Goal: Task Accomplishment & Management: Manage account settings

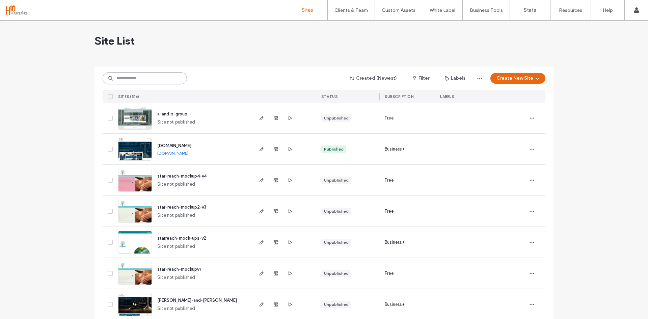
click at [135, 78] on input at bounding box center [145, 78] width 84 height 12
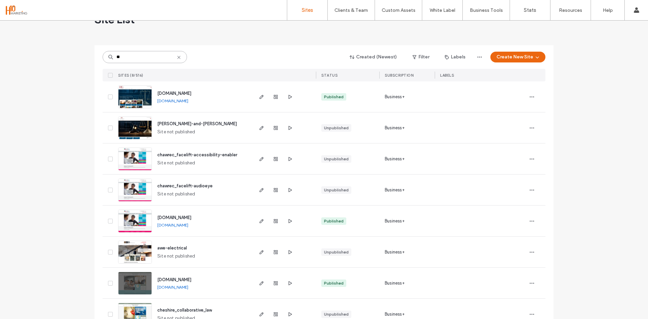
scroll to position [40, 0]
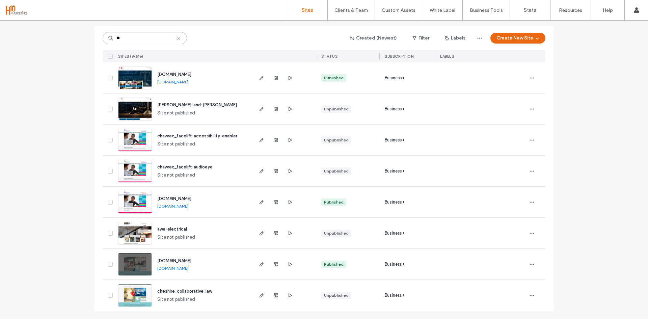
type input "**"
click at [172, 228] on span "awe-electrical" at bounding box center [172, 228] width 30 height 5
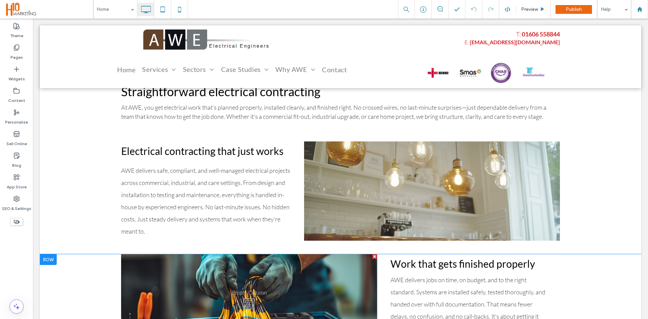
scroll to position [337, 0]
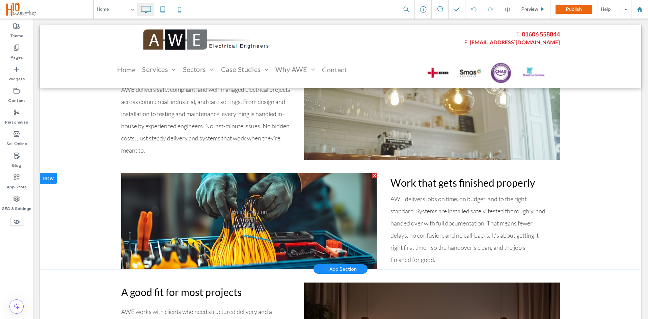
click at [240, 222] on div "Click To Paste" at bounding box center [249, 221] width 256 height 96
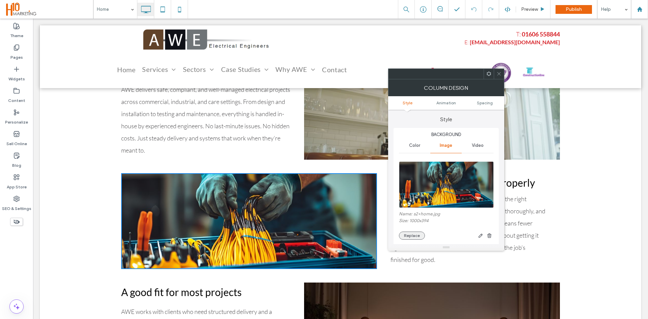
click at [419, 233] on button "Replace" at bounding box center [412, 235] width 26 height 8
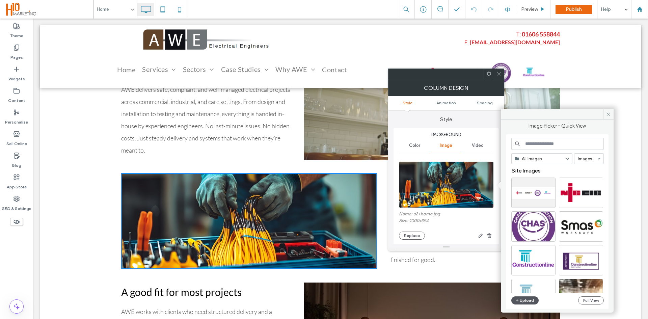
click at [529, 298] on button "Upload" at bounding box center [525, 300] width 28 height 8
click at [406, 238] on button "Replace" at bounding box center [412, 235] width 26 height 8
click at [518, 300] on icon "button" at bounding box center [517, 300] width 4 height 5
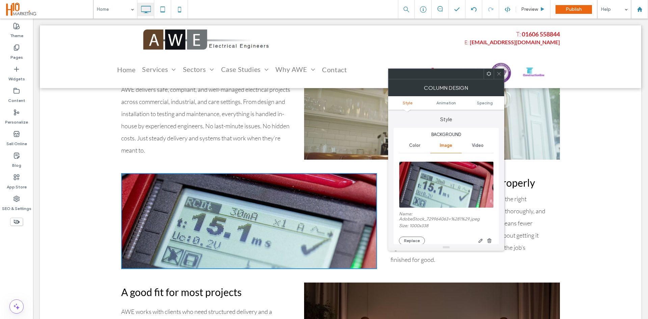
click at [497, 75] on icon at bounding box center [498, 73] width 5 height 5
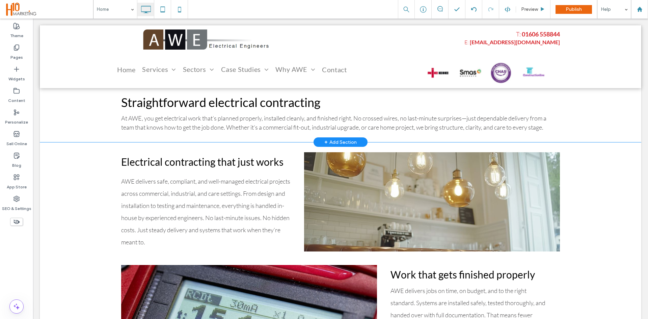
scroll to position [202, 0]
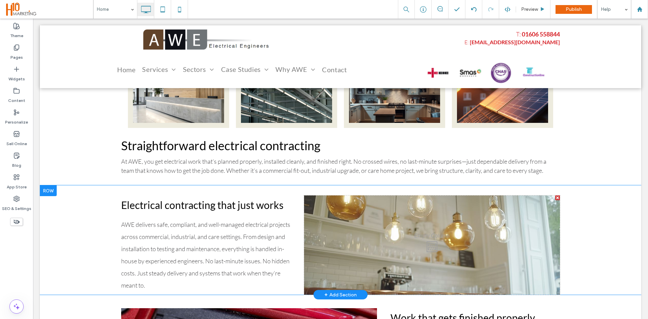
click at [418, 222] on div "Click To Paste" at bounding box center [432, 244] width 256 height 99
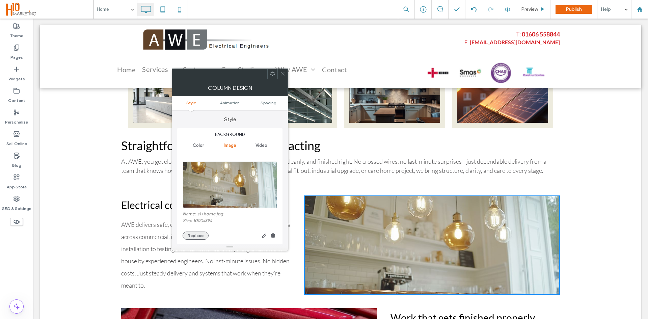
click at [190, 234] on button "Replace" at bounding box center [196, 235] width 26 height 8
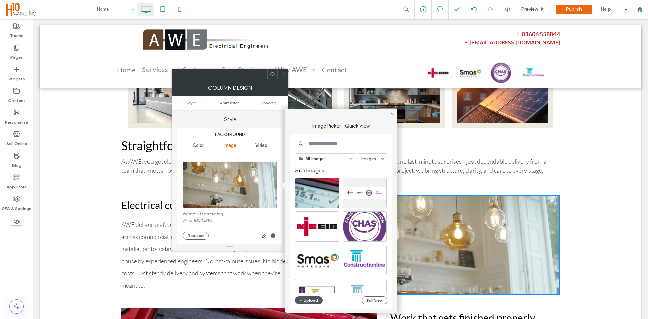
click at [305, 301] on button "Upload" at bounding box center [309, 300] width 28 height 8
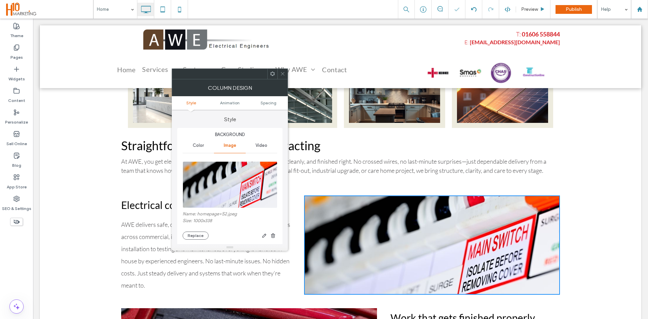
click at [280, 73] on icon at bounding box center [282, 73] width 5 height 5
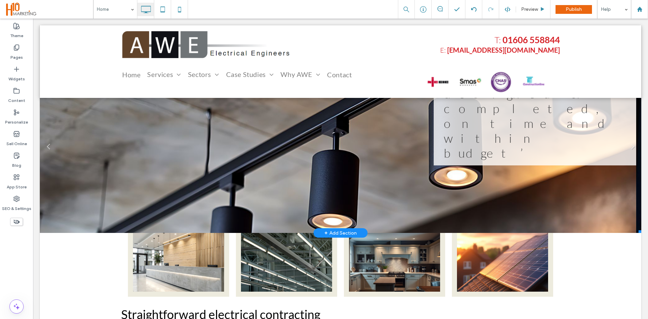
scroll to position [0, 0]
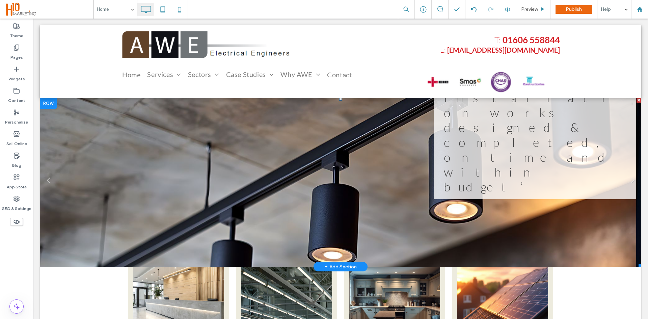
click at [405, 192] on li "Slide title Electrical Installation works designed & completed, on time and wit…" at bounding box center [338, 182] width 596 height 169
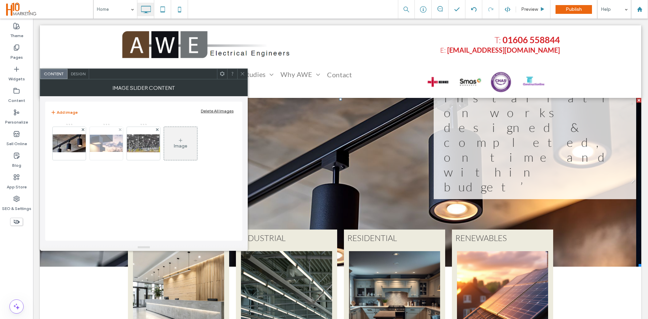
click at [99, 149] on img at bounding box center [106, 143] width 54 height 17
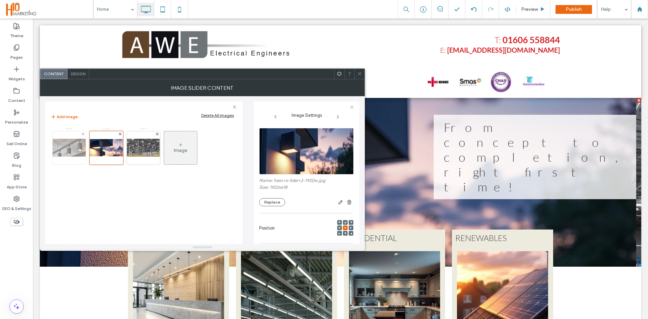
click at [72, 148] on img at bounding box center [69, 148] width 54 height 18
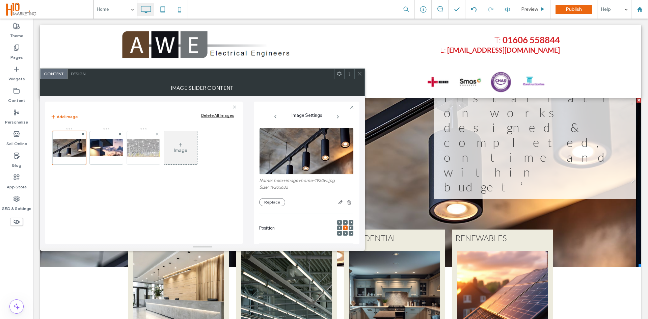
click at [129, 148] on img at bounding box center [143, 148] width 54 height 18
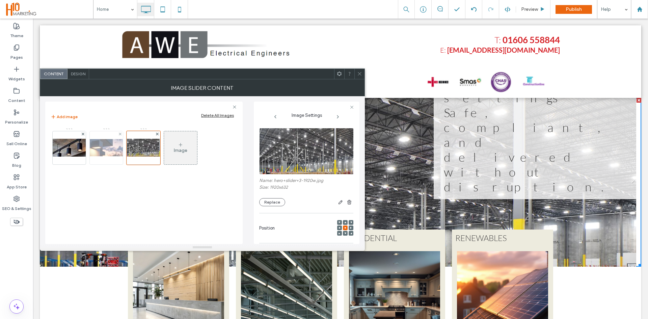
click at [98, 148] on img at bounding box center [106, 147] width 54 height 17
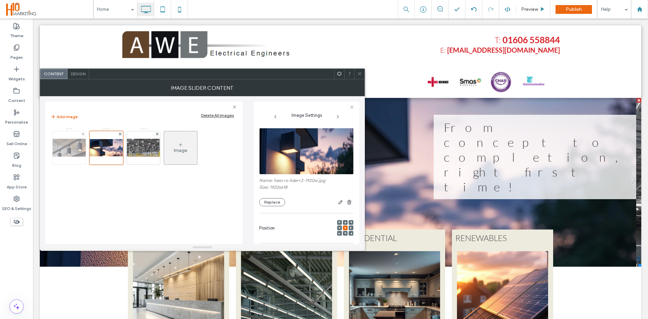
click at [69, 146] on img at bounding box center [69, 148] width 54 height 18
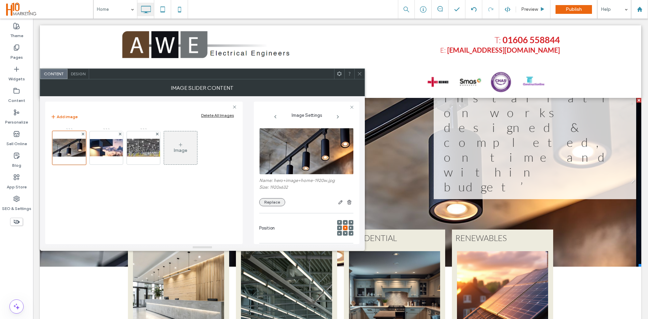
click at [274, 203] on button "Replace" at bounding box center [272, 202] width 26 height 8
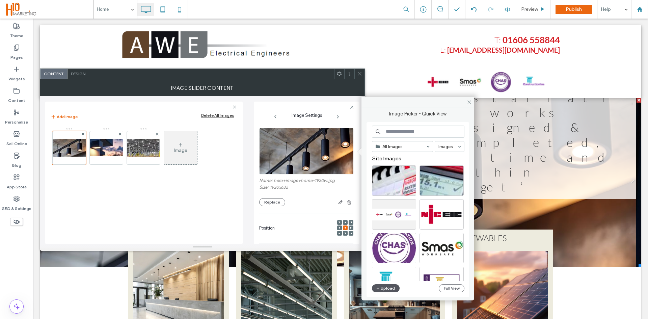
click at [389, 289] on button "Upload" at bounding box center [386, 288] width 28 height 8
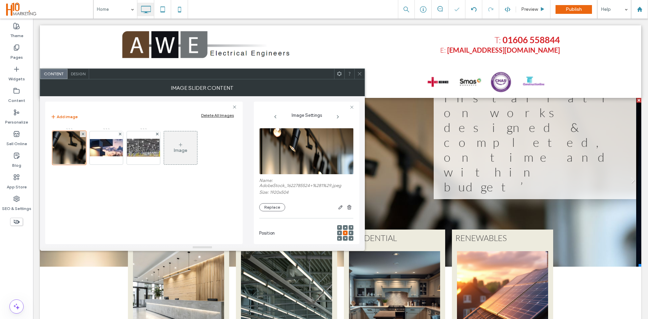
click at [359, 74] on use at bounding box center [359, 73] width 3 height 3
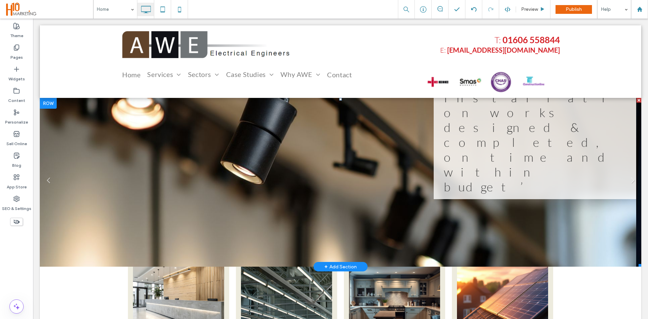
click at [316, 209] on li "Slide title Electrical Installation works designed & completed, on time and wit…" at bounding box center [338, 182] width 596 height 169
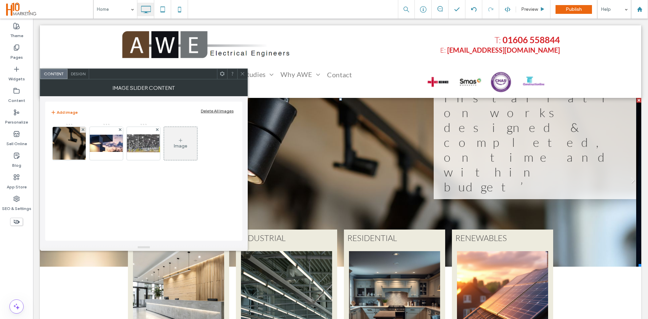
click at [176, 143] on div "Image" at bounding box center [180, 146] width 13 height 6
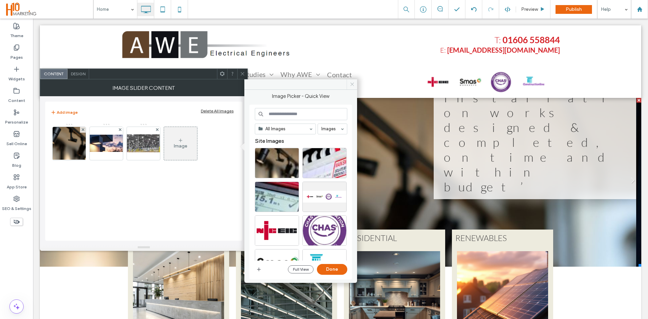
click at [355, 87] on span at bounding box center [351, 84] width 10 height 10
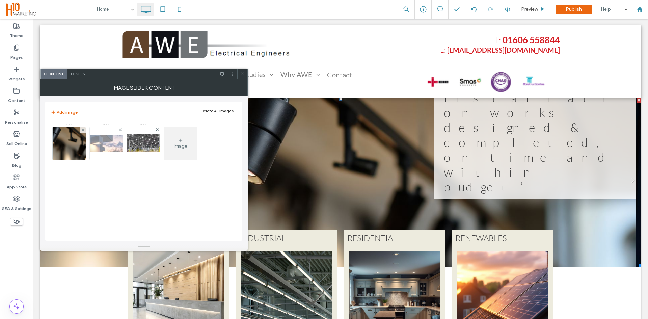
click at [97, 148] on img at bounding box center [106, 143] width 54 height 17
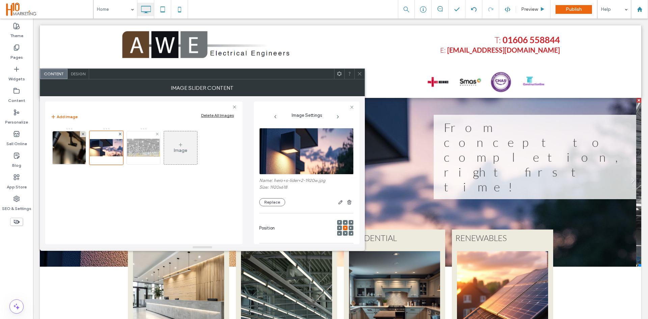
click at [139, 149] on img at bounding box center [143, 148] width 54 height 18
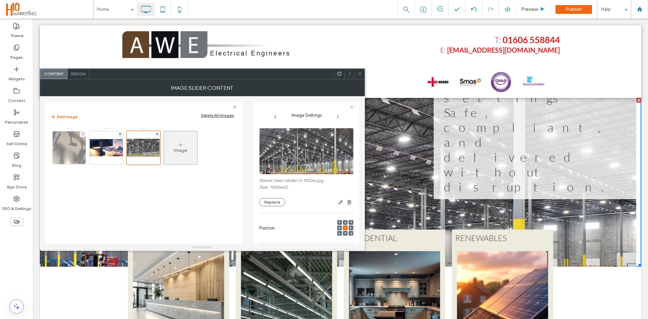
click at [66, 149] on img at bounding box center [69, 147] width 126 height 33
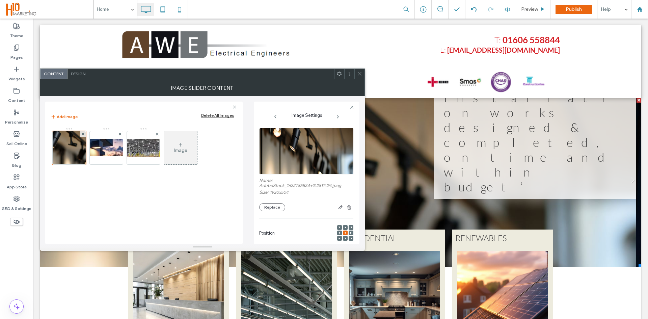
click at [355, 75] on div at bounding box center [359, 74] width 10 height 10
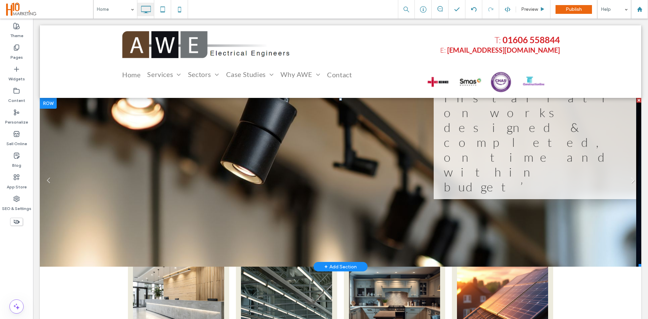
click at [630, 178] on link "Next" at bounding box center [632, 180] width 10 height 10
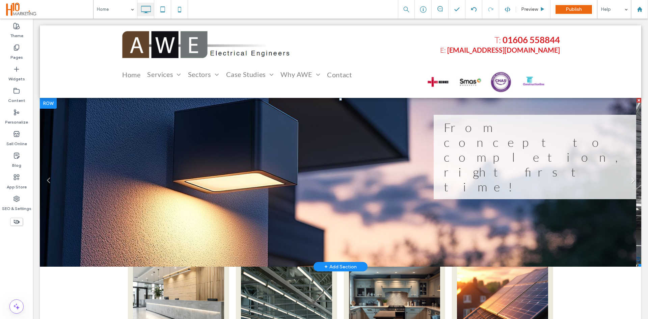
click at [630, 178] on link "Next" at bounding box center [632, 180] width 10 height 10
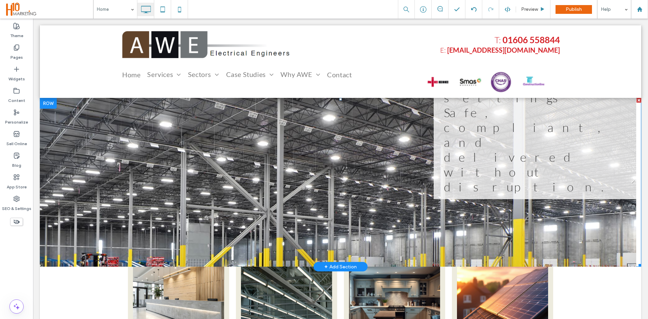
click at [630, 178] on link "Next" at bounding box center [632, 180] width 10 height 10
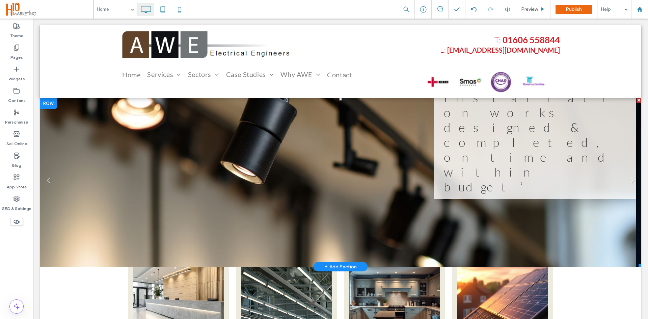
click at [630, 178] on link "Next" at bounding box center [632, 180] width 10 height 10
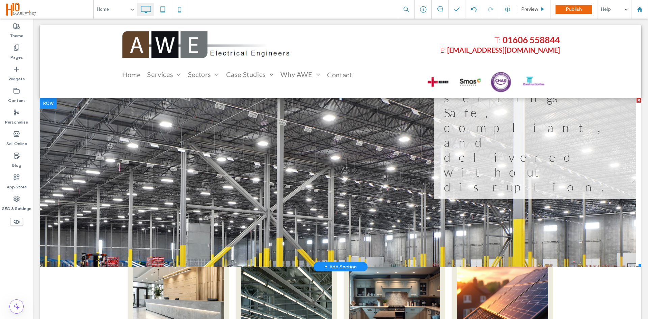
click at [144, 147] on li "Slide title Built for commercial and care settings Safe, compliant, and deliver…" at bounding box center [338, 182] width 596 height 169
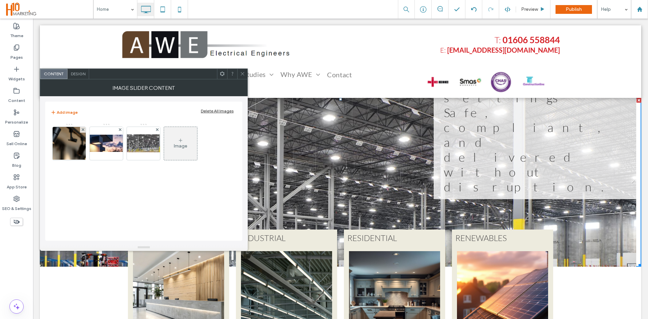
click at [186, 146] on div "Image" at bounding box center [180, 146] width 13 height 6
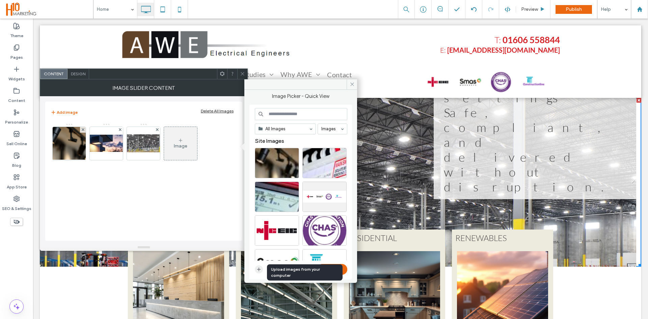
click at [258, 269] on use "button" at bounding box center [259, 269] width 4 height 4
click at [353, 80] on span at bounding box center [351, 84] width 10 height 10
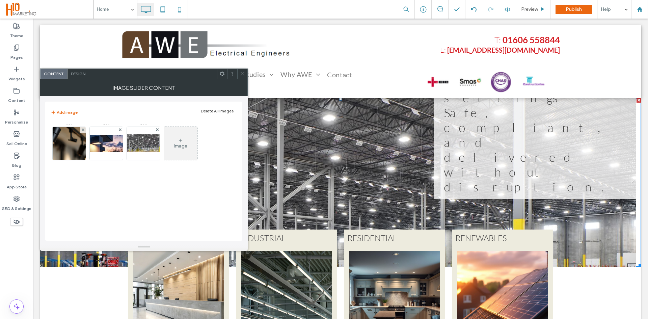
click at [242, 73] on icon at bounding box center [242, 73] width 5 height 5
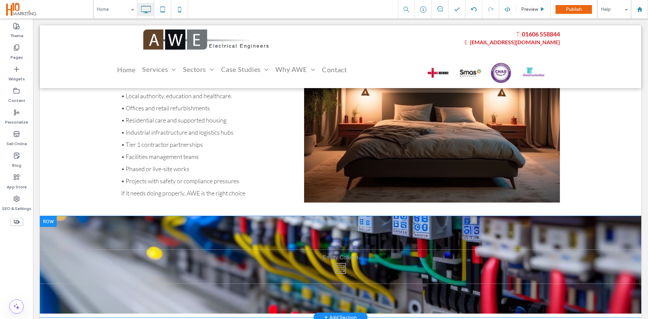
scroll to position [506, 0]
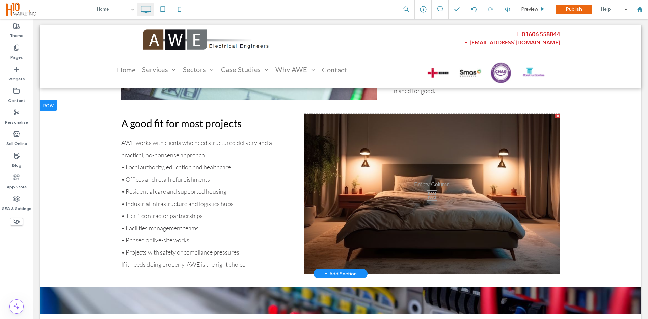
click at [546, 199] on div "Click To Paste" at bounding box center [432, 194] width 256 height 160
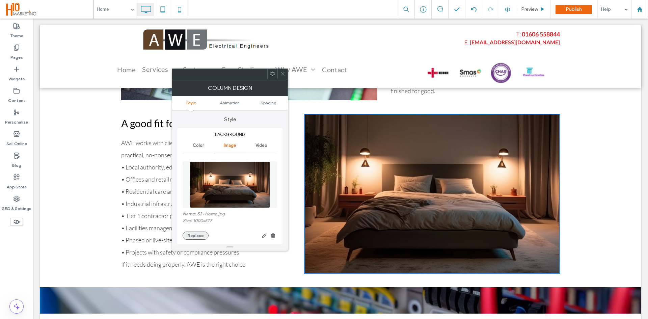
click at [194, 235] on button "Replace" at bounding box center [196, 235] width 26 height 8
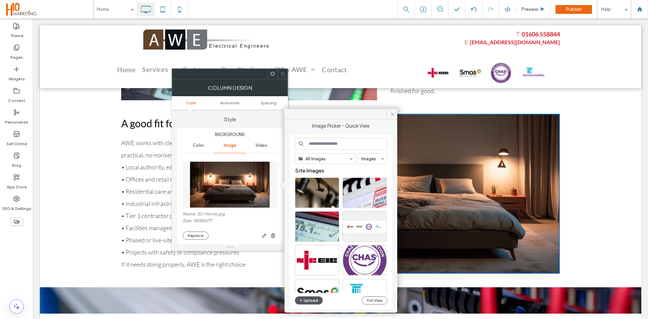
click at [306, 298] on button "Upload" at bounding box center [309, 300] width 28 height 8
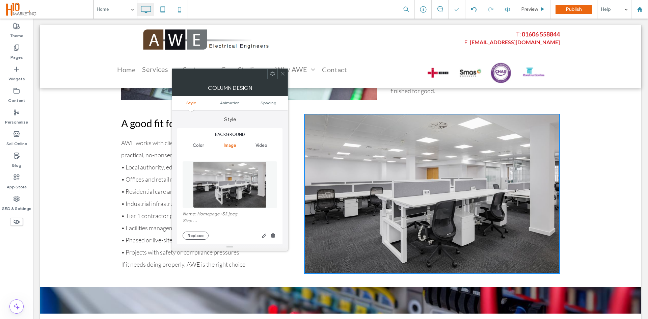
click at [282, 74] on icon at bounding box center [282, 73] width 5 height 5
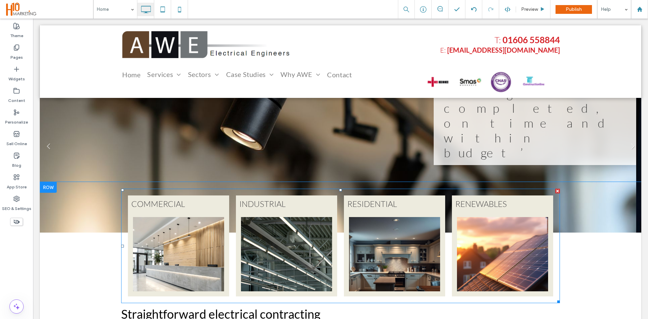
scroll to position [0, 0]
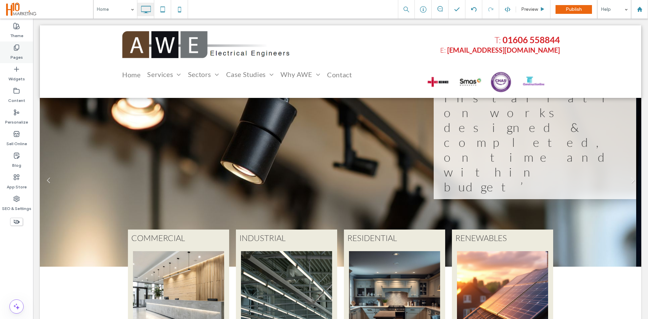
click at [17, 53] on label "Pages" at bounding box center [16, 55] width 12 height 9
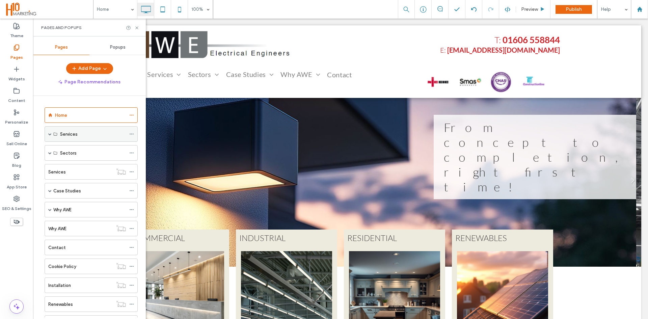
click at [47, 133] on div "Services" at bounding box center [91, 134] width 93 height 16
click at [48, 133] on div "Services" at bounding box center [91, 134] width 93 height 16
click at [49, 134] on span at bounding box center [49, 133] width 3 height 3
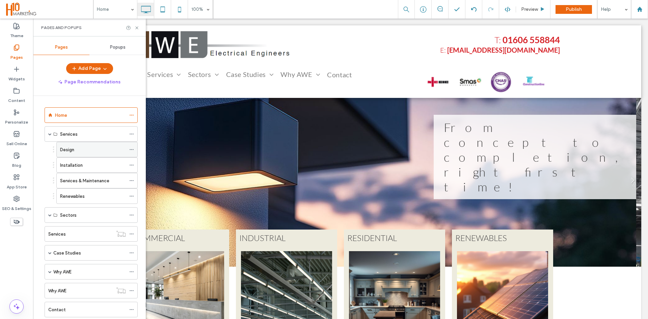
click at [74, 147] on div "Design" at bounding box center [93, 149] width 66 height 7
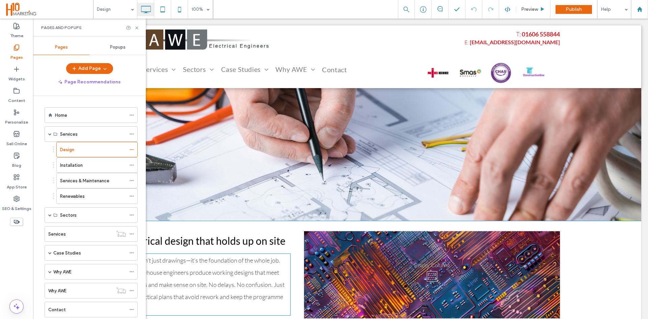
scroll to position [135, 0]
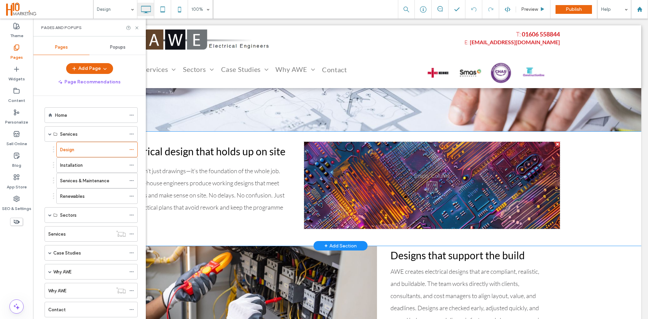
click at [447, 175] on div "Click To Paste" at bounding box center [432, 185] width 256 height 87
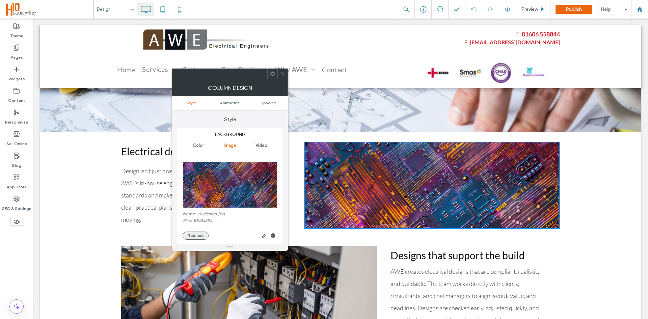
click at [189, 237] on button "Replace" at bounding box center [196, 235] width 26 height 8
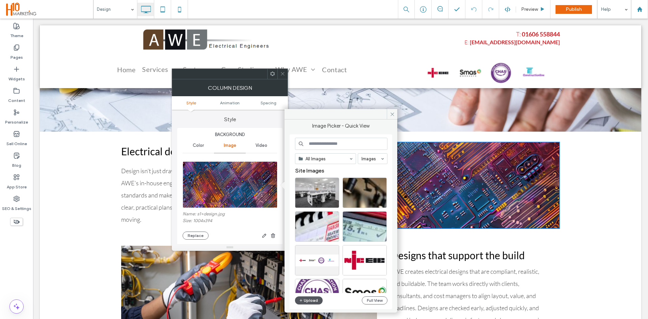
click at [312, 302] on button "Upload" at bounding box center [309, 300] width 28 height 8
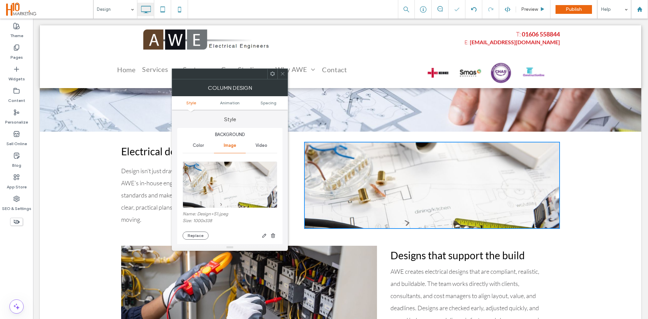
drag, startPoint x: 281, startPoint y: 74, endPoint x: 294, endPoint y: 78, distance: 13.7
click at [281, 74] on icon at bounding box center [282, 73] width 5 height 5
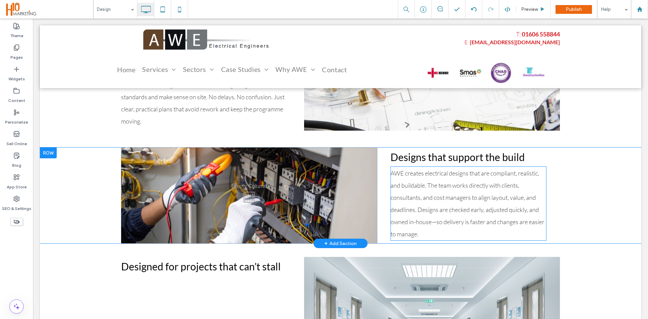
scroll to position [236, 0]
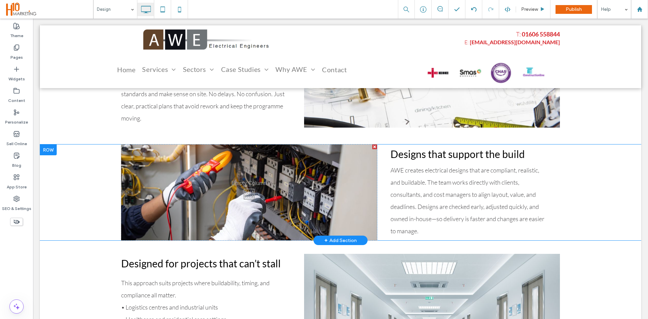
click at [266, 194] on div "Click To Paste" at bounding box center [249, 192] width 256 height 96
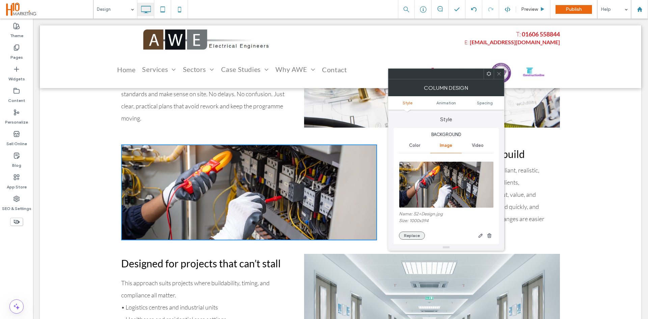
click at [413, 239] on div "Name: S2+Design.jpg Size: 1000x394 Replace" at bounding box center [446, 199] width 94 height 88
click at [413, 238] on button "Replace" at bounding box center [412, 235] width 26 height 8
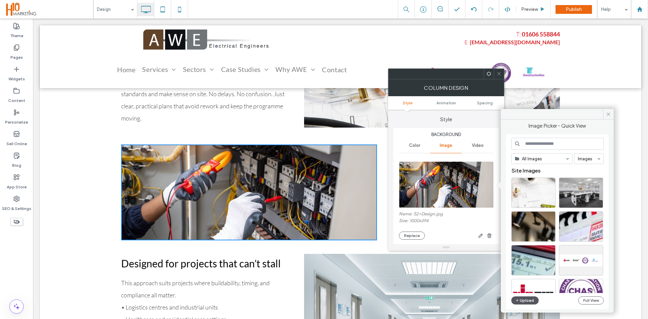
click at [525, 303] on button "Upload" at bounding box center [525, 300] width 28 height 8
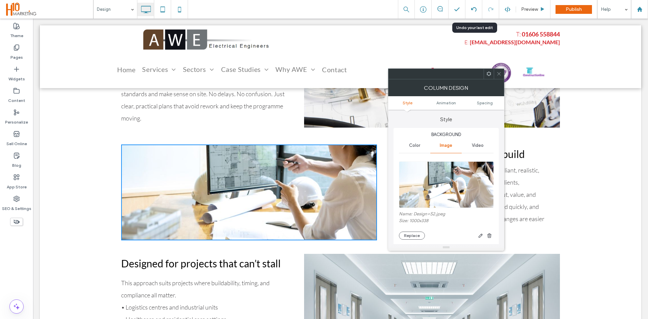
click at [472, 9] on use at bounding box center [473, 9] width 5 height 4
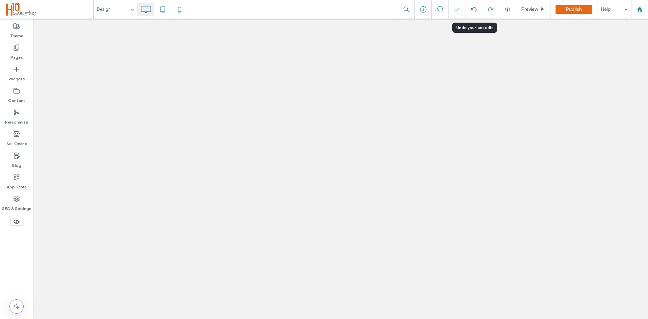
click at [472, 9] on use at bounding box center [473, 9] width 5 height 4
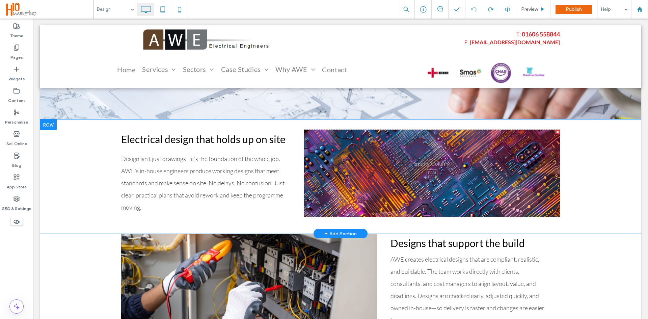
scroll to position [135, 0]
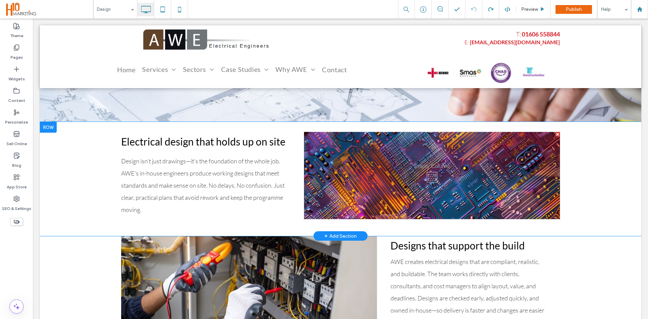
click at [412, 195] on div "Click To Paste" at bounding box center [432, 175] width 256 height 87
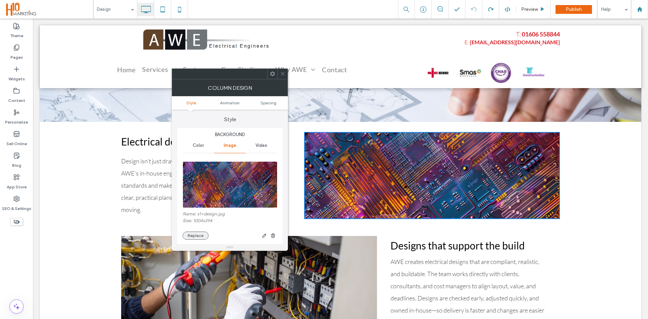
click at [196, 233] on button "Replace" at bounding box center [196, 235] width 26 height 8
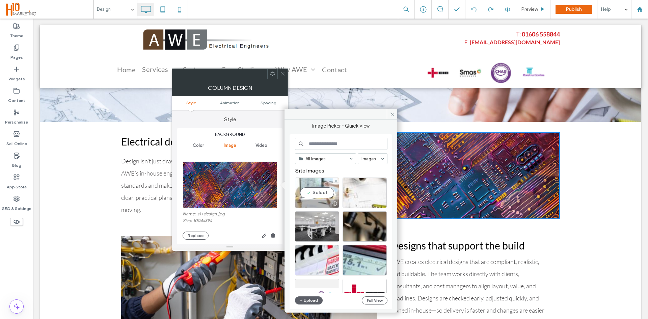
drag, startPoint x: 325, startPoint y: 192, endPoint x: 351, endPoint y: 280, distance: 91.5
click at [325, 192] on div "Select" at bounding box center [317, 192] width 44 height 30
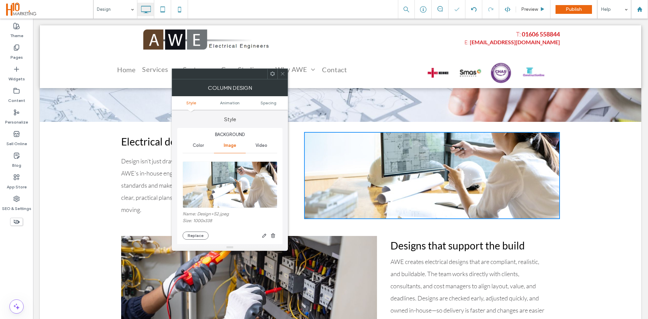
click at [281, 75] on use at bounding box center [282, 73] width 3 height 3
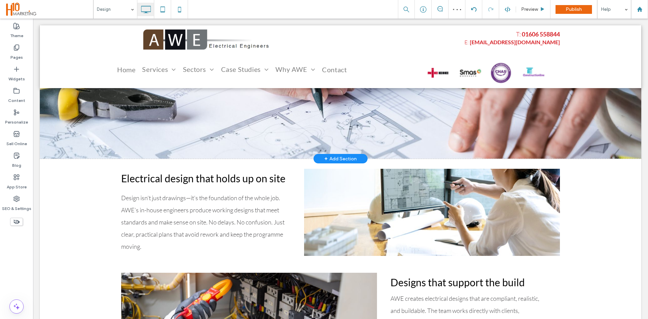
scroll to position [101, 0]
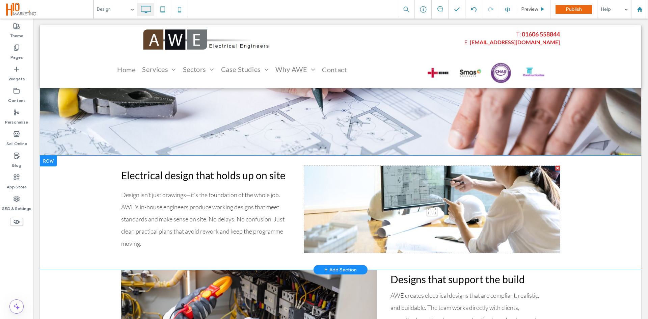
click at [464, 192] on div "Click To Paste" at bounding box center [432, 209] width 256 height 87
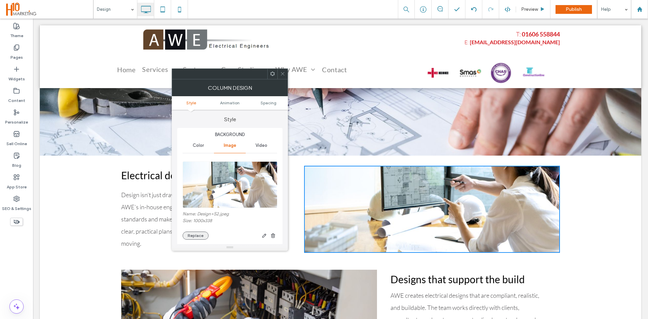
click at [195, 235] on button "Replace" at bounding box center [196, 235] width 26 height 8
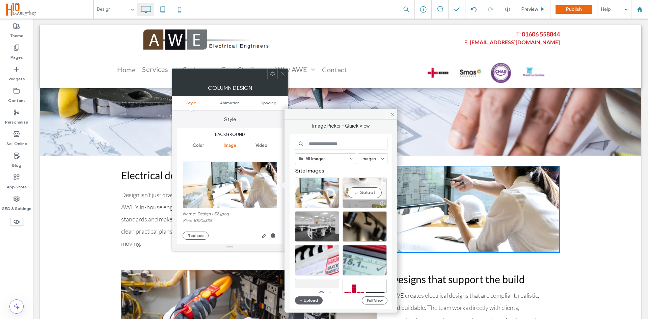
click at [361, 196] on div "Select" at bounding box center [364, 192] width 44 height 30
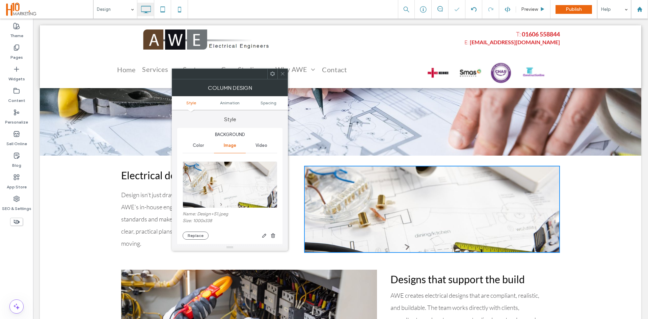
click at [280, 74] on icon at bounding box center [282, 73] width 5 height 5
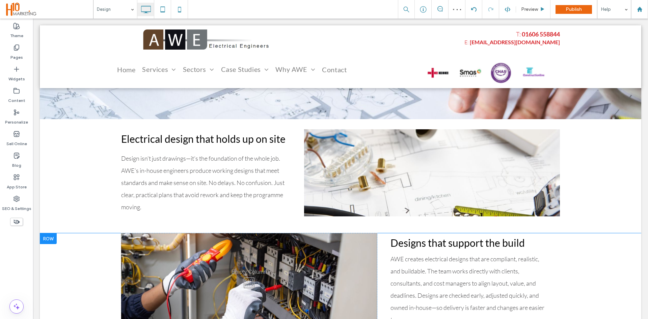
scroll to position [202, 0]
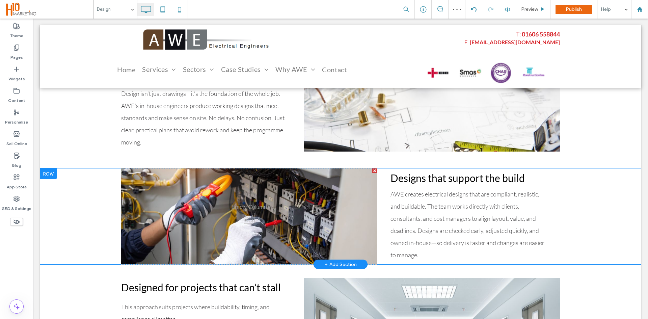
click at [277, 221] on div "Click To Paste" at bounding box center [249, 216] width 256 height 96
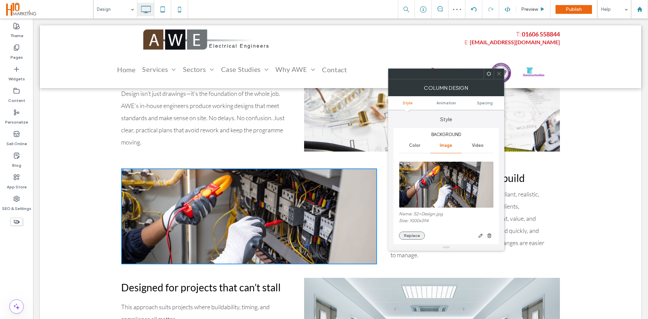
click at [419, 236] on button "Replace" at bounding box center [412, 235] width 26 height 8
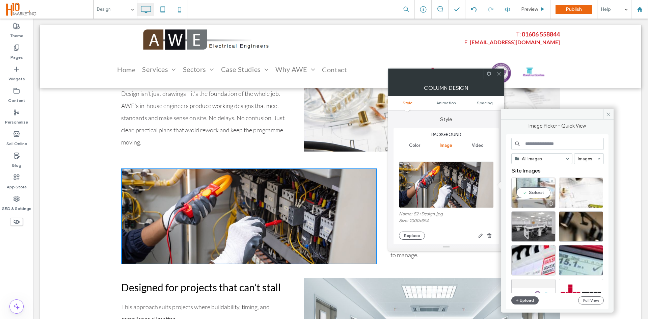
click at [535, 191] on div "Select" at bounding box center [533, 192] width 44 height 30
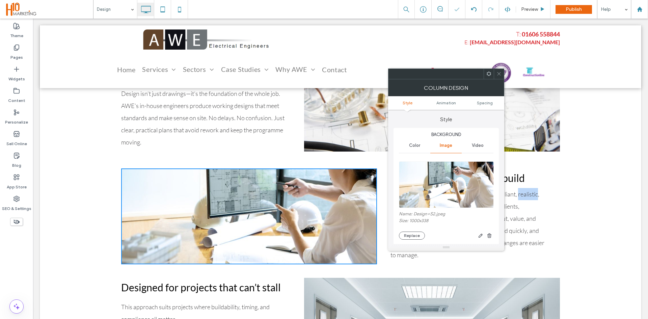
click at [535, 191] on div "AWE creates electrical designs that are compliant, realistic, and buildable. Th…" at bounding box center [468, 224] width 156 height 73
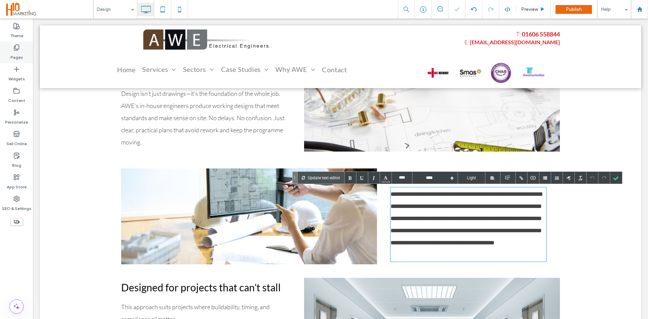
click at [13, 53] on label "Pages" at bounding box center [16, 55] width 12 height 9
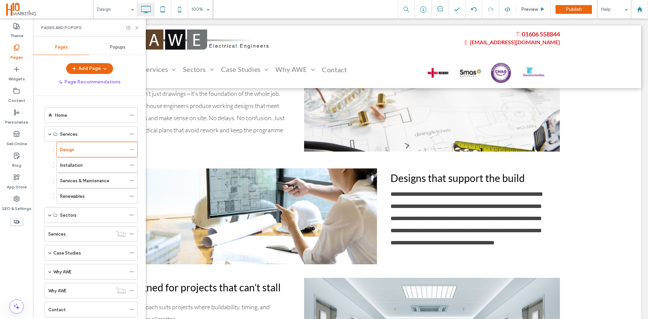
click at [91, 180] on label "Services & Maintenance" at bounding box center [84, 181] width 49 height 12
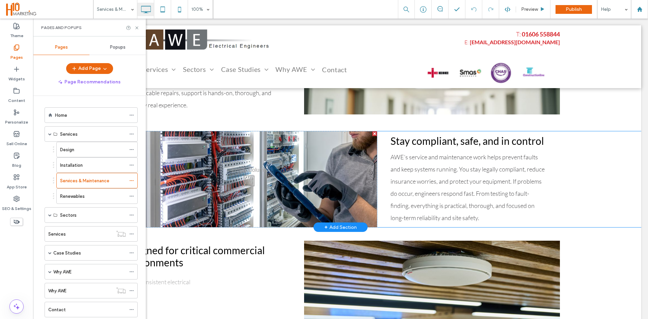
scroll to position [169, 0]
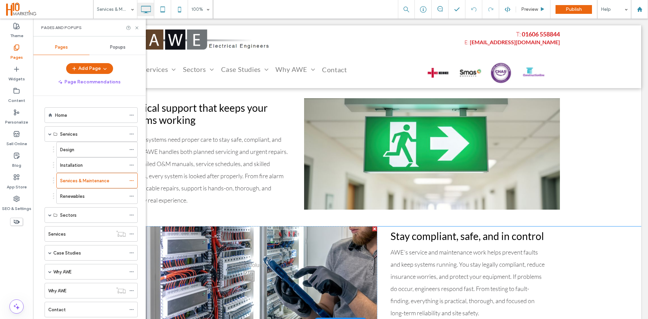
click at [216, 286] on div "Click To Paste" at bounding box center [249, 274] width 256 height 96
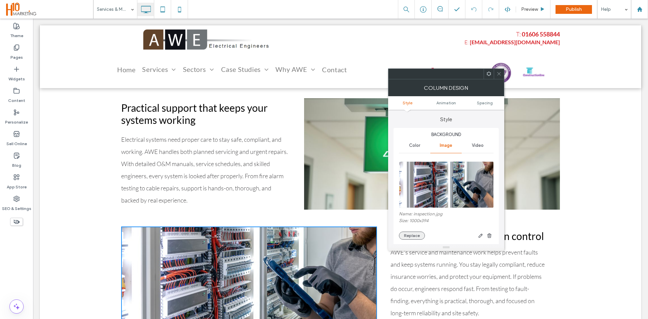
click at [409, 239] on button "Replace" at bounding box center [412, 235] width 26 height 8
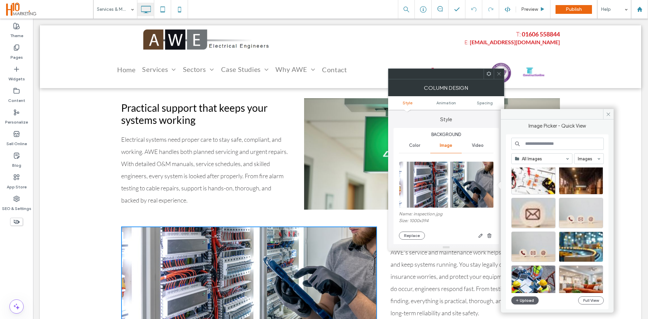
scroll to position [289, 0]
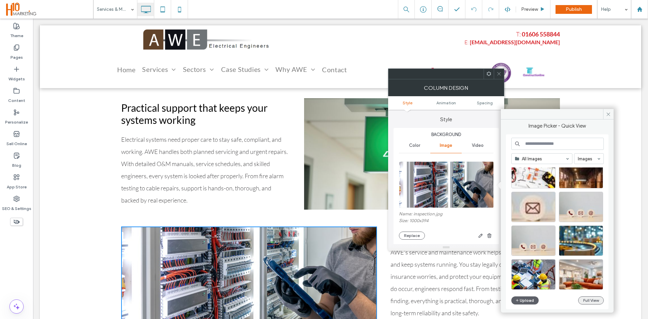
click at [594, 298] on button "Full View" at bounding box center [591, 300] width 26 height 8
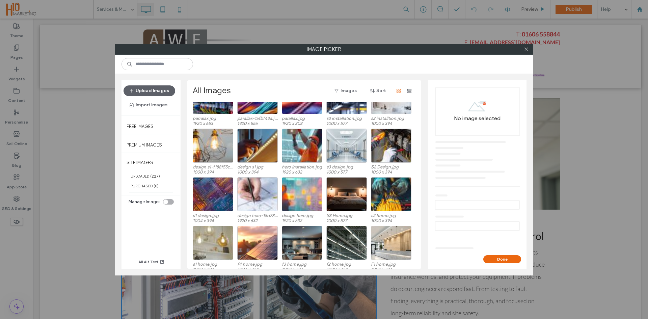
scroll to position [325, 0]
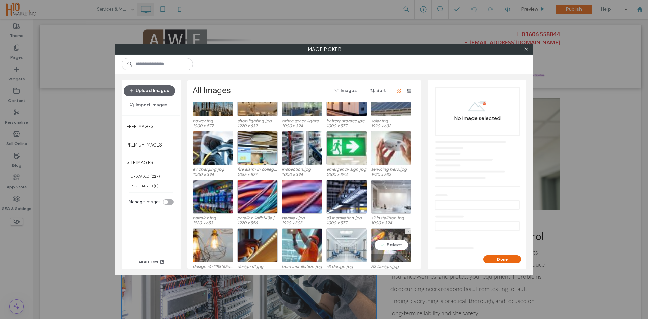
click at [394, 247] on div "Select" at bounding box center [391, 245] width 40 height 34
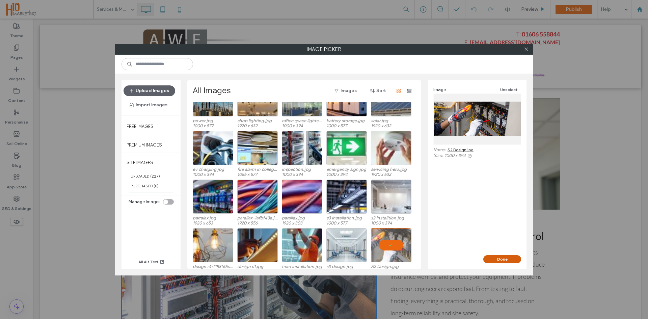
drag, startPoint x: 494, startPoint y: 260, endPoint x: 459, endPoint y: 242, distance: 38.5
click at [494, 260] on button "Done" at bounding box center [502, 259] width 38 height 8
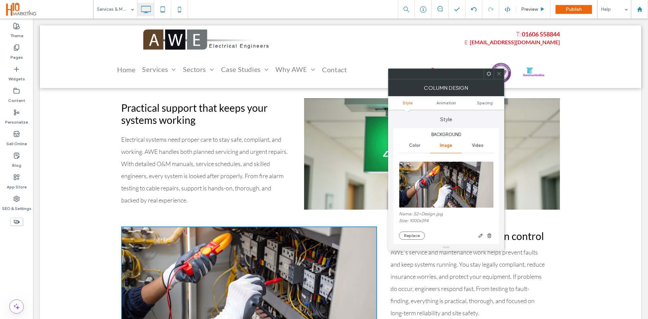
click at [498, 73] on icon at bounding box center [498, 73] width 5 height 5
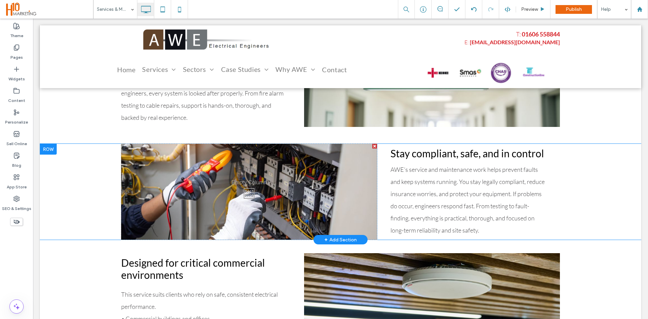
scroll to position [169, 0]
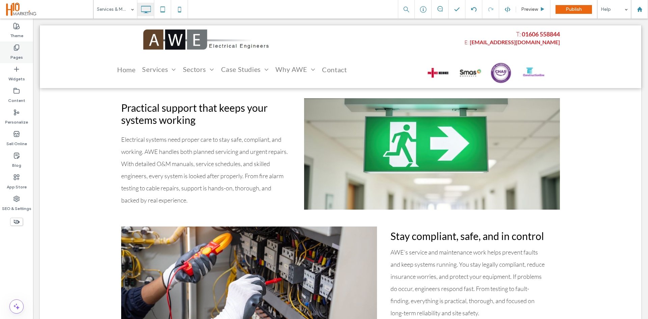
click at [21, 59] on label "Pages" at bounding box center [16, 55] width 12 height 9
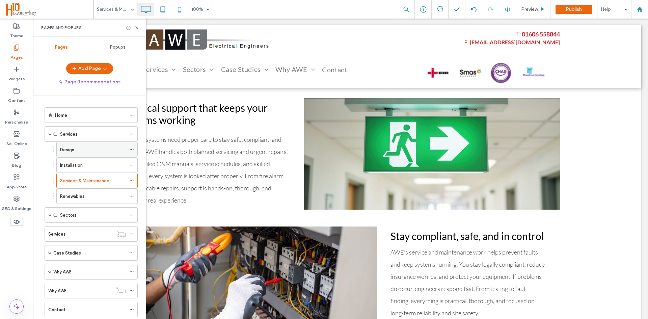
click at [73, 153] on div "Design" at bounding box center [93, 149] width 66 height 15
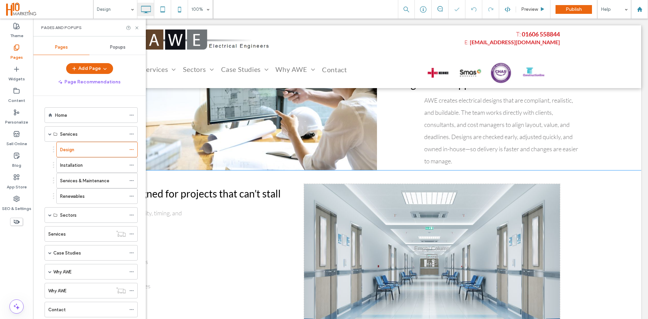
scroll to position [337, 0]
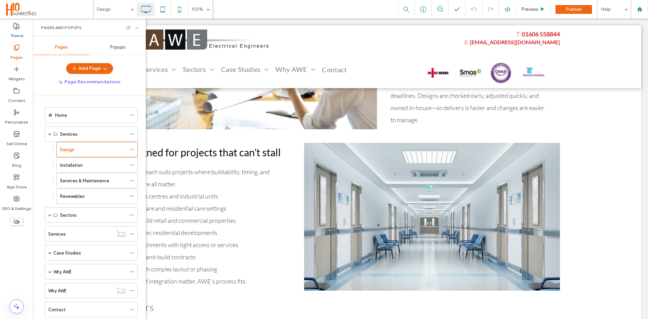
click at [136, 26] on icon at bounding box center [136, 27] width 5 height 5
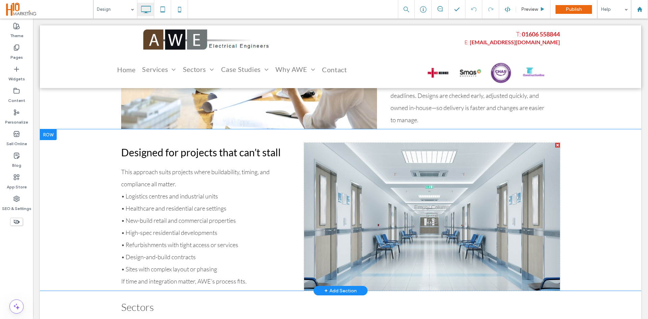
click at [482, 216] on div "Click To Paste" at bounding box center [432, 217] width 256 height 148
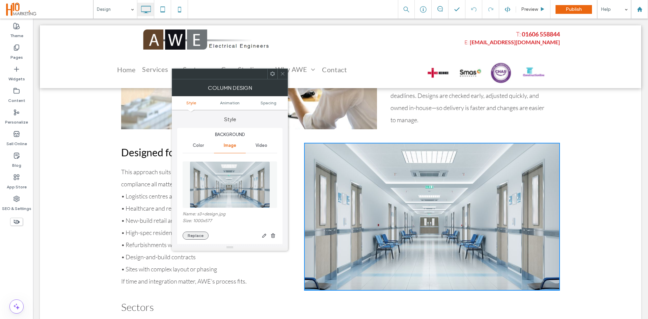
click at [192, 236] on button "Replace" at bounding box center [196, 235] width 26 height 8
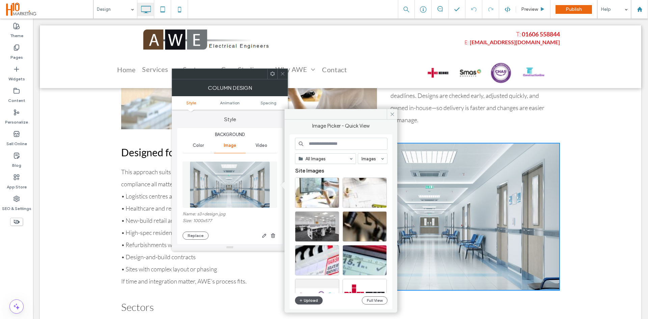
click at [312, 300] on button "Upload" at bounding box center [309, 300] width 28 height 8
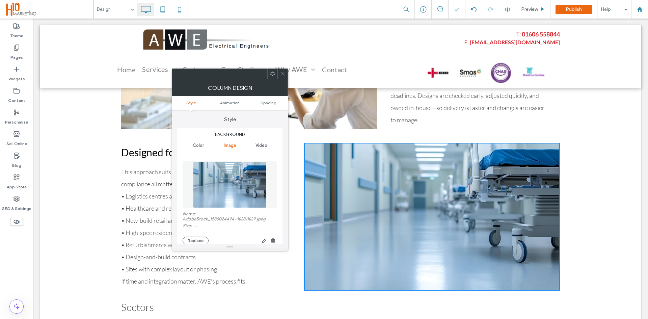
click at [281, 74] on icon at bounding box center [282, 73] width 5 height 5
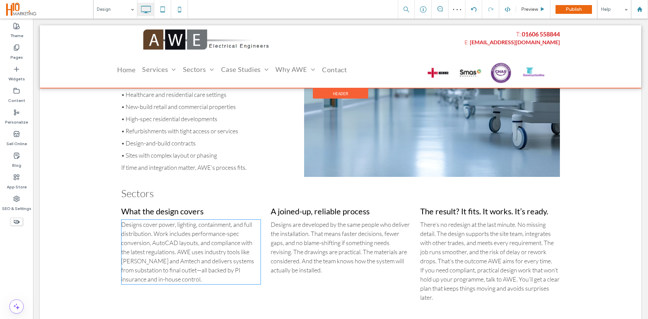
scroll to position [439, 0]
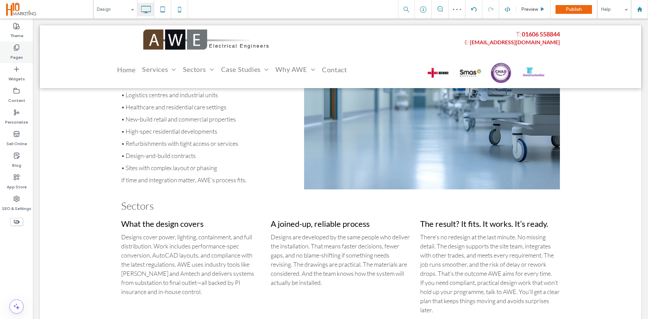
click at [20, 53] on label "Pages" at bounding box center [16, 55] width 12 height 9
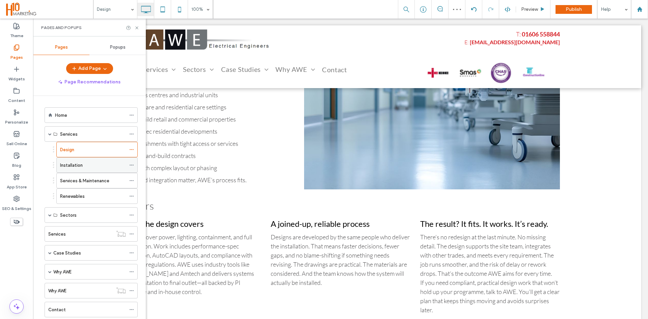
click at [79, 163] on label "Installation" at bounding box center [71, 165] width 23 height 12
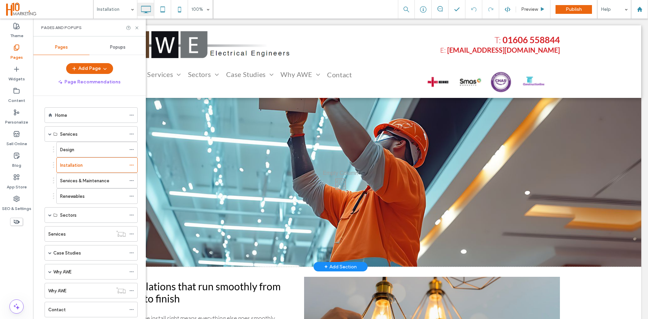
click at [301, 227] on div "Click To Paste" at bounding box center [340, 182] width 601 height 169
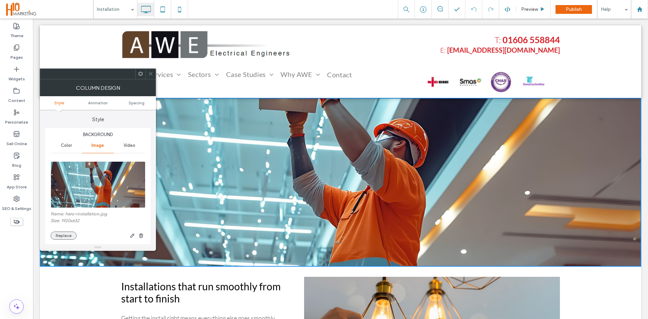
click at [66, 234] on button "Replace" at bounding box center [64, 235] width 26 height 8
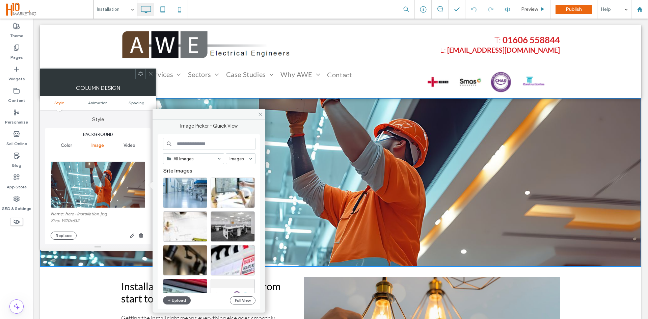
click at [162, 303] on div "All Images Images Site Images Upload Full View" at bounding box center [209, 221] width 103 height 175
click at [168, 302] on icon "button" at bounding box center [169, 300] width 4 height 5
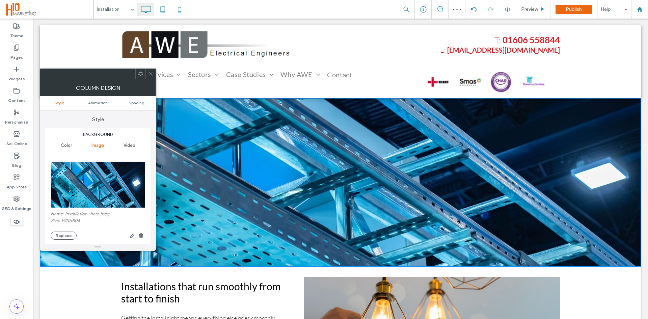
click at [149, 72] on icon at bounding box center [150, 73] width 5 height 5
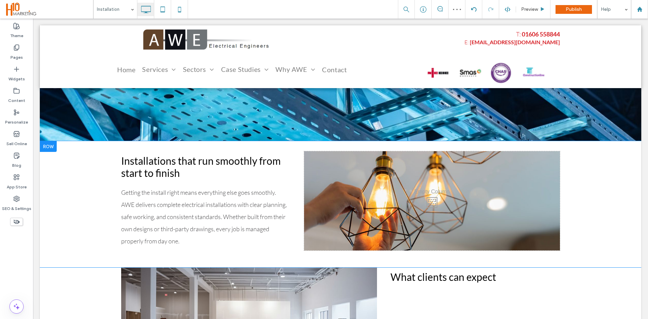
scroll to position [135, 0]
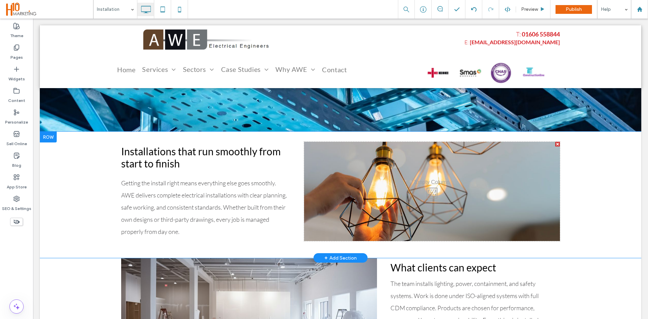
click at [426, 188] on div "Click To Paste" at bounding box center [432, 191] width 256 height 99
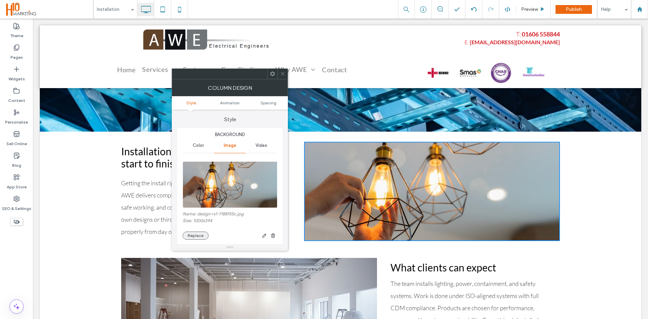
click at [198, 234] on button "Replace" at bounding box center [196, 235] width 26 height 8
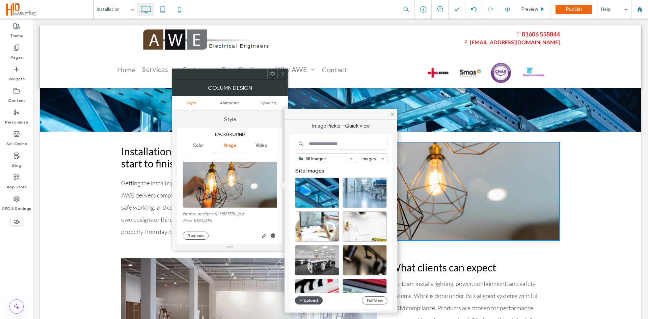
click at [303, 301] on icon "button" at bounding box center [301, 300] width 4 height 5
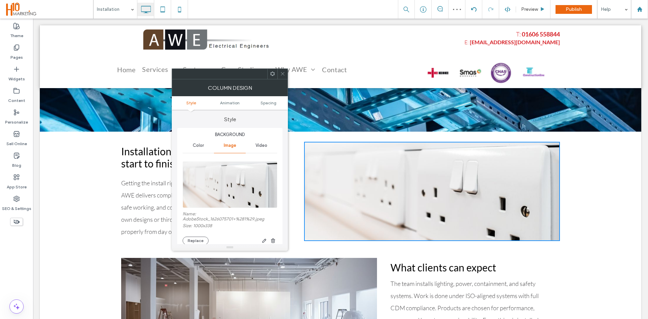
click at [281, 75] on icon at bounding box center [282, 73] width 5 height 5
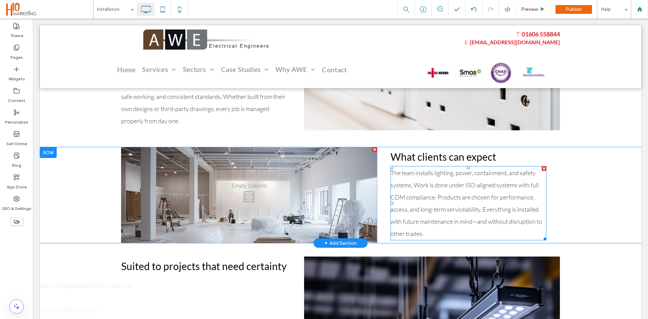
scroll to position [270, 0]
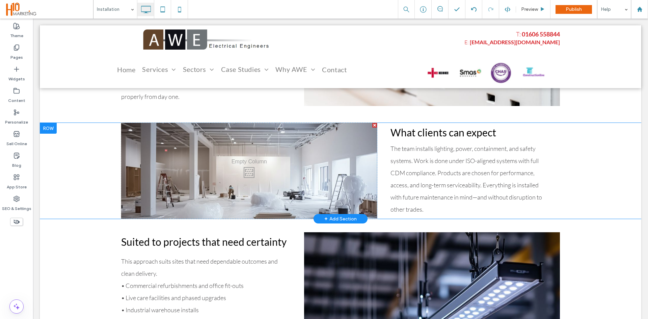
click at [271, 176] on div "Click To Paste" at bounding box center [249, 171] width 256 height 96
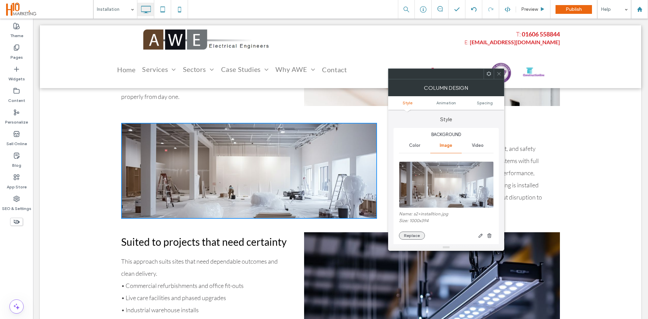
click at [409, 233] on button "Replace" at bounding box center [412, 235] width 26 height 8
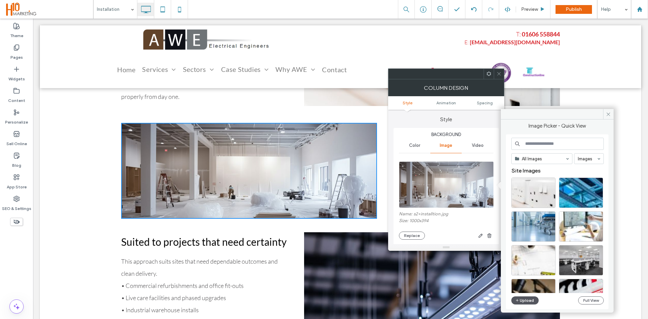
click at [529, 299] on button "Upload" at bounding box center [525, 300] width 28 height 8
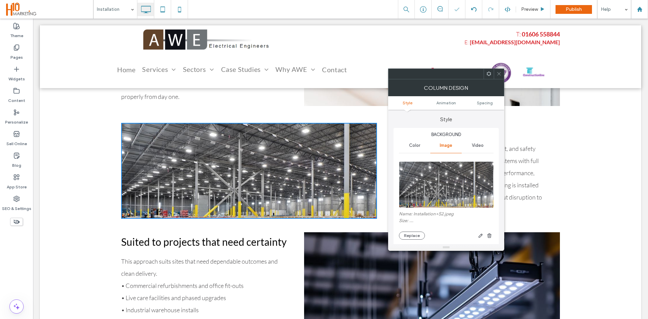
click at [499, 74] on icon at bounding box center [498, 73] width 5 height 5
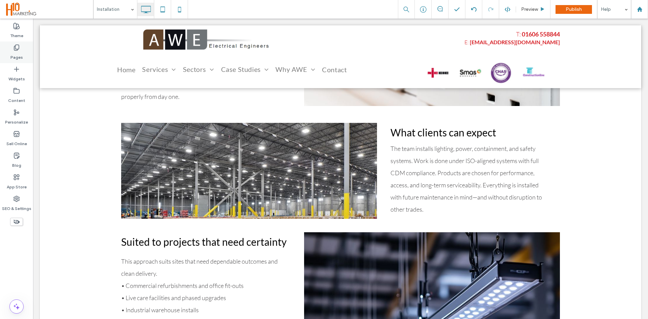
click at [14, 42] on div "Pages" at bounding box center [16, 52] width 33 height 22
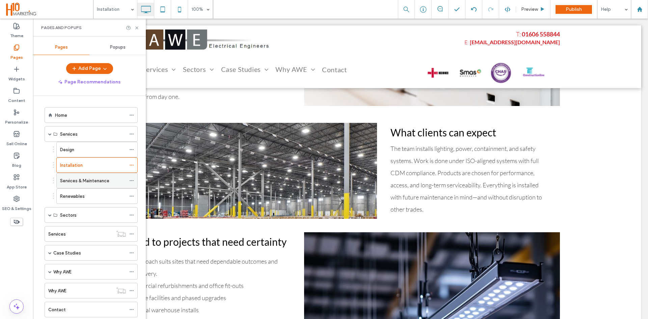
click at [82, 183] on label "Services & Maintenance" at bounding box center [84, 181] width 49 height 12
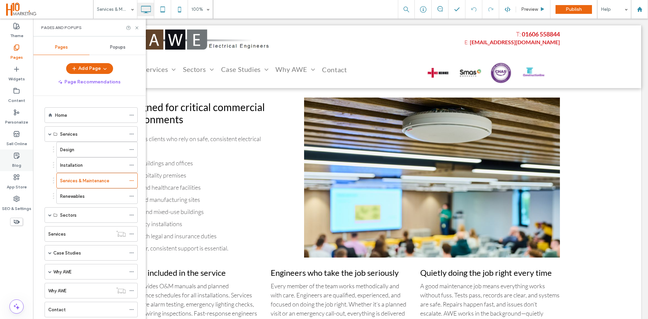
scroll to position [405, 0]
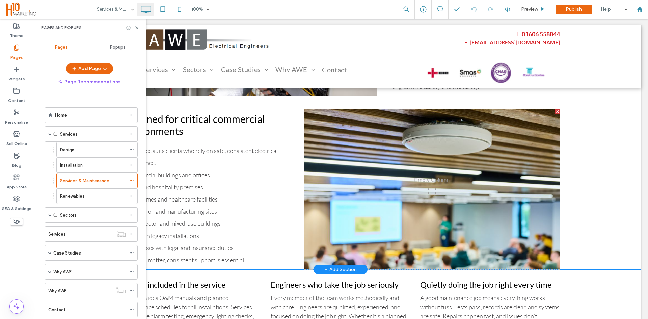
drag, startPoint x: 407, startPoint y: 185, endPoint x: 371, endPoint y: 185, distance: 35.1
click at [407, 185] on div "Click To Paste" at bounding box center [432, 189] width 256 height 160
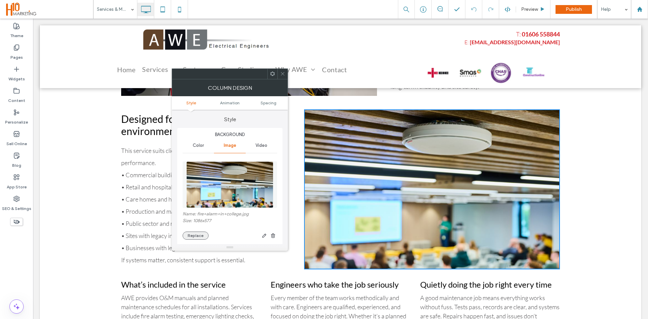
click at [191, 239] on button "Replace" at bounding box center [196, 235] width 26 height 8
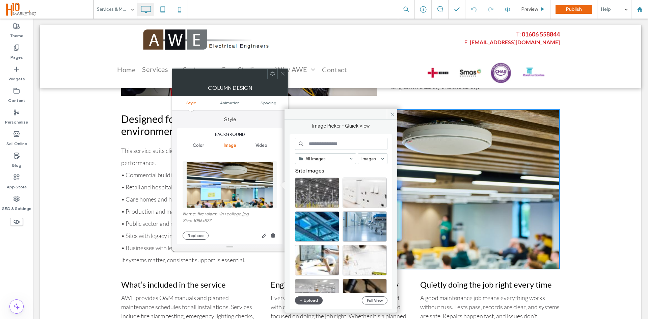
click at [301, 299] on icon "button" at bounding box center [301, 300] width 4 height 5
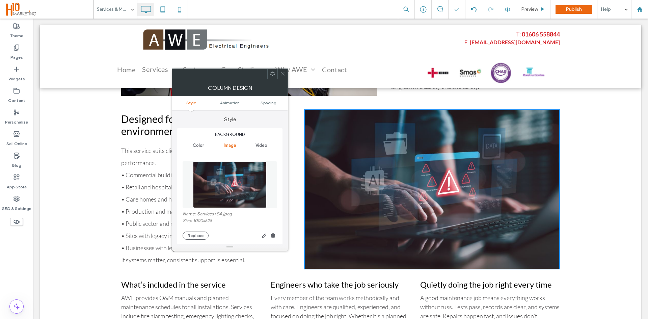
click at [282, 75] on icon at bounding box center [282, 73] width 5 height 5
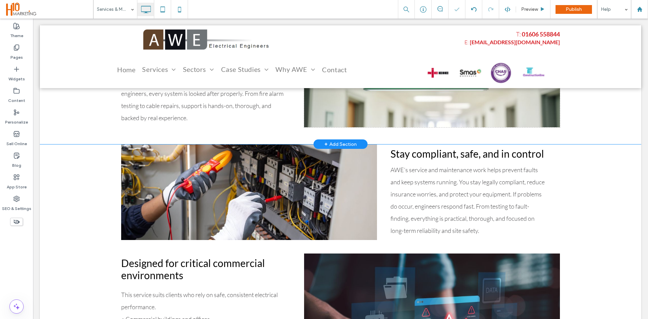
scroll to position [169, 0]
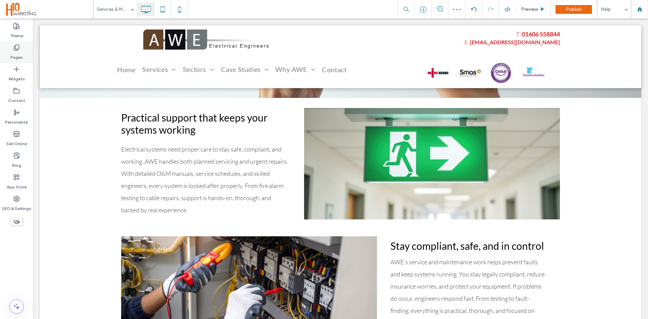
click at [20, 56] on label "Pages" at bounding box center [16, 55] width 12 height 9
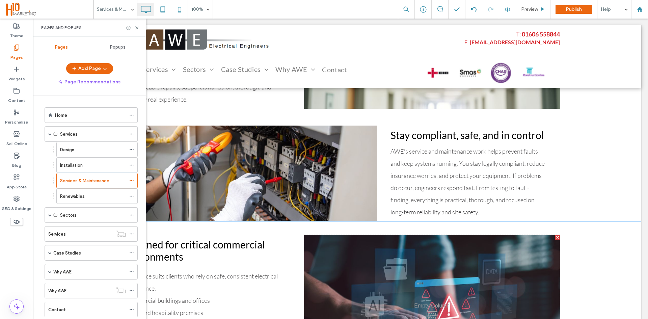
scroll to position [304, 0]
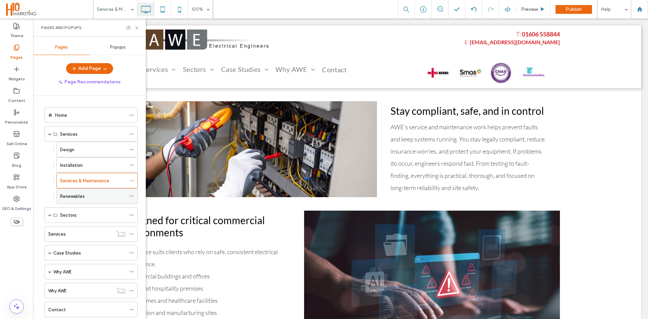
click at [82, 200] on div "Renewables" at bounding box center [93, 196] width 66 height 15
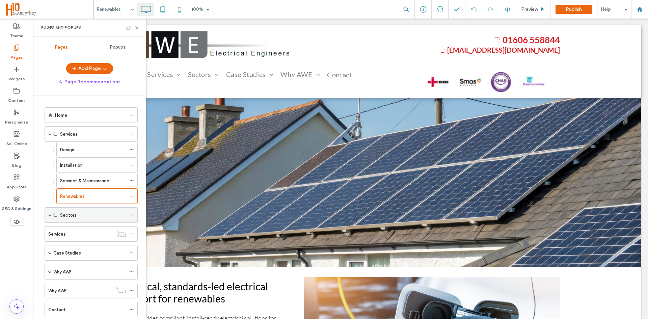
click at [47, 215] on div "Sectors" at bounding box center [91, 215] width 93 height 16
click at [48, 215] on div "Sectors" at bounding box center [91, 215] width 93 height 16
click at [50, 214] on span at bounding box center [49, 214] width 3 height 3
click at [77, 231] on label "Commercial" at bounding box center [72, 231] width 25 height 12
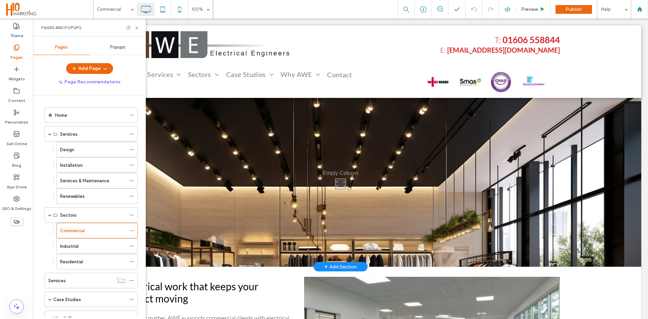
click at [240, 164] on div "Click To Paste" at bounding box center [340, 182] width 601 height 169
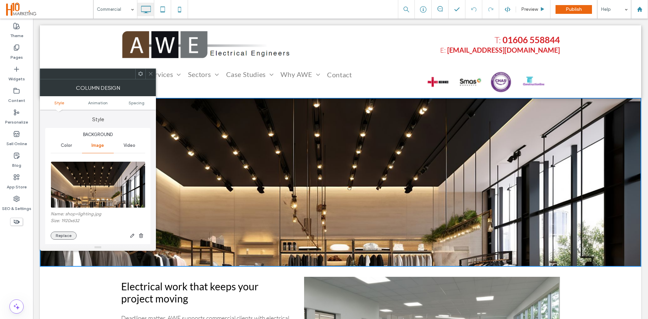
click at [60, 235] on button "Replace" at bounding box center [64, 235] width 26 height 8
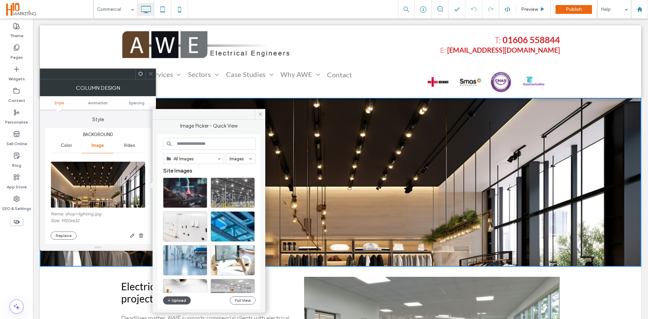
click at [169, 302] on icon "button" at bounding box center [169, 300] width 4 height 5
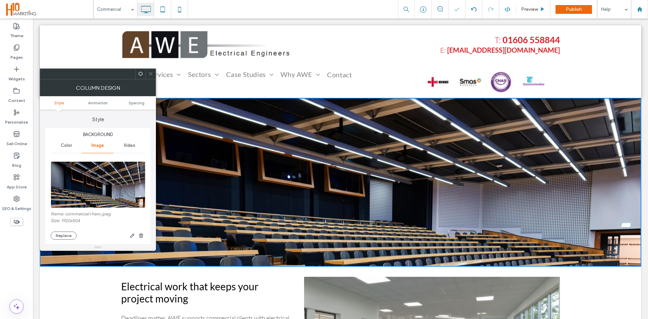
click at [149, 75] on icon at bounding box center [150, 73] width 5 height 5
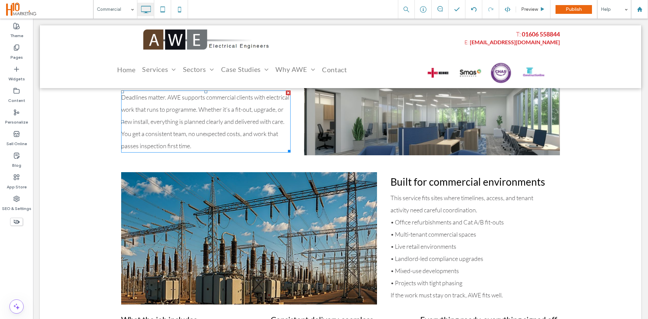
scroll to position [236, 0]
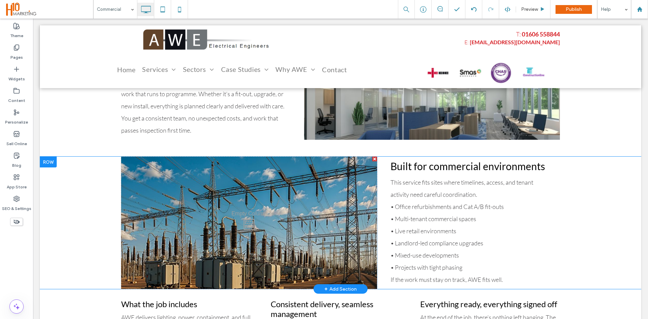
click at [228, 215] on div "Click To Paste" at bounding box center [249, 223] width 256 height 132
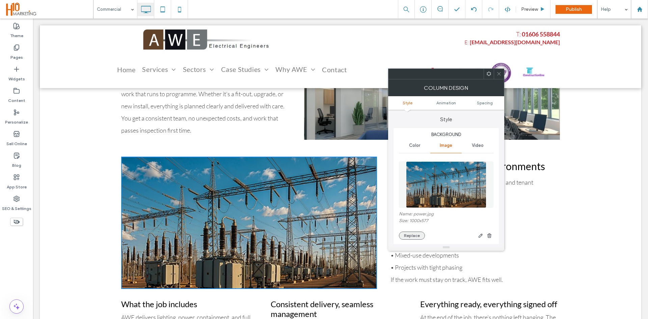
click at [409, 234] on button "Replace" at bounding box center [412, 235] width 26 height 8
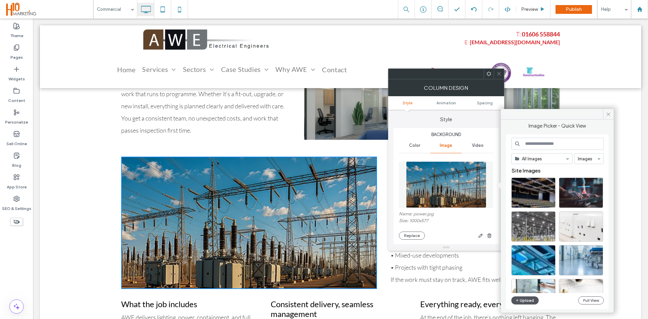
click at [514, 300] on button "Upload" at bounding box center [525, 300] width 28 height 8
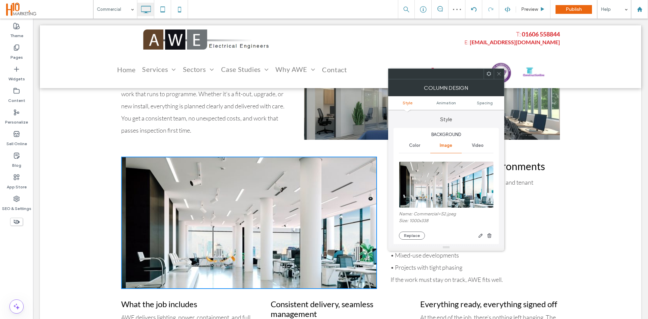
click at [496, 73] on div at bounding box center [499, 74] width 10 height 10
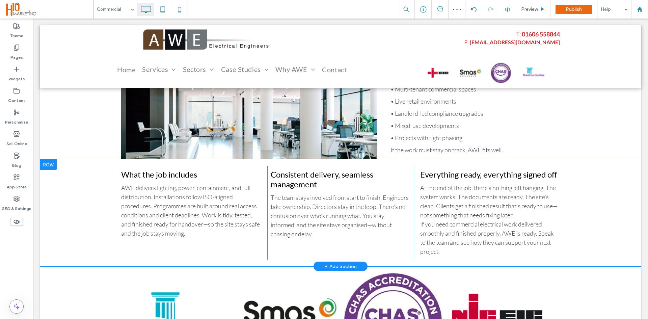
scroll to position [405, 0]
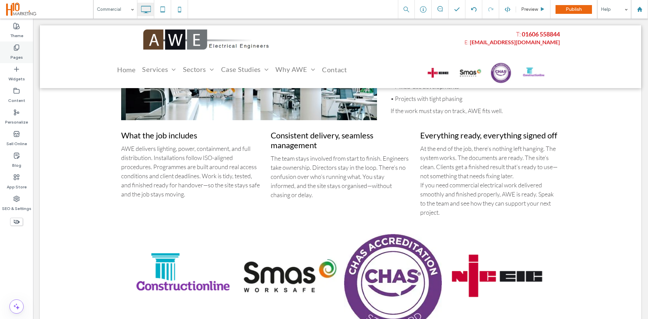
click at [17, 54] on label "Pages" at bounding box center [16, 55] width 12 height 9
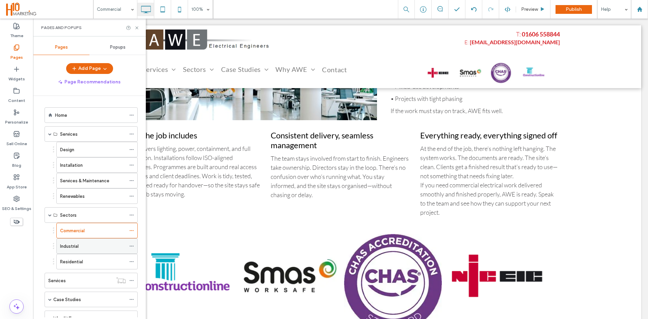
click at [76, 243] on label "Industrial" at bounding box center [69, 246] width 19 height 12
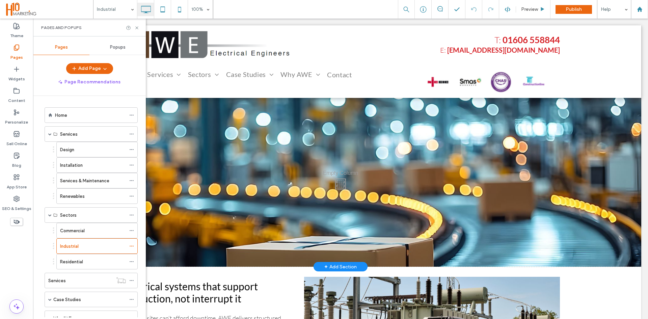
click at [302, 159] on div "Click To Paste" at bounding box center [340, 182] width 601 height 169
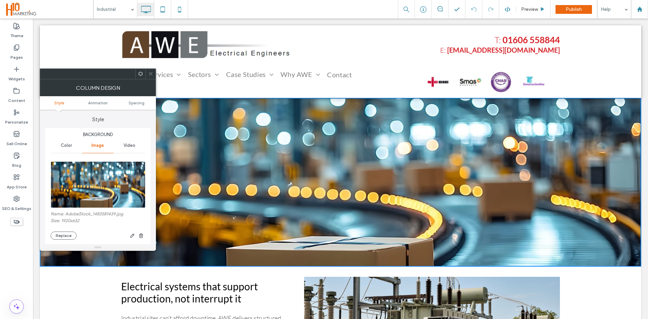
drag, startPoint x: 63, startPoint y: 236, endPoint x: 49, endPoint y: 234, distance: 13.6
click at [62, 236] on button "Replace" at bounding box center [64, 235] width 26 height 8
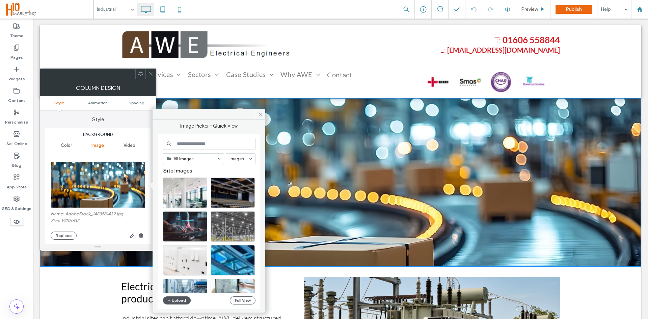
click at [177, 301] on button "Upload" at bounding box center [177, 300] width 28 height 8
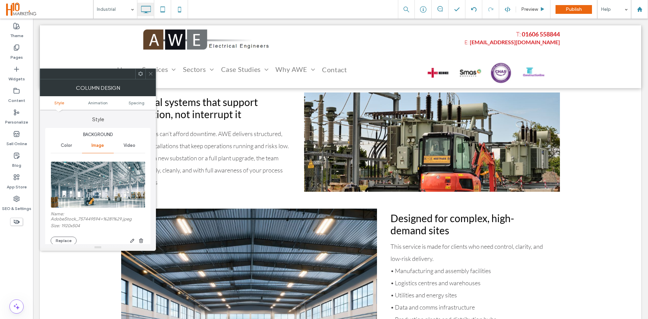
scroll to position [169, 0]
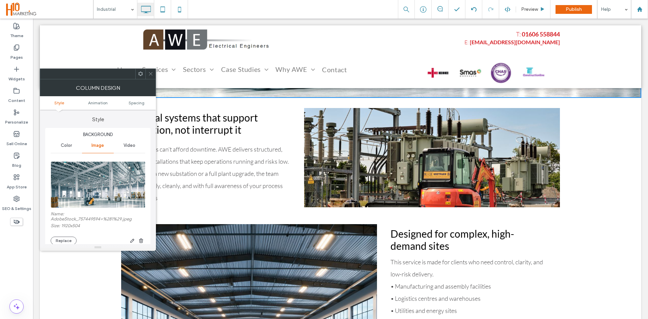
click at [331, 163] on div "Click To Paste" at bounding box center [432, 157] width 256 height 99
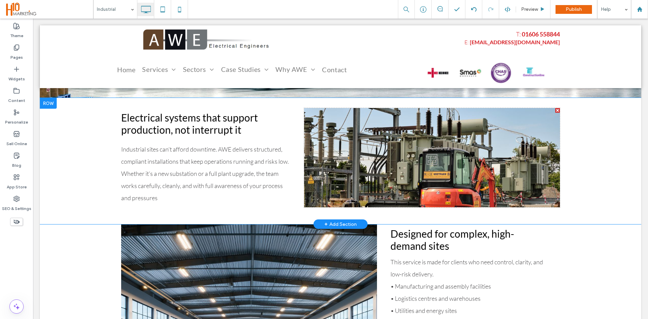
click at [381, 162] on div "Click To Paste" at bounding box center [432, 157] width 256 height 99
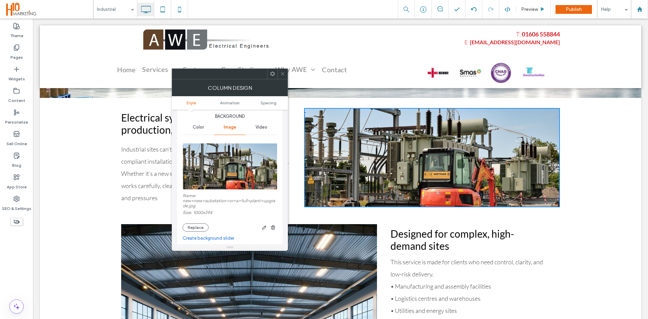
scroll to position [34, 0]
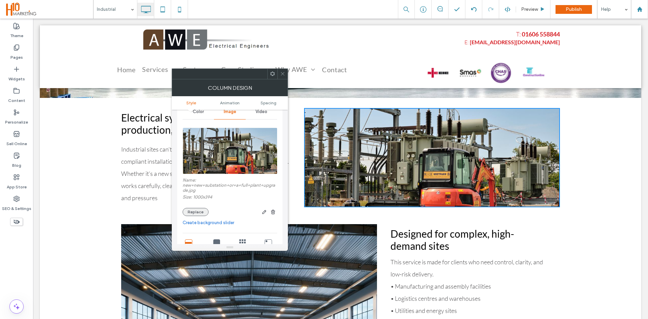
click at [196, 210] on button "Replace" at bounding box center [196, 212] width 26 height 8
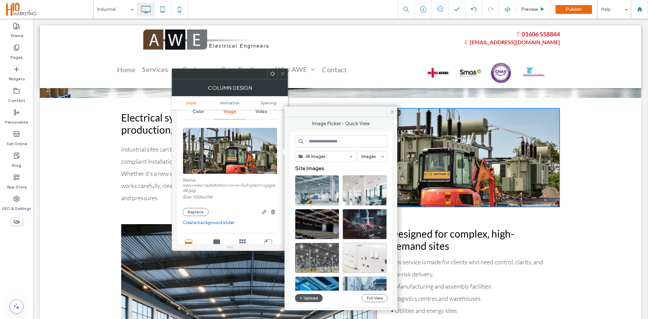
click at [307, 299] on button "Upload" at bounding box center [309, 298] width 28 height 8
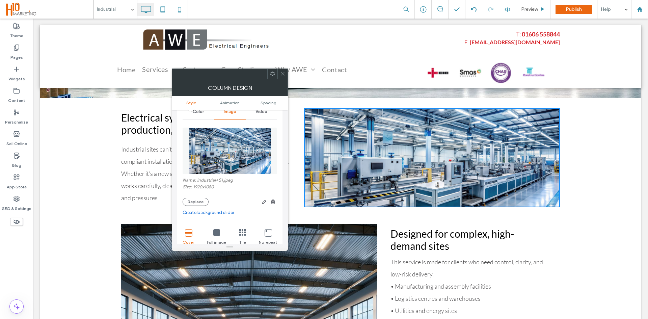
click at [279, 72] on div at bounding box center [282, 74] width 10 height 10
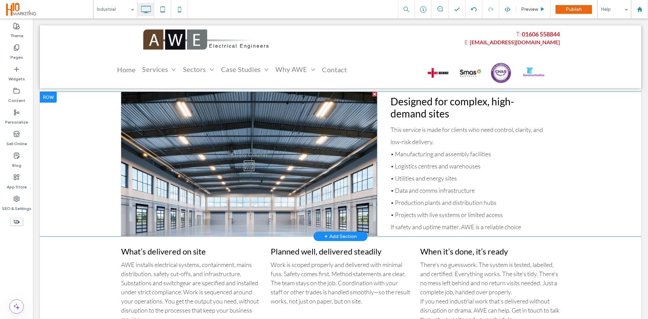
scroll to position [304, 0]
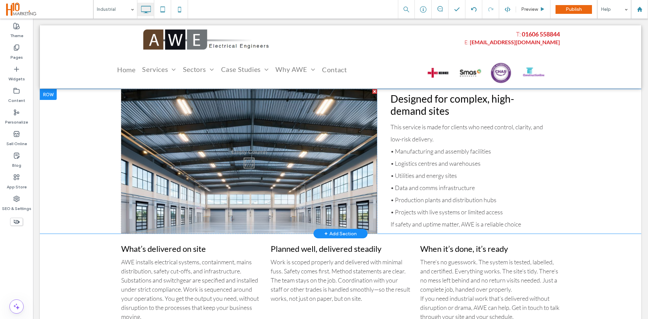
click at [262, 182] on div "Click To Paste" at bounding box center [249, 161] width 256 height 144
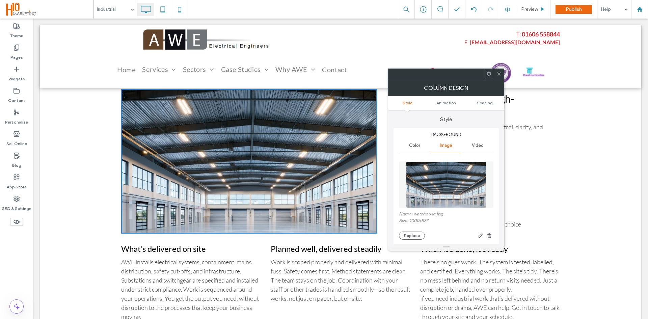
click at [396, 236] on div "Background Color Image Video Name: warehouse.jpg Size: 1000x577 Replace Create …" at bounding box center [445, 286] width 105 height 316
click at [408, 236] on button "Replace" at bounding box center [412, 235] width 26 height 8
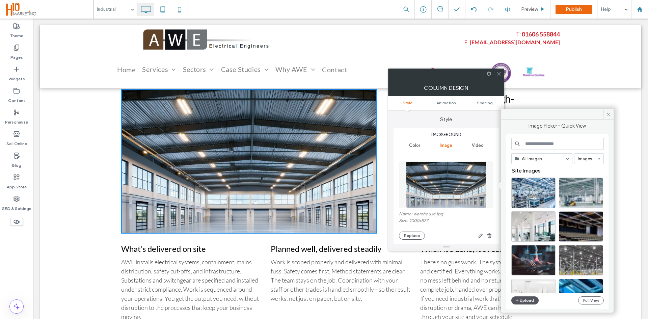
click at [521, 302] on button "Upload" at bounding box center [525, 300] width 28 height 8
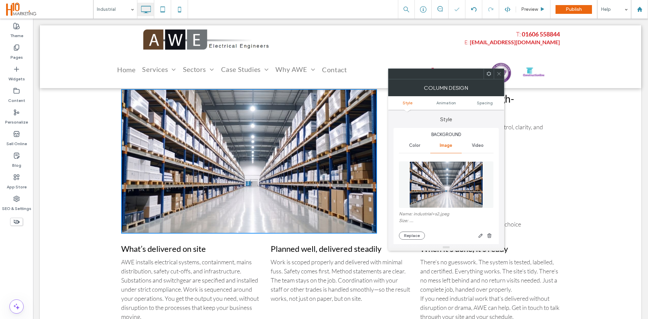
click at [499, 73] on icon at bounding box center [498, 73] width 5 height 5
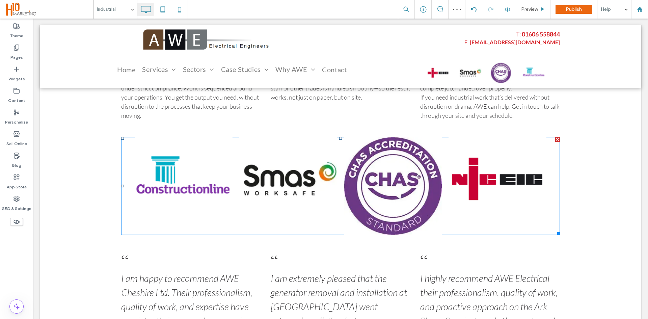
scroll to position [506, 0]
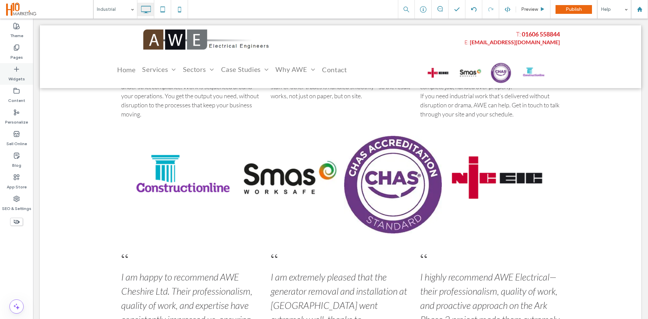
click at [30, 63] on div "Widgets" at bounding box center [16, 74] width 33 height 22
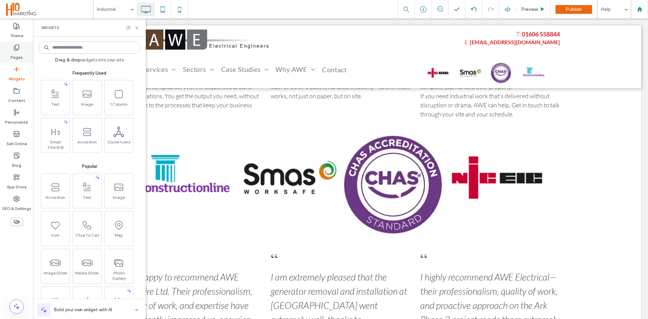
click at [16, 53] on label "Pages" at bounding box center [16, 55] width 12 height 9
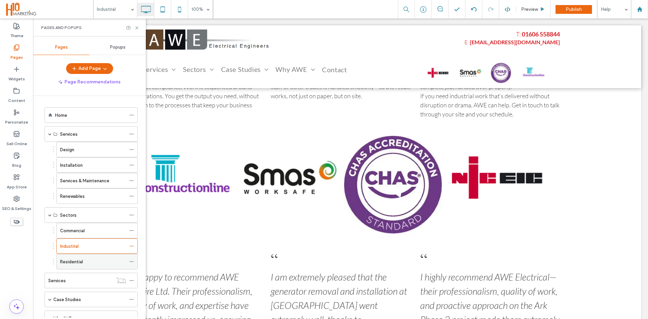
click at [65, 259] on label "Residential" at bounding box center [71, 262] width 23 height 12
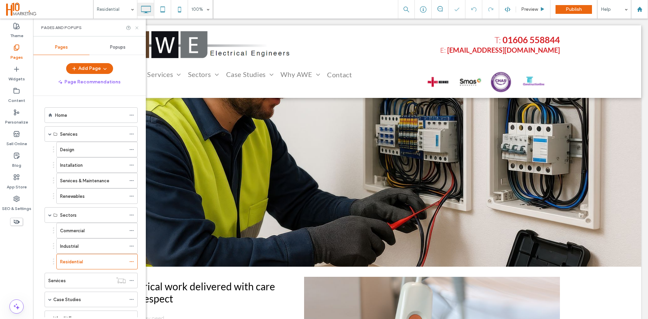
click at [135, 28] on icon at bounding box center [136, 27] width 5 height 5
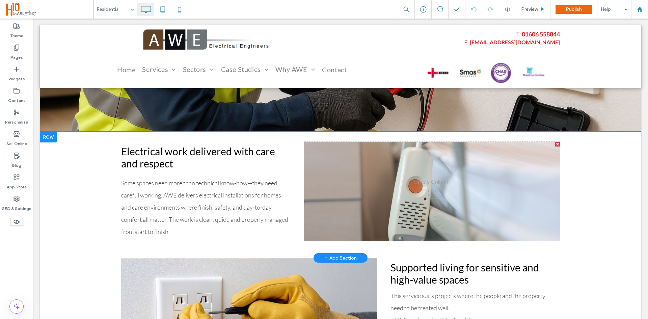
scroll to position [270, 0]
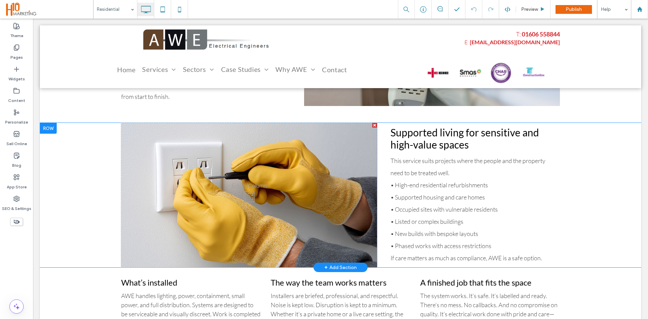
drag, startPoint x: 259, startPoint y: 202, endPoint x: 252, endPoint y: 203, distance: 7.4
click at [259, 202] on div "Click To Paste" at bounding box center [249, 195] width 256 height 144
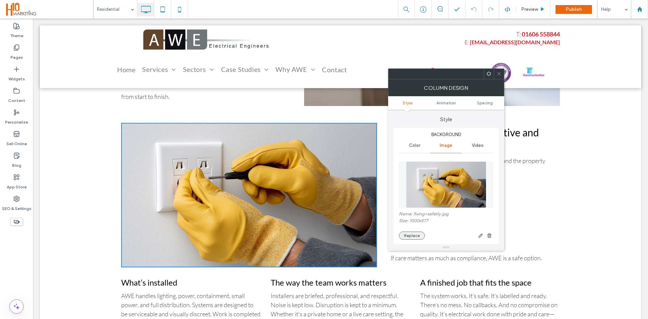
click at [408, 237] on button "Replace" at bounding box center [412, 235] width 26 height 8
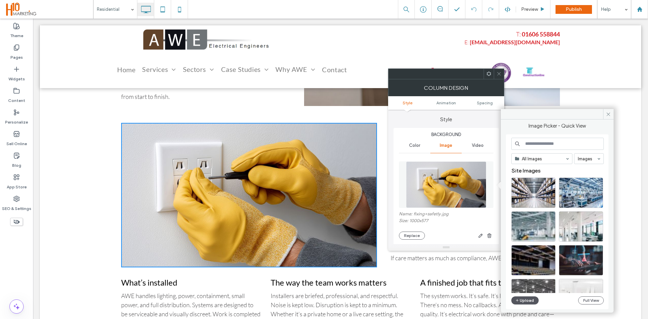
click at [521, 297] on button "Upload" at bounding box center [525, 300] width 28 height 8
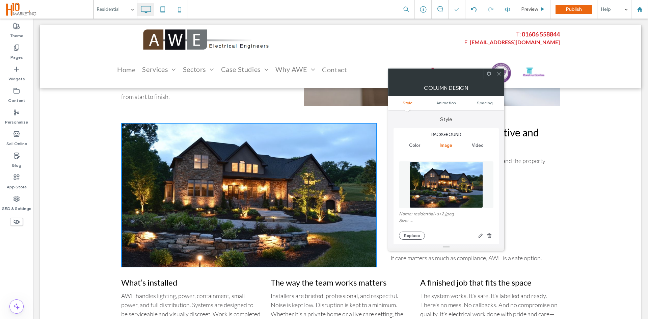
click at [498, 77] on span at bounding box center [498, 74] width 5 height 10
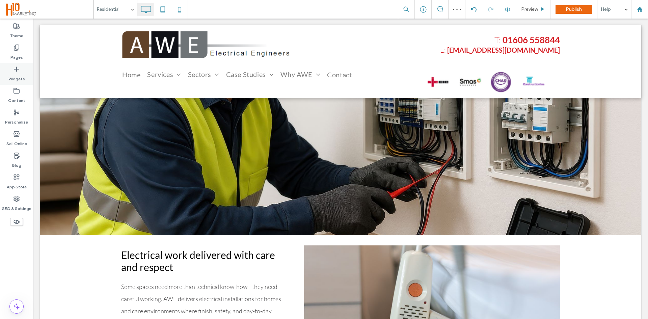
scroll to position [67, 0]
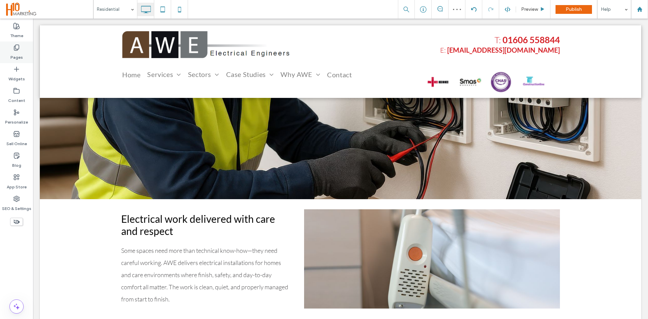
click at [15, 58] on label "Pages" at bounding box center [16, 55] width 12 height 9
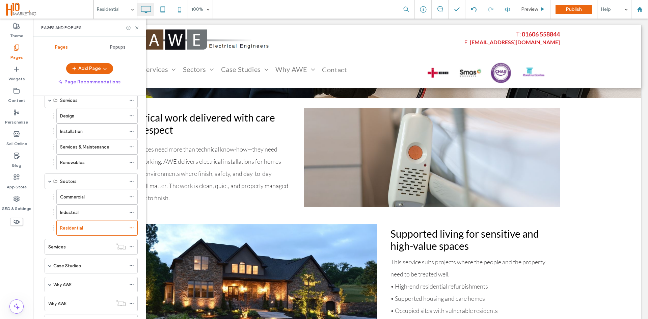
scroll to position [101, 0]
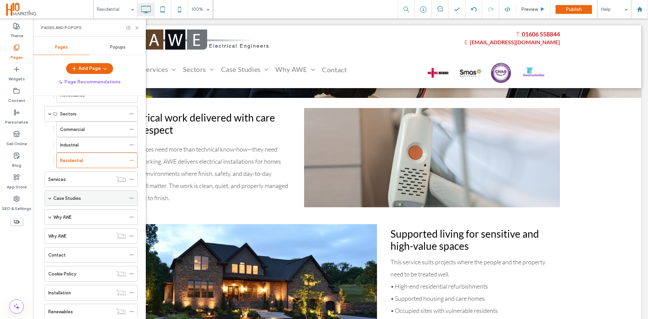
click at [48, 199] on div "Case Studies" at bounding box center [91, 198] width 93 height 16
click at [52, 197] on div "Case Studies" at bounding box center [91, 198] width 93 height 16
click at [52, 195] on div "Case Studies" at bounding box center [91, 198] width 93 height 16
click at [49, 197] on span at bounding box center [49, 197] width 3 height 3
click at [48, 231] on div "Why AWE" at bounding box center [91, 233] width 93 height 16
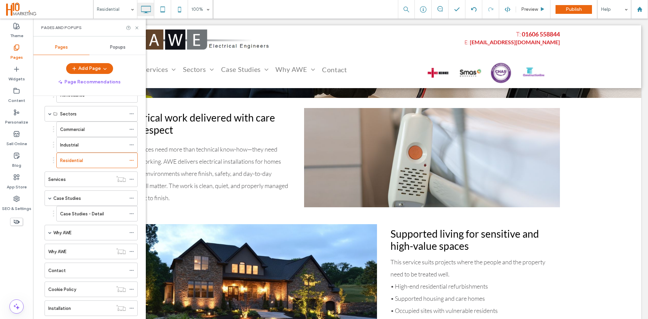
scroll to position [135, 0]
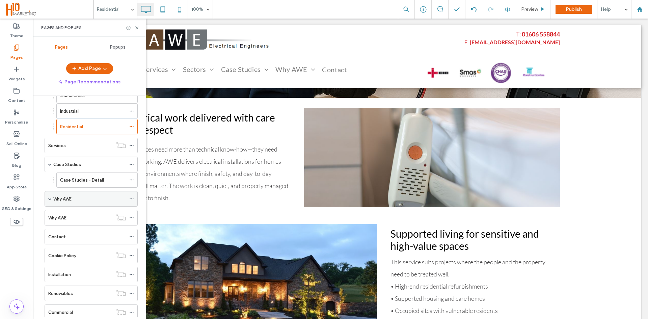
click at [50, 200] on span at bounding box center [49, 198] width 3 height 3
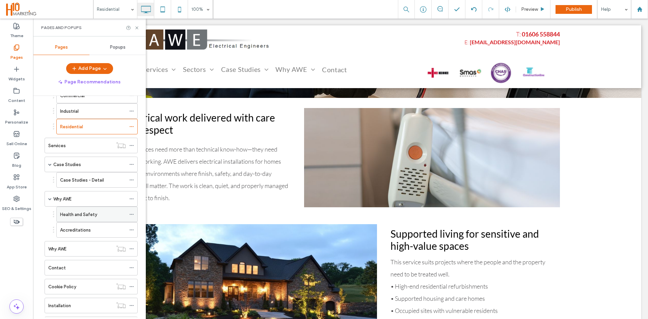
click at [99, 214] on div "Health and Safety" at bounding box center [93, 214] width 66 height 7
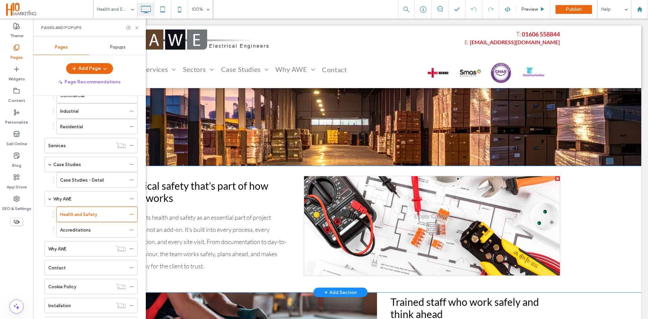
scroll to position [91, 0]
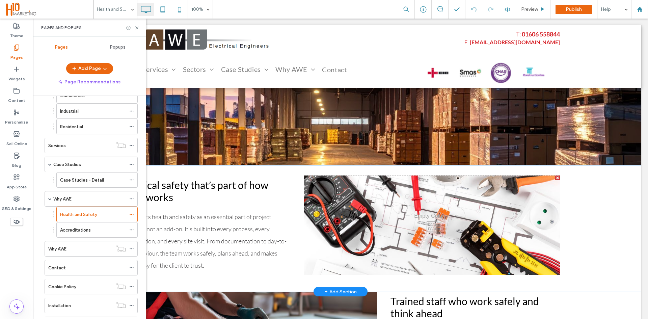
click at [414, 220] on div "Click To Paste" at bounding box center [432, 224] width 256 height 99
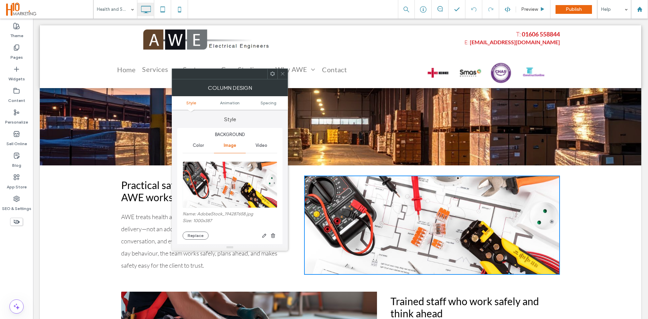
click at [281, 74] on icon at bounding box center [282, 73] width 5 height 5
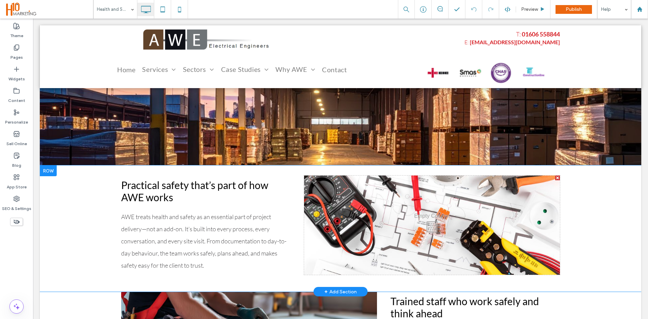
click at [470, 232] on div "Click To Paste" at bounding box center [432, 224] width 256 height 99
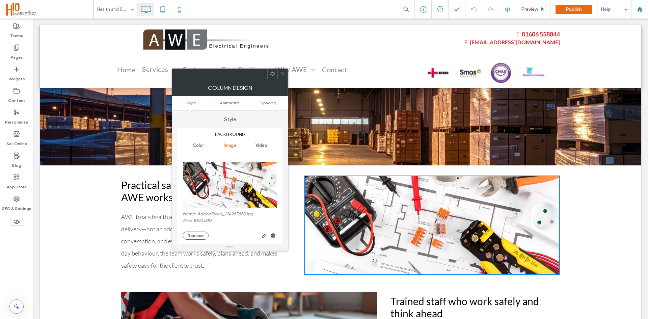
click at [195, 230] on div "Name: AdobeStock_194287658.jpg Size: 1000x387 Replace" at bounding box center [230, 225] width 94 height 28
drag, startPoint x: 194, startPoint y: 234, endPoint x: 173, endPoint y: 233, distance: 20.9
click at [194, 234] on button "Replace" at bounding box center [196, 235] width 26 height 8
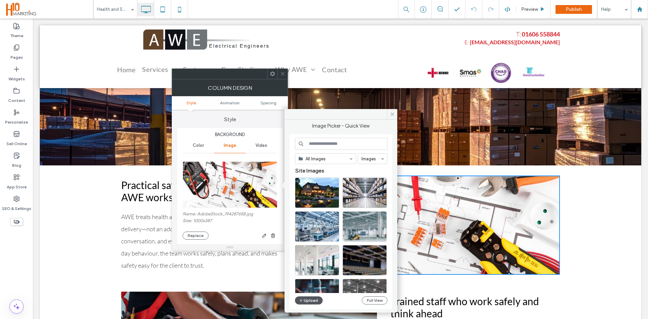
click at [312, 300] on button "Upload" at bounding box center [309, 300] width 28 height 8
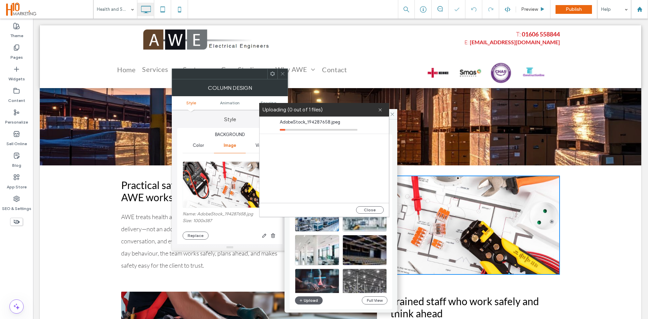
click at [279, 74] on div at bounding box center [282, 74] width 10 height 10
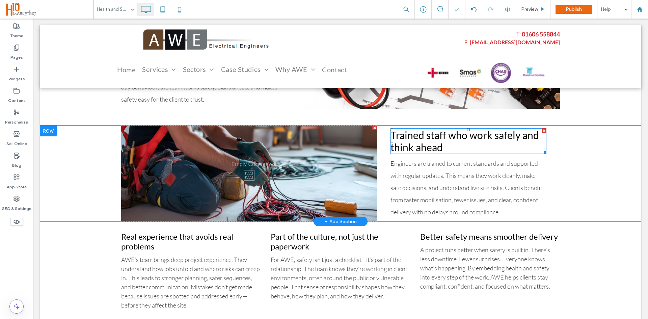
scroll to position [260, 0]
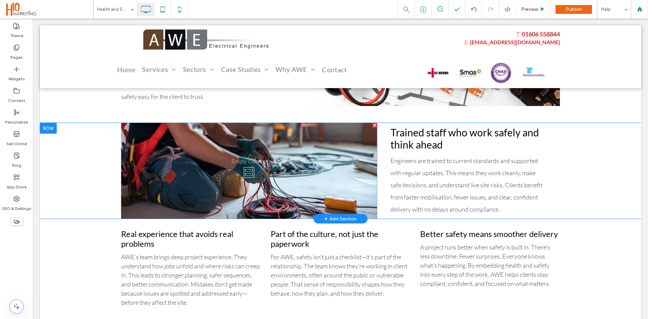
click at [315, 163] on div "Click To Paste" at bounding box center [249, 171] width 256 height 96
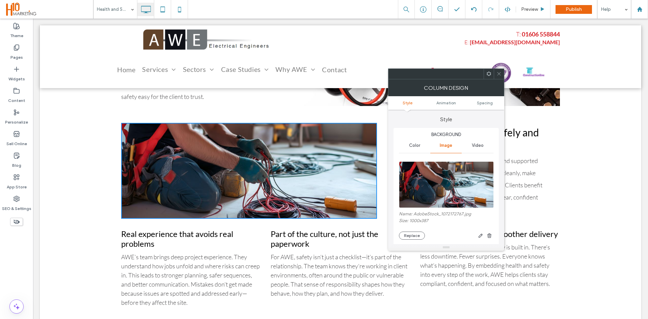
click at [399, 239] on div "Replace" at bounding box center [446, 235] width 94 height 8
click at [405, 235] on button "Replace" at bounding box center [412, 235] width 26 height 8
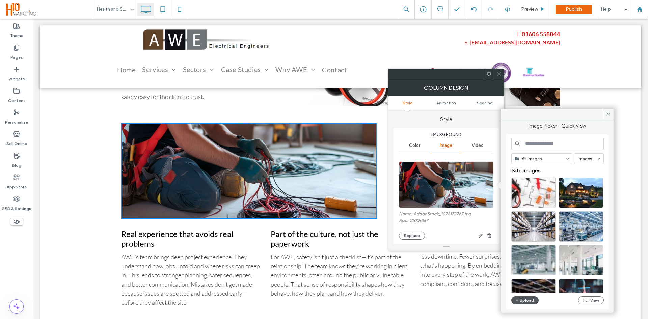
click at [520, 302] on button "Upload" at bounding box center [525, 300] width 28 height 8
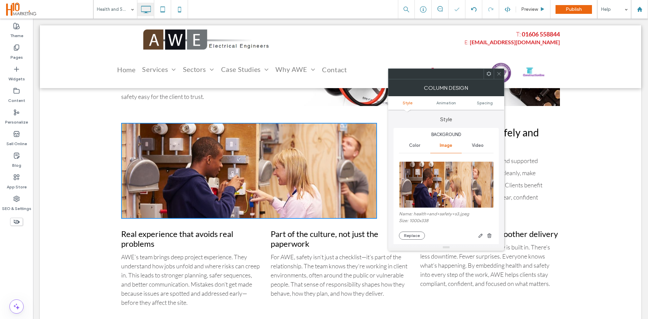
click at [498, 76] on span at bounding box center [498, 74] width 5 height 10
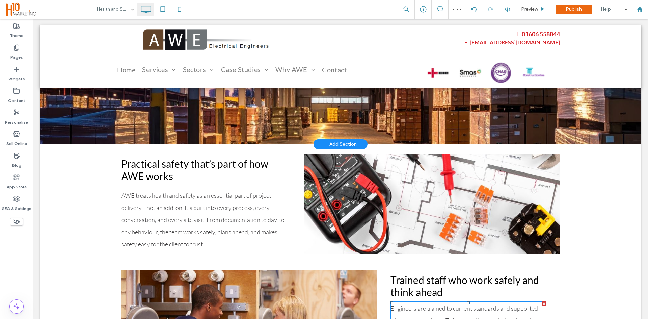
scroll to position [24, 0]
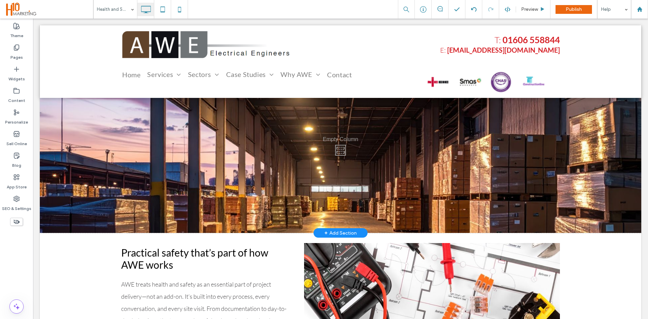
drag, startPoint x: 405, startPoint y: 132, endPoint x: 386, endPoint y: 147, distance: 24.0
click at [405, 132] on div "Click To Paste" at bounding box center [340, 148] width 601 height 169
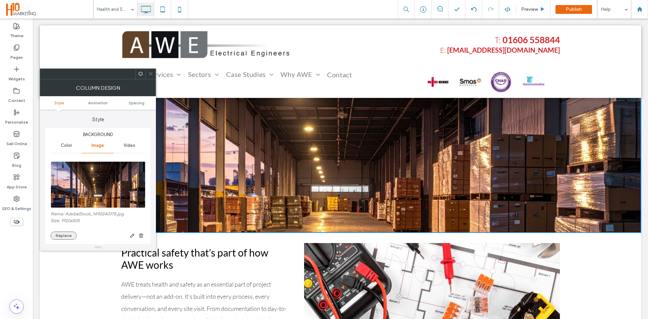
click at [58, 235] on button "Replace" at bounding box center [64, 235] width 26 height 8
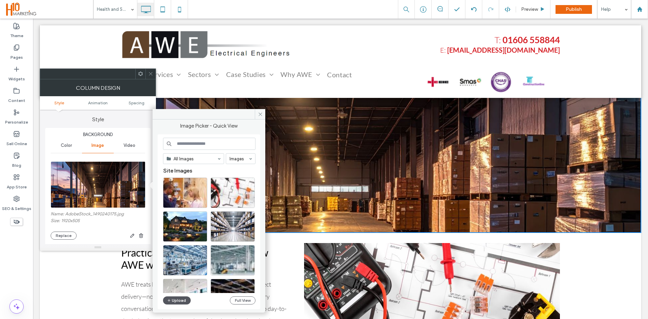
click at [164, 298] on button "Upload" at bounding box center [177, 300] width 28 height 8
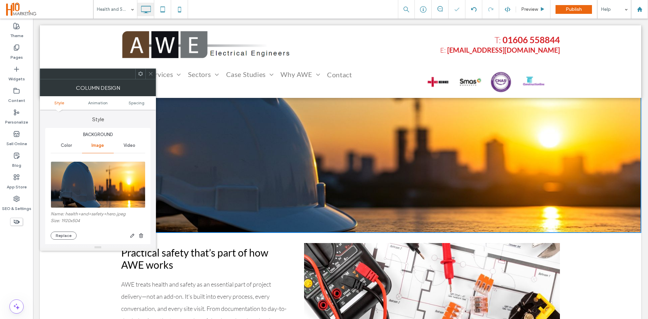
click at [148, 74] on div at bounding box center [150, 74] width 10 height 10
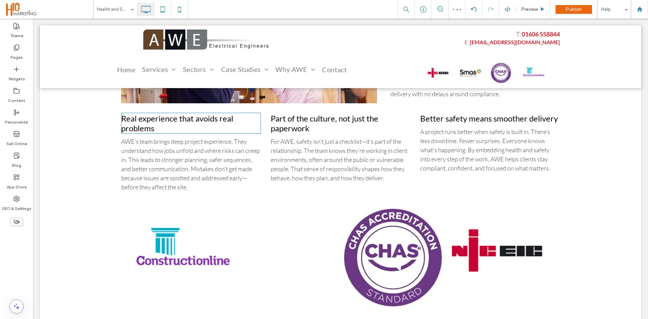
scroll to position [395, 0]
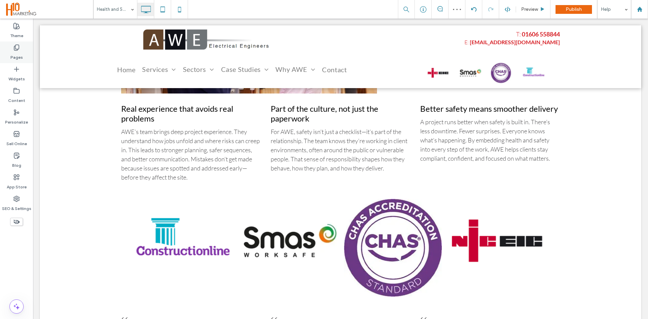
click at [15, 51] on label "Pages" at bounding box center [16, 55] width 12 height 9
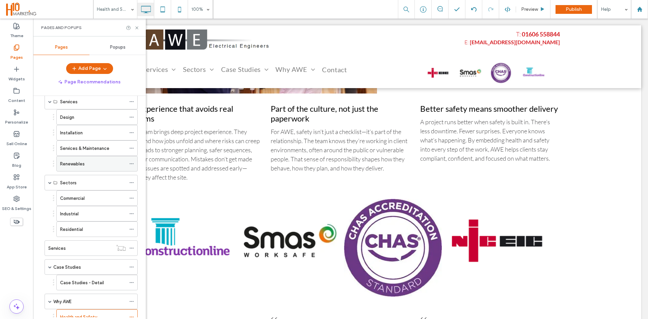
scroll to position [0, 0]
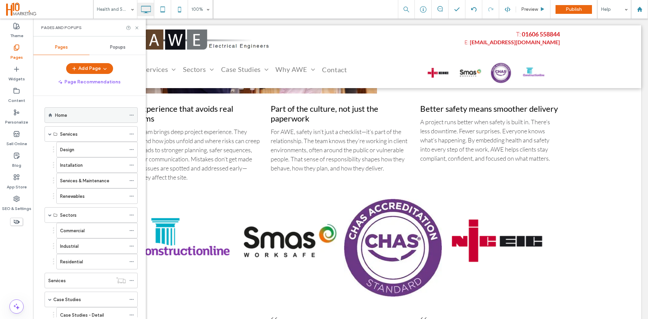
click at [76, 119] on div "Home" at bounding box center [90, 115] width 71 height 15
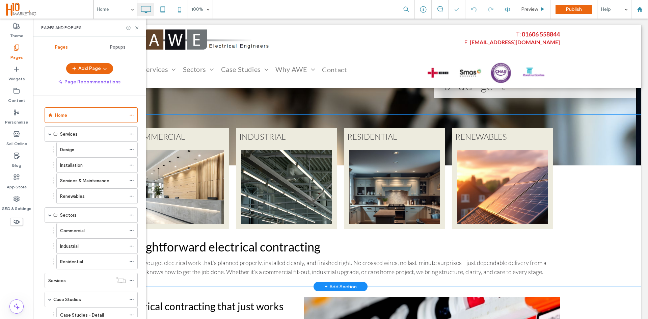
scroll to position [91, 0]
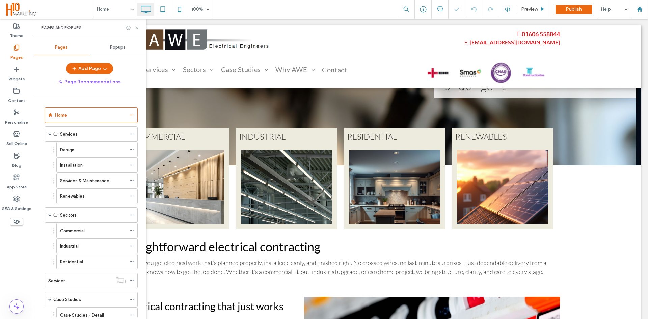
click at [135, 28] on icon at bounding box center [136, 27] width 5 height 5
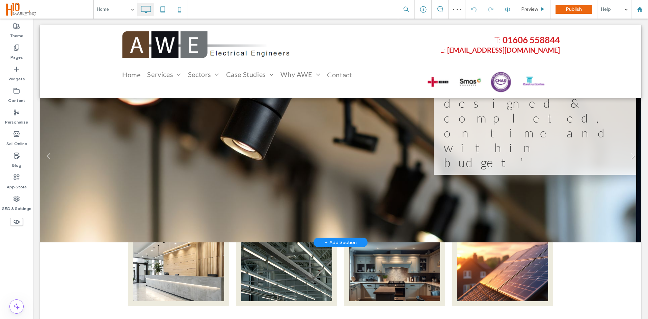
scroll to position [0, 0]
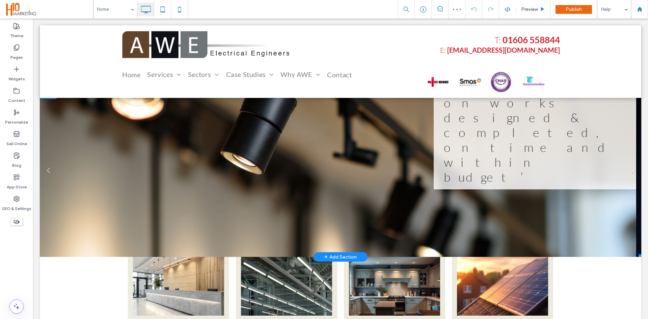
click at [311, 162] on li "Slide title Electrical Installation works designed & completed, on time and wit…" at bounding box center [338, 172] width 596 height 169
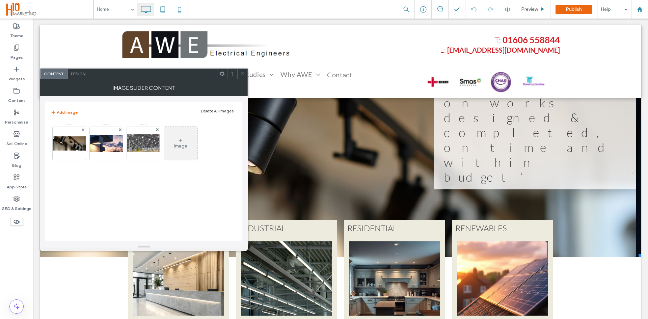
click at [182, 144] on div "Image" at bounding box center [180, 146] width 13 height 6
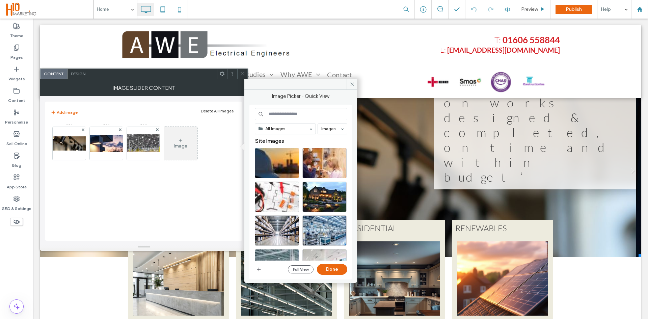
click at [174, 136] on div "Image" at bounding box center [180, 144] width 33 height 32
click at [258, 269] on icon "button" at bounding box center [258, 269] width 5 height 5
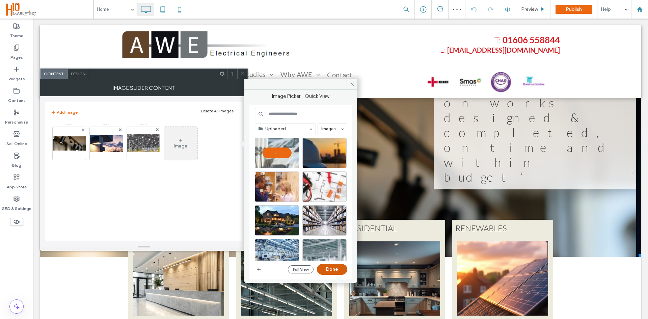
click at [336, 273] on button "Done" at bounding box center [332, 269] width 30 height 11
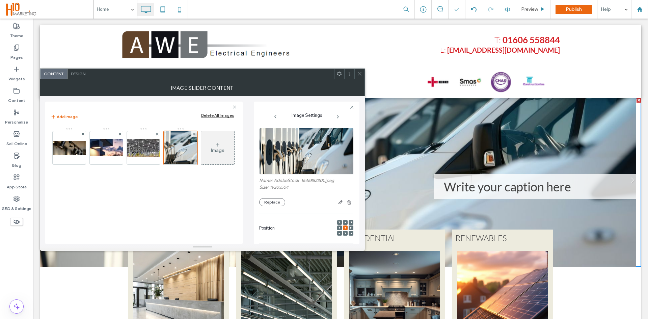
click at [357, 76] on icon at bounding box center [359, 73] width 5 height 5
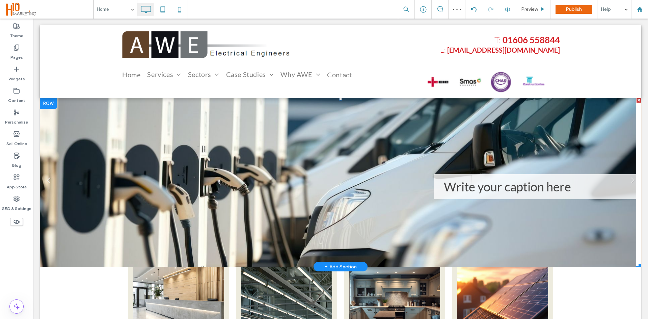
click at [45, 180] on link "Previous" at bounding box center [48, 180] width 10 height 10
click at [49, 179] on link "Previous" at bounding box center [48, 180] width 10 height 10
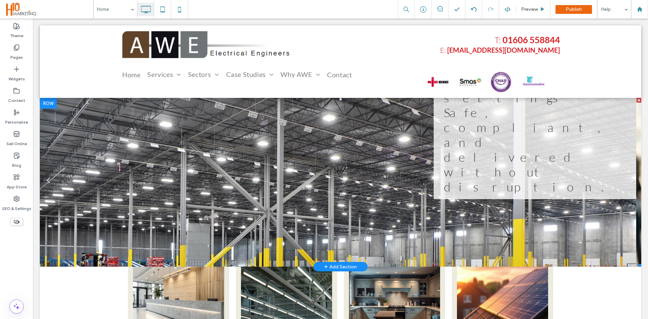
click at [47, 178] on link "Previous" at bounding box center [48, 180] width 10 height 10
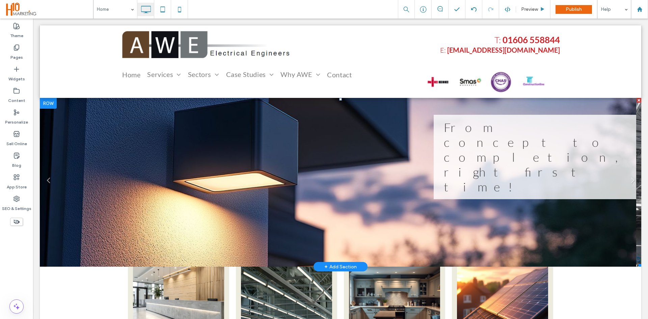
click at [526, 182] on div "Slide title From concept to completion, right first time! Button" at bounding box center [535, 157] width 202 height 84
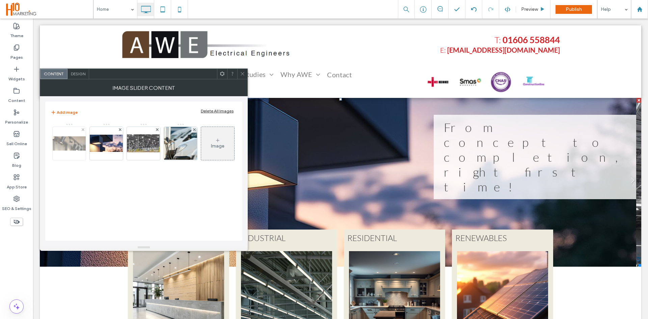
click at [72, 146] on img at bounding box center [69, 143] width 54 height 14
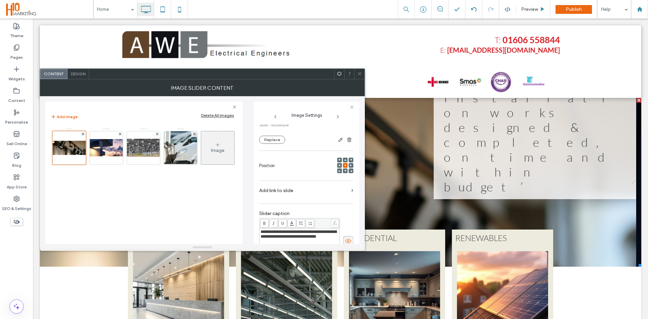
scroll to position [101, 0]
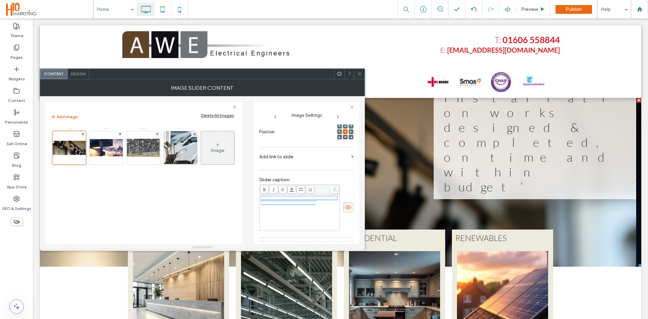
drag, startPoint x: 277, startPoint y: 209, endPoint x: 256, endPoint y: 196, distance: 24.9
click at [256, 196] on div "**********" at bounding box center [307, 173] width 106 height 142
copy span "**********"
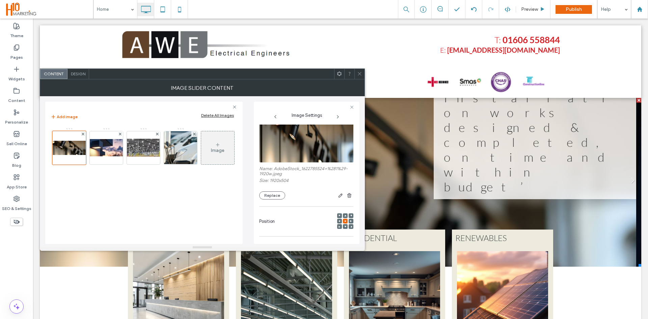
scroll to position [0, 0]
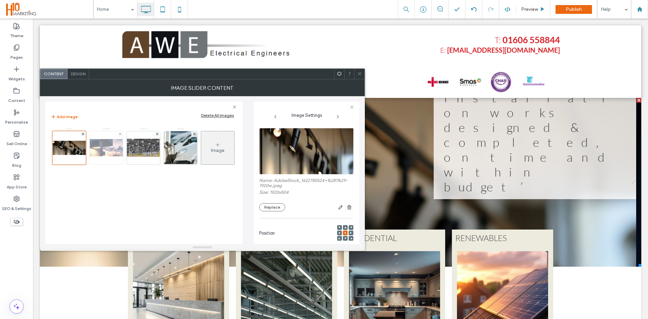
click at [100, 151] on img at bounding box center [106, 147] width 54 height 17
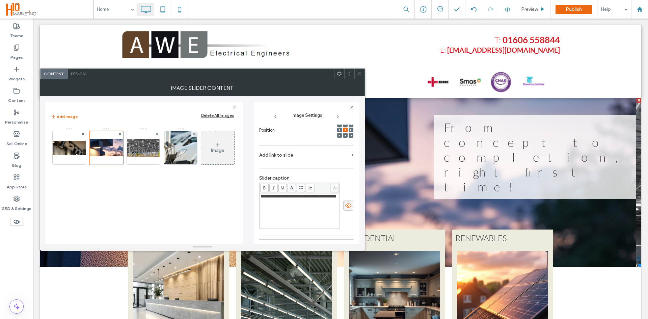
scroll to position [101, 0]
click at [269, 189] on div "**********" at bounding box center [299, 202] width 81 height 46
click at [271, 194] on span "**********" at bounding box center [298, 193] width 76 height 4
drag, startPoint x: 259, startPoint y: 191, endPoint x: 272, endPoint y: 202, distance: 17.0
click at [272, 202] on div "**********" at bounding box center [299, 207] width 80 height 35
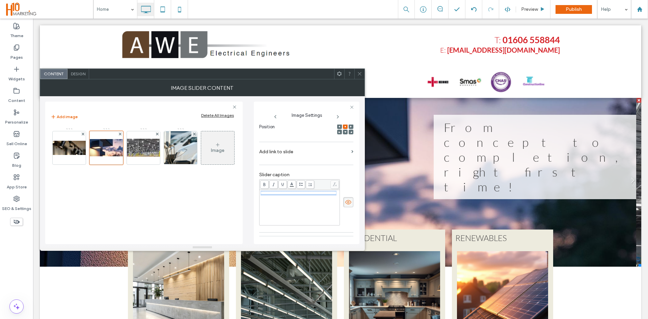
drag, startPoint x: 274, startPoint y: 201, endPoint x: 255, endPoint y: 191, distance: 21.3
click at [255, 191] on div "**********" at bounding box center [307, 173] width 106 height 142
copy span "**********"
click at [152, 141] on img at bounding box center [143, 148] width 54 height 18
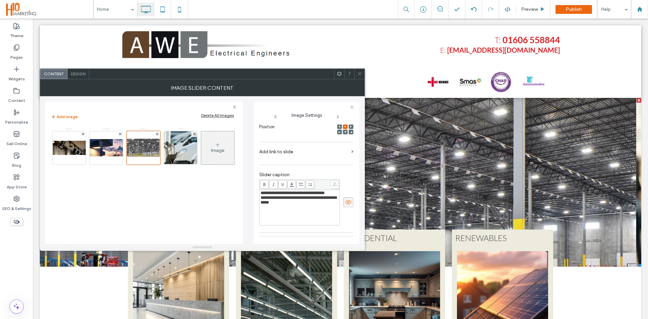
click at [294, 210] on div "**********" at bounding box center [299, 208] width 78 height 34
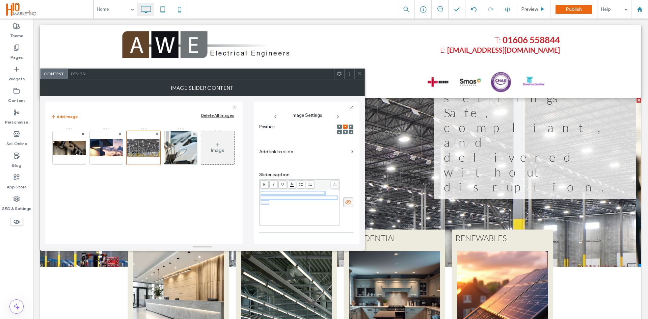
drag, startPoint x: 274, startPoint y: 205, endPoint x: 255, endPoint y: 194, distance: 21.5
click at [255, 194] on div "**********" at bounding box center [307, 173] width 106 height 142
copy div "**********"
click at [171, 150] on img at bounding box center [180, 147] width 126 height 33
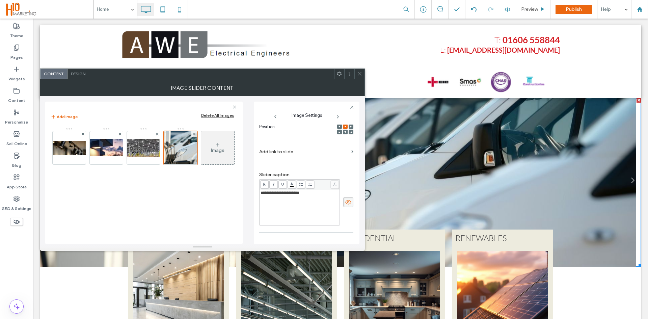
click at [305, 197] on div "**********" at bounding box center [299, 208] width 78 height 34
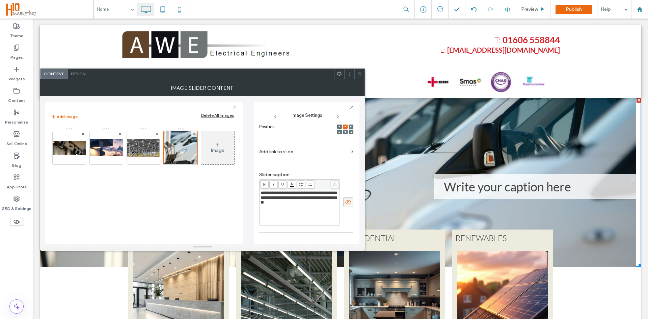
click at [306, 193] on span "**********" at bounding box center [298, 198] width 76 height 14
drag, startPoint x: 306, startPoint y: 193, endPoint x: 282, endPoint y: 194, distance: 24.3
click at [281, 194] on span "**********" at bounding box center [298, 198] width 76 height 14
click at [290, 193] on span "**********" at bounding box center [298, 198] width 76 height 14
click at [306, 192] on span "**********" at bounding box center [298, 198] width 76 height 14
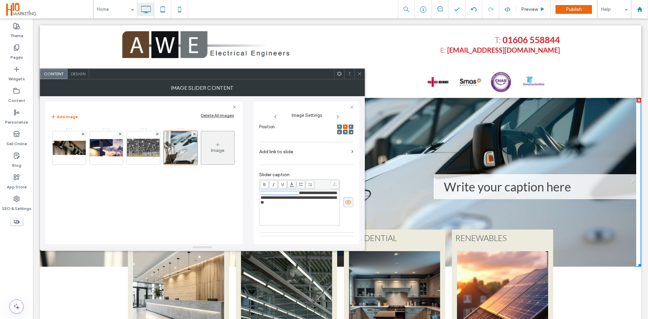
drag, startPoint x: 306, startPoint y: 194, endPoint x: 252, endPoint y: 193, distance: 54.3
click at [252, 193] on div "**********" at bounding box center [202, 170] width 314 height 148
click at [315, 199] on div "**********" at bounding box center [299, 195] width 78 height 9
click at [317, 223] on div "**********" at bounding box center [299, 208] width 78 height 34
click at [336, 225] on div "**********" at bounding box center [299, 202] width 81 height 46
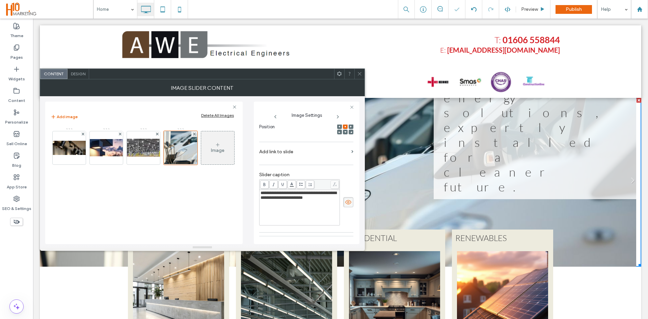
click at [359, 75] on use at bounding box center [359, 73] width 3 height 3
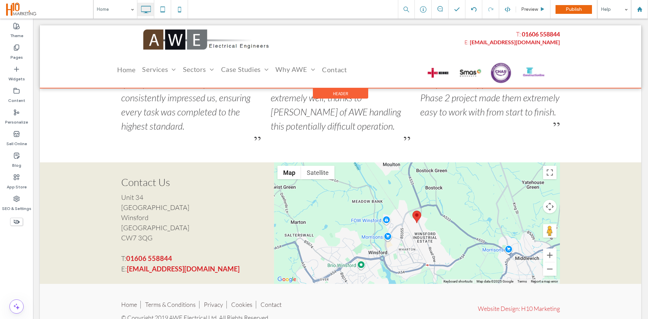
scroll to position [978, 0]
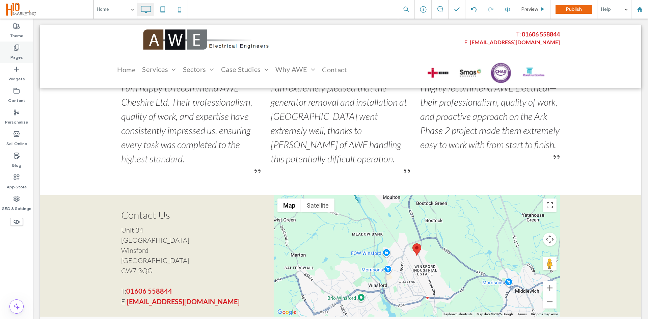
click at [19, 47] on icon at bounding box center [16, 47] width 7 height 7
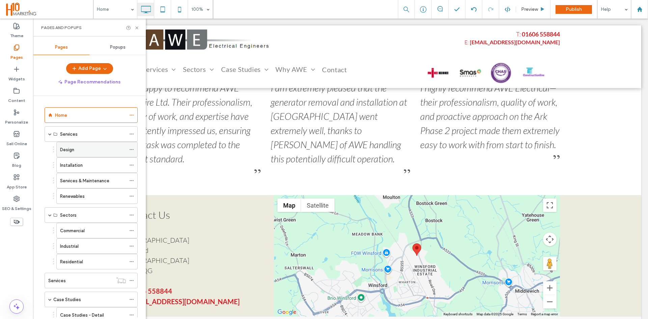
click at [78, 146] on div "Design" at bounding box center [93, 149] width 66 height 7
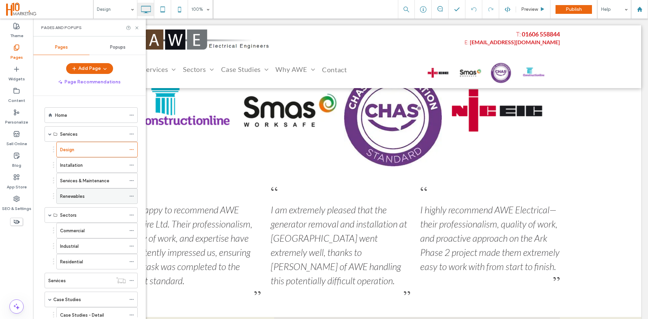
scroll to position [735, 0]
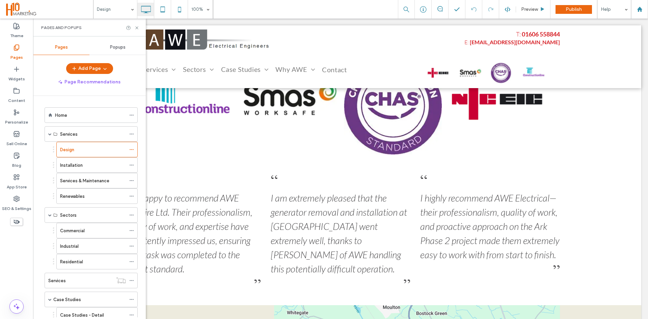
click at [85, 166] on div "Installation" at bounding box center [93, 165] width 66 height 7
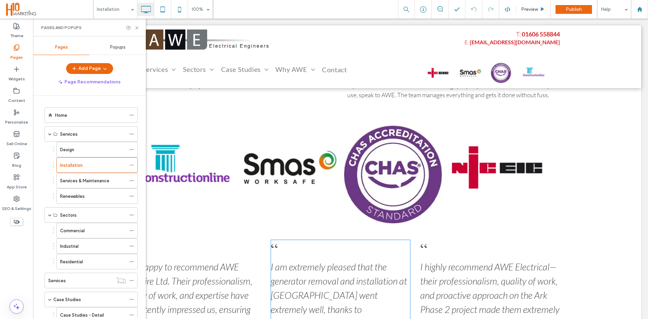
scroll to position [742, 0]
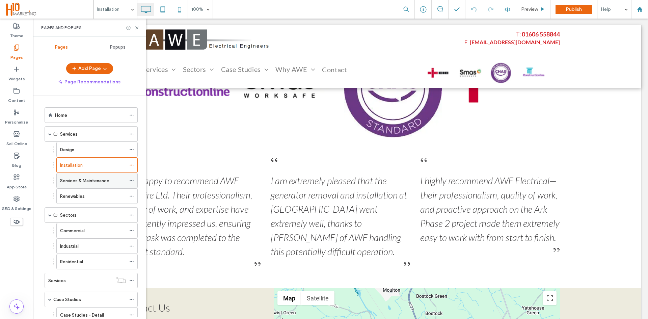
click at [85, 178] on label "Services & Maintenance" at bounding box center [84, 181] width 49 height 12
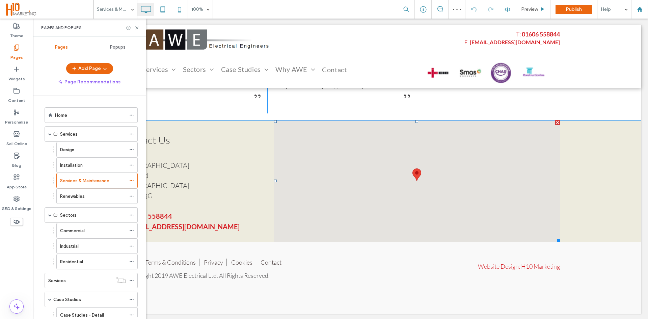
scroll to position [935, 0]
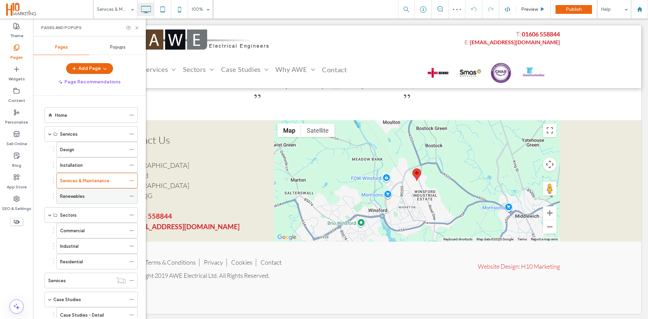
click at [83, 199] on label "Renewables" at bounding box center [72, 196] width 25 height 12
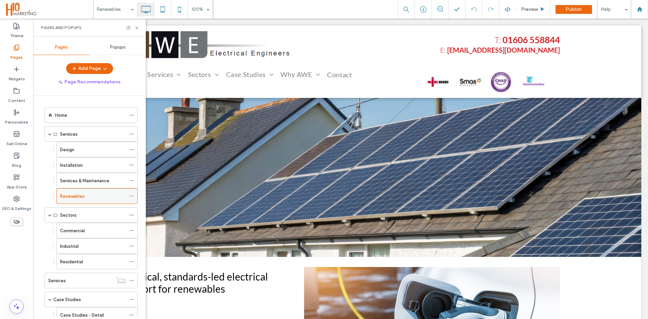
scroll to position [0, 0]
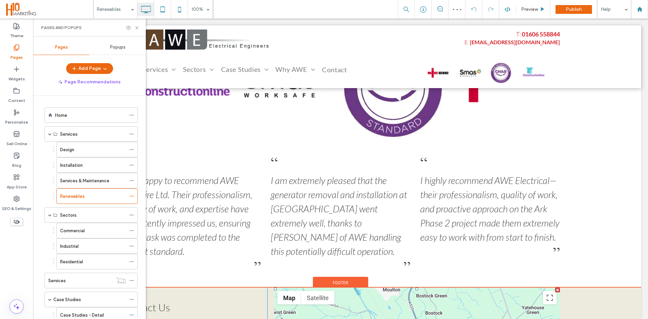
scroll to position [642, 0]
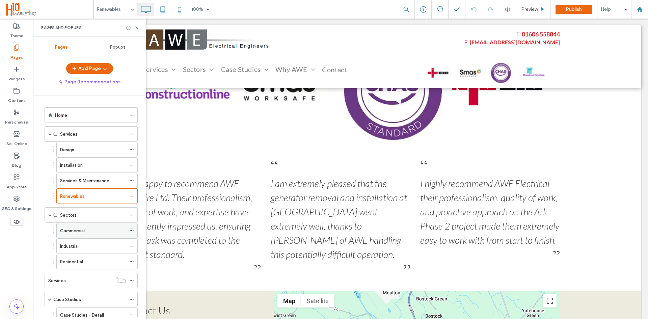
click at [80, 227] on label "Commercial" at bounding box center [72, 231] width 25 height 12
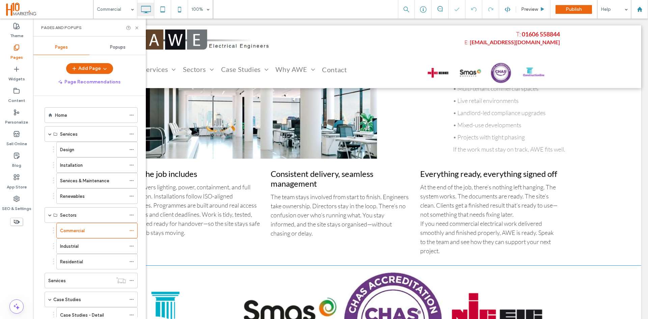
scroll to position [441, 0]
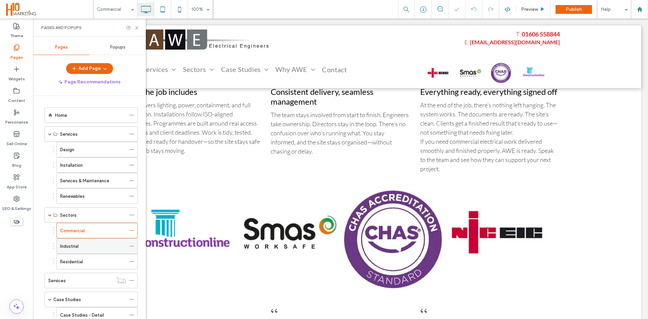
click at [81, 249] on div "Industrial" at bounding box center [93, 246] width 66 height 7
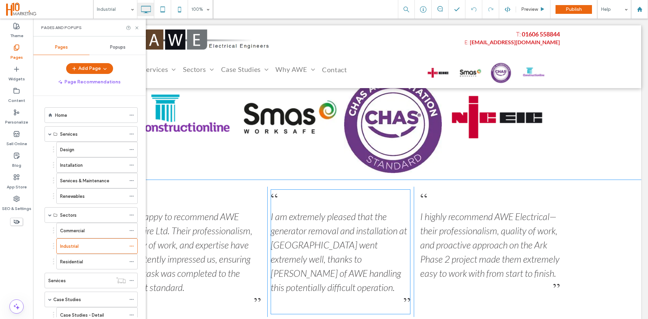
scroll to position [675, 0]
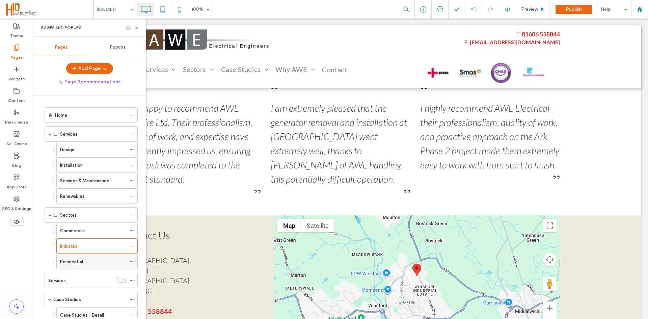
click at [70, 256] on div "Residential" at bounding box center [93, 261] width 66 height 15
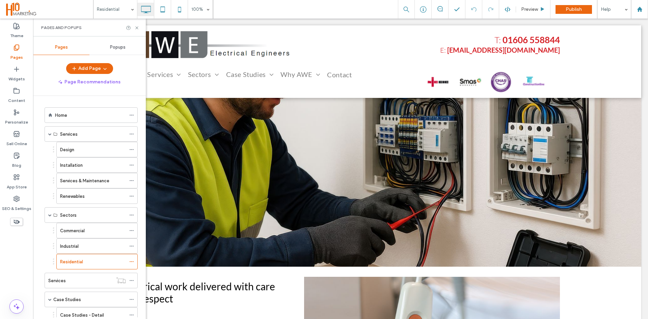
scroll to position [0, 0]
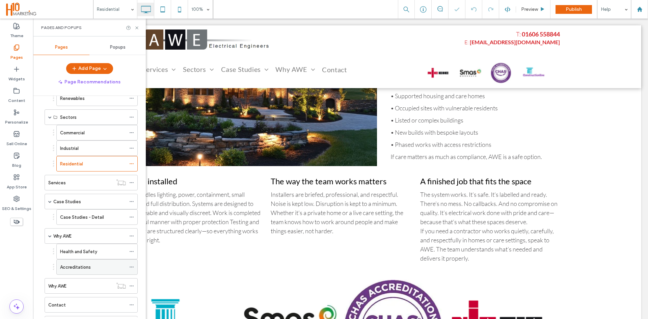
scroll to position [101, 0]
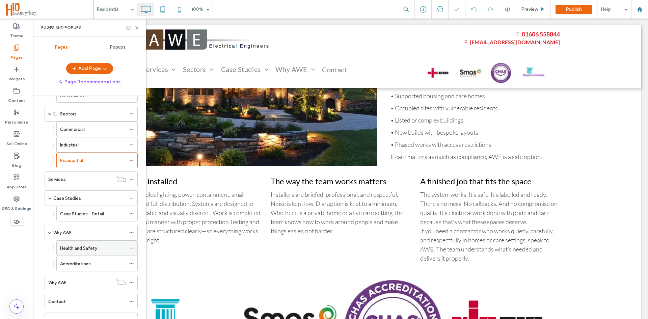
click at [77, 246] on label "Health and Safety" at bounding box center [78, 248] width 37 height 12
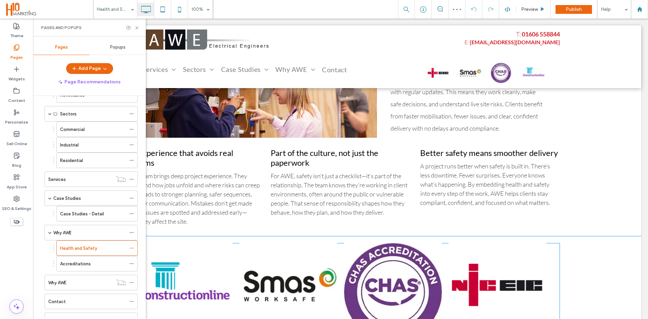
scroll to position [405, 0]
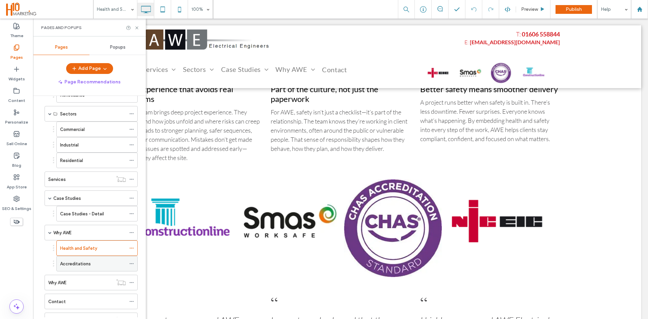
click at [83, 259] on div "Accreditations" at bounding box center [93, 263] width 66 height 15
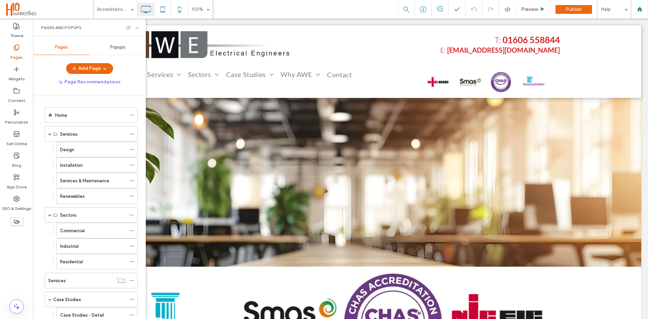
click at [136, 27] on use at bounding box center [136, 27] width 3 height 3
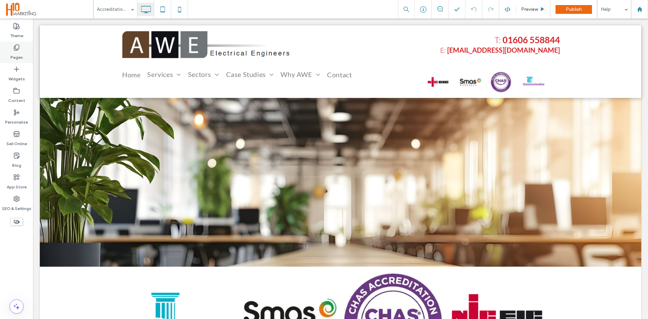
click at [25, 54] on div "Pages" at bounding box center [16, 52] width 33 height 22
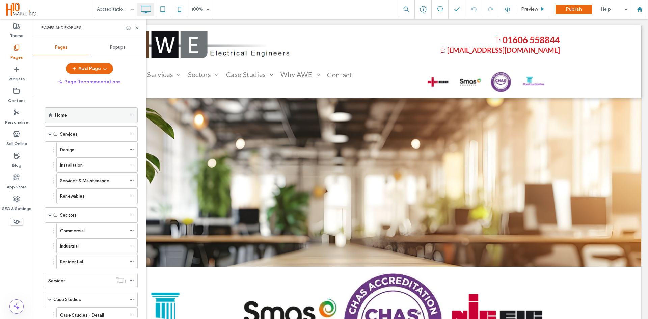
click at [56, 119] on div "Home" at bounding box center [90, 115] width 71 height 15
click at [538, 7] on div "Preview" at bounding box center [533, 9] width 34 height 6
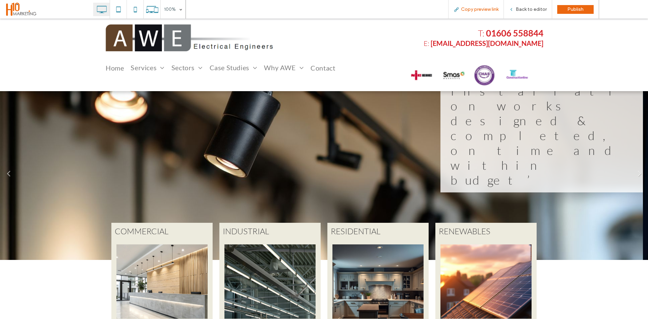
click at [479, 11] on span "Copy preview link" at bounding box center [479, 9] width 37 height 6
click at [479, 10] on span "Copy preview link" at bounding box center [479, 9] width 37 height 6
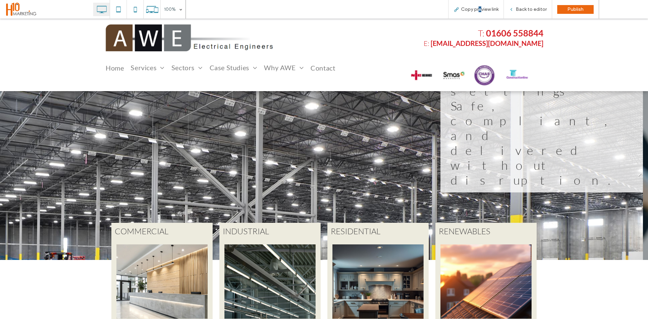
click at [636, 171] on link "Next" at bounding box center [639, 173] width 10 height 10
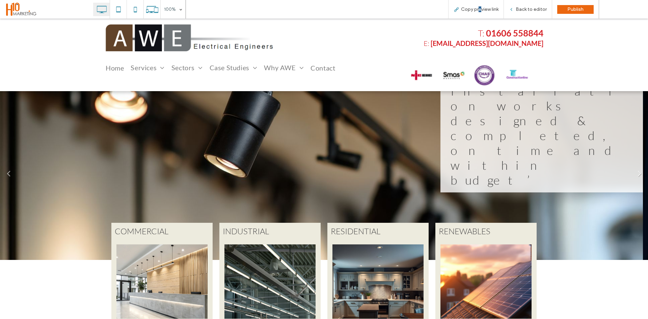
click at [635, 171] on link "Next" at bounding box center [639, 173] width 10 height 10
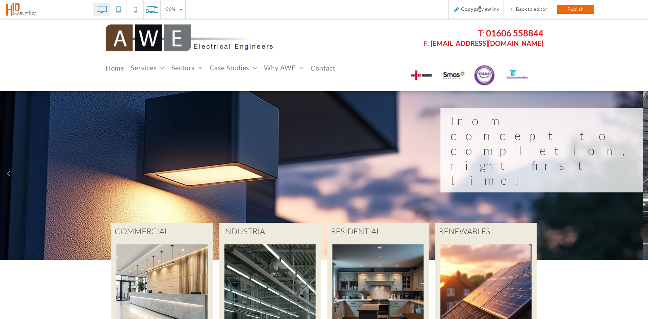
click at [635, 171] on link "Next" at bounding box center [639, 173] width 10 height 10
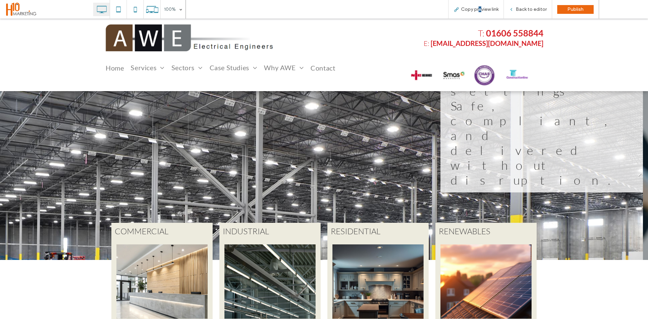
click at [635, 171] on link "Next" at bounding box center [639, 173] width 10 height 10
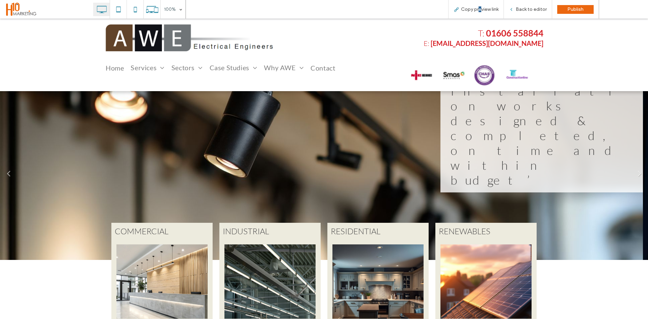
click at [512, 32] on link "01606 558844" at bounding box center [514, 33] width 57 height 11
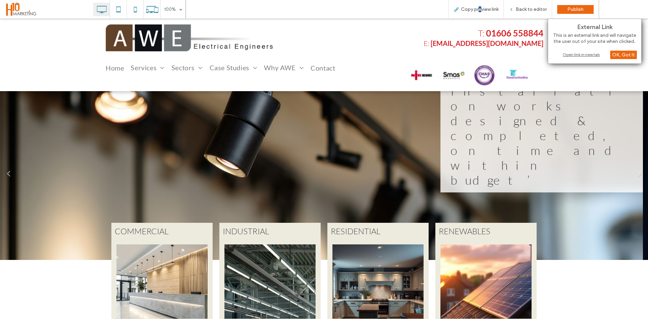
click at [513, 45] on link "[EMAIL_ADDRESS][DOMAIN_NAME]" at bounding box center [486, 43] width 113 height 8
click at [574, 57] on div "Open link in new tab" at bounding box center [594, 55] width 84 height 7
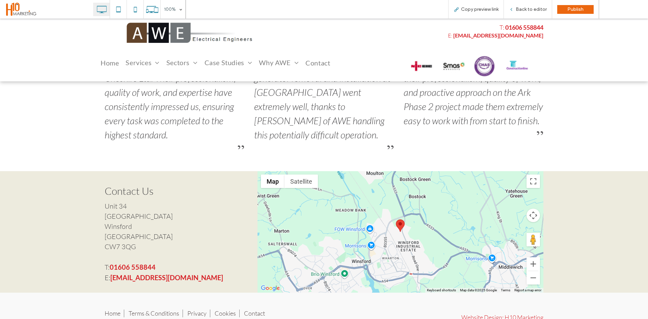
scroll to position [1038, 0]
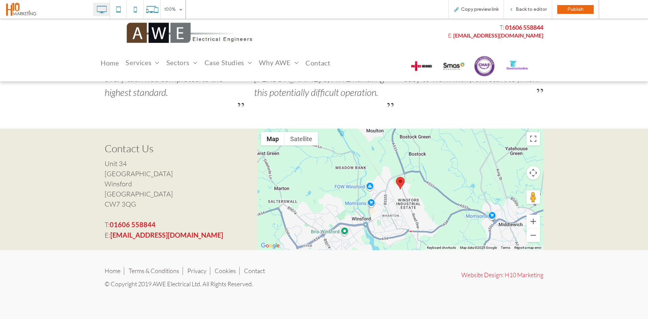
click at [197, 269] on link "Privacy" at bounding box center [196, 270] width 19 height 7
click at [193, 269] on link "Privacy" at bounding box center [196, 270] width 19 height 7
click at [196, 272] on link "Privacy" at bounding box center [196, 270] width 19 height 7
click at [543, 8] on span "Back to editor" at bounding box center [530, 9] width 31 height 6
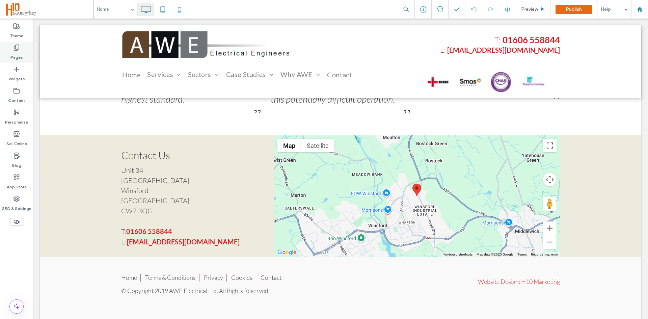
click at [11, 55] on label "Pages" at bounding box center [16, 55] width 12 height 9
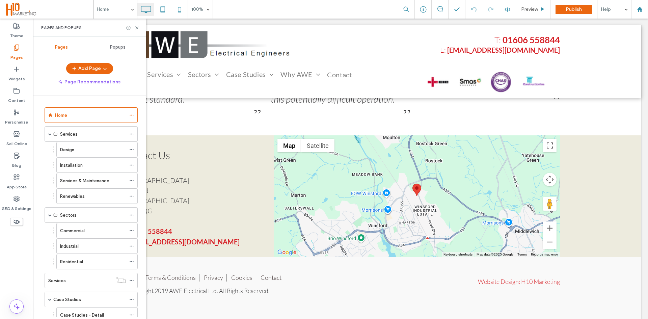
click at [123, 51] on div "Popups" at bounding box center [117, 47] width 56 height 15
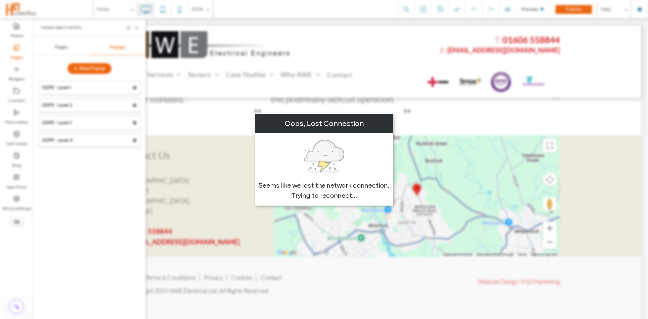
click at [356, 94] on div "Oops, Lost Connection Seems like we lost the network connection. Trying to reco…" at bounding box center [324, 159] width 648 height 319
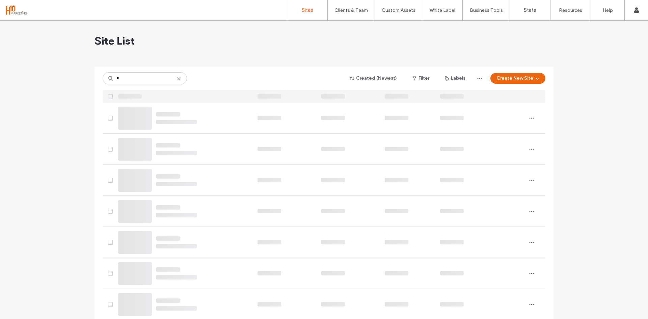
type input "*"
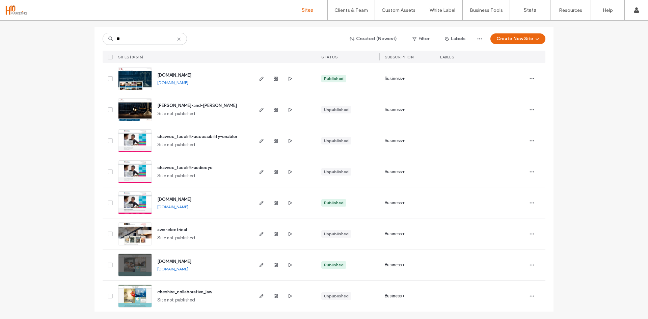
scroll to position [40, 0]
type input "**"
click at [160, 228] on span "awe-electrical" at bounding box center [172, 228] width 30 height 5
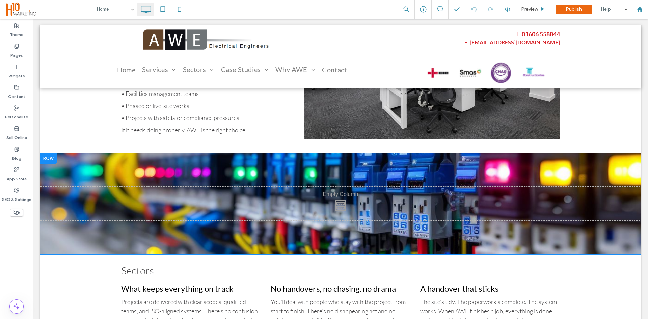
scroll to position [708, 0]
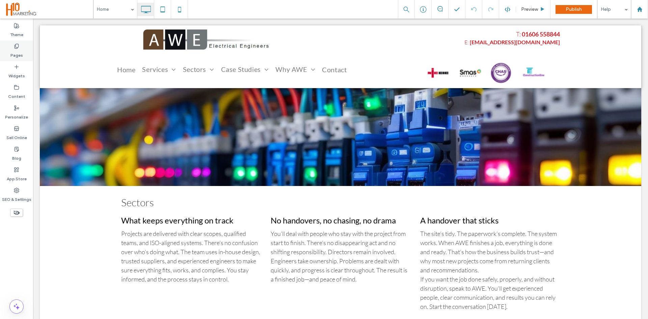
click at [22, 49] on div "Pages" at bounding box center [16, 50] width 33 height 21
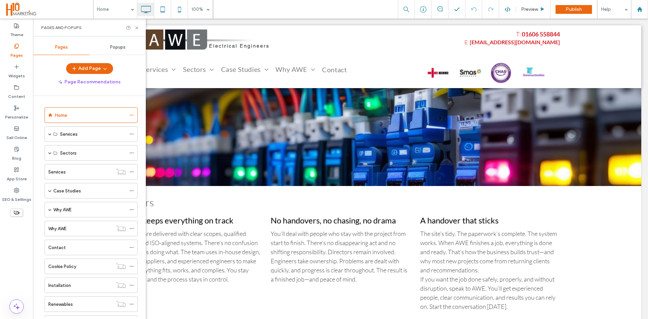
click at [116, 45] on span "Popups" at bounding box center [118, 47] width 16 height 5
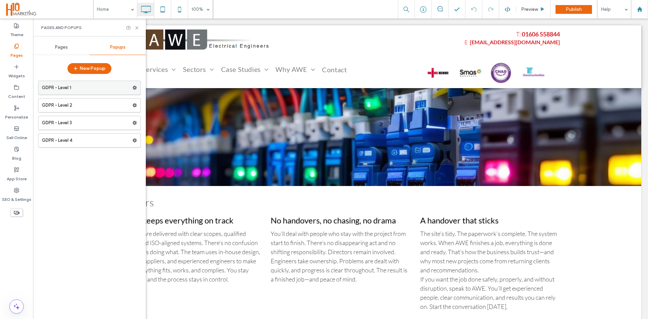
click at [66, 90] on label "GDPR - Level 1" at bounding box center [87, 87] width 90 height 13
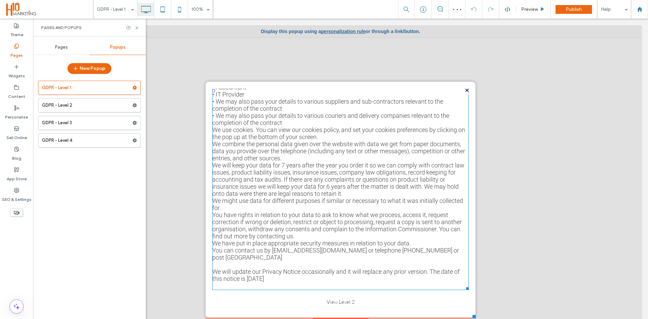
scroll to position [268, 0]
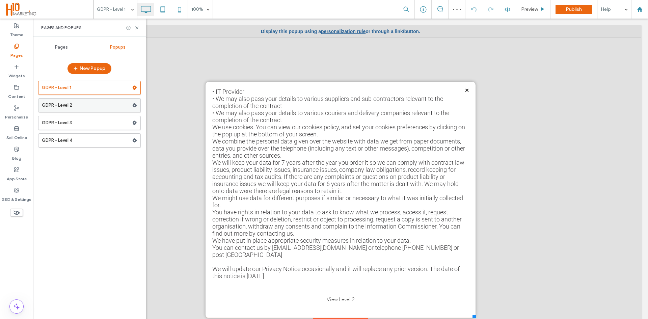
click at [101, 111] on label "GDPR - Level 2" at bounding box center [87, 105] width 90 height 13
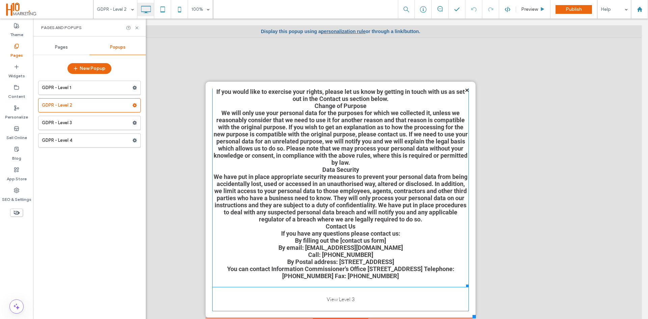
scroll to position [1708, 0]
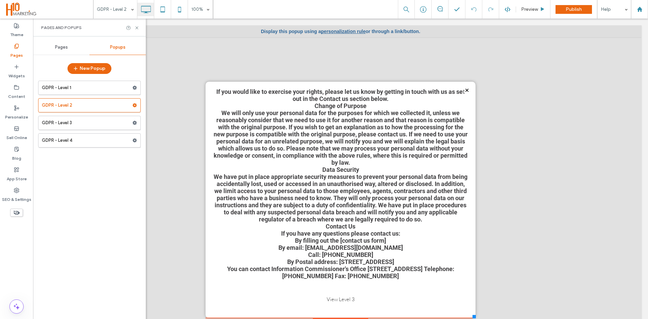
click at [73, 124] on label "GDPR - Level 3" at bounding box center [87, 122] width 90 height 13
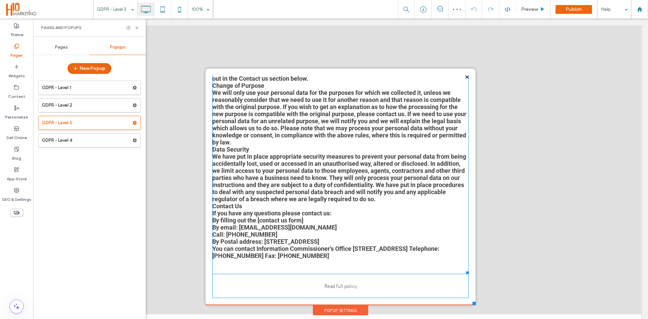
scroll to position [20, 0]
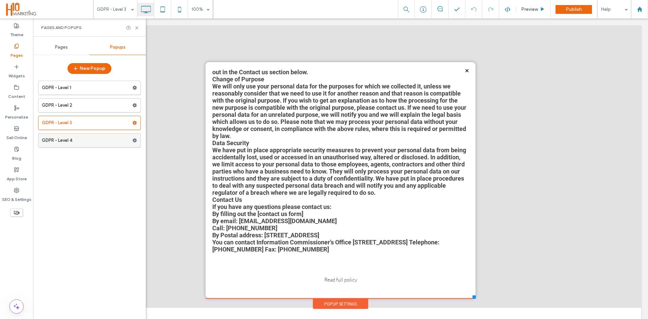
click at [75, 143] on label "GDPR - Level 4" at bounding box center [87, 140] width 90 height 13
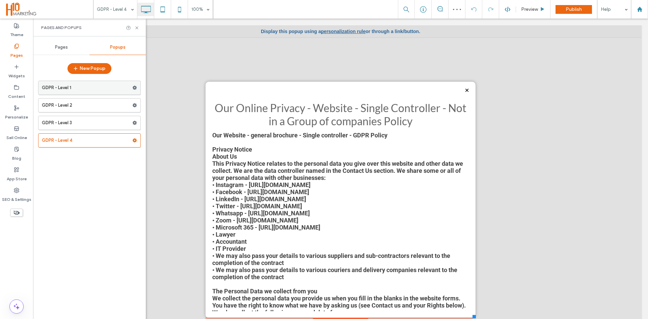
click at [61, 84] on label "GDPR - Level 1" at bounding box center [87, 87] width 90 height 13
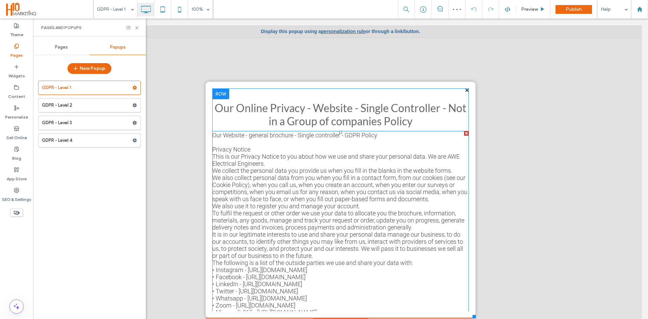
click at [212, 134] on div "Our Website - general brochure - Single controller - GDPR Policy" at bounding box center [340, 135] width 256 height 7
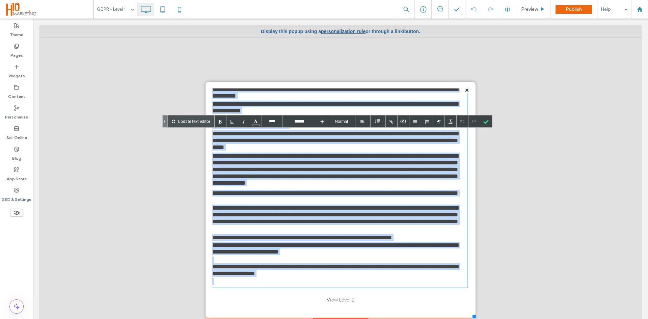
scroll to position [7, 0]
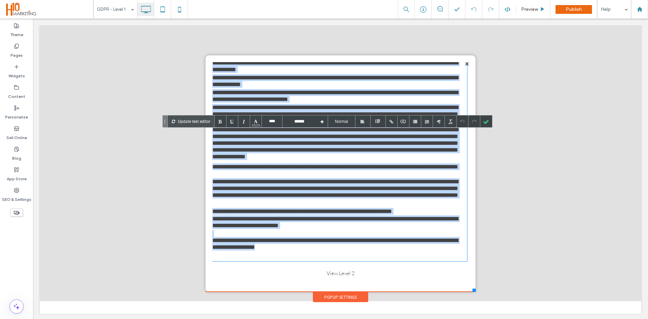
drag, startPoint x: 207, startPoint y: 135, endPoint x: 360, endPoint y: 250, distance: 191.7
click at [360, 250] on span "**********" at bounding box center [339, 47] width 255 height 421
copy span "**********"
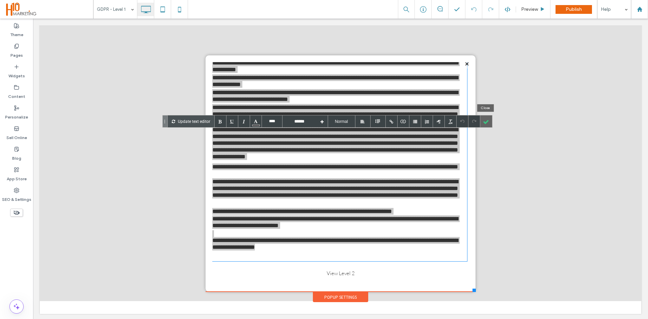
click at [485, 122] on div at bounding box center [486, 121] width 12 height 12
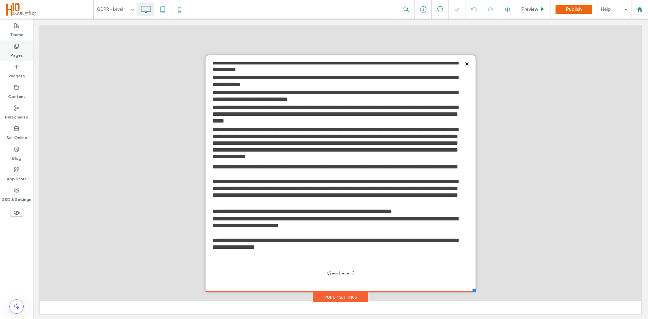
click at [19, 48] on div "Pages" at bounding box center [16, 50] width 33 height 21
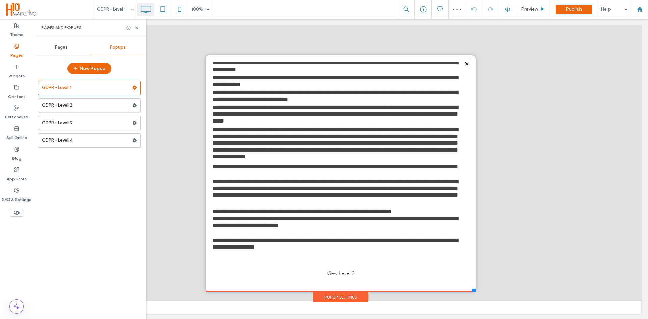
drag, startPoint x: 47, startPoint y: 45, endPoint x: 55, endPoint y: 58, distance: 14.9
click at [48, 45] on div "Pages" at bounding box center [61, 47] width 56 height 15
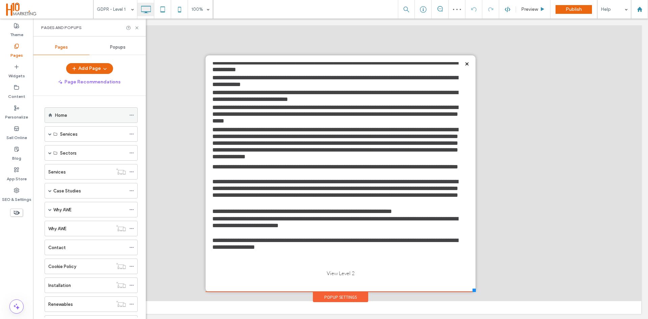
click at [66, 115] on label "Home" at bounding box center [61, 115] width 12 height 12
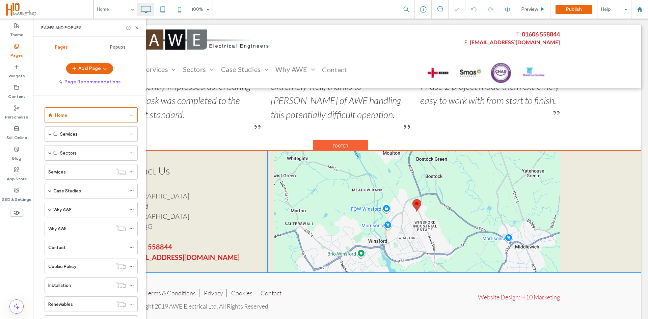
scroll to position [1042, 0]
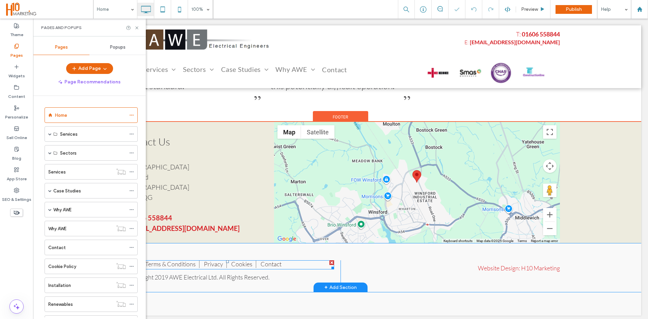
click at [216, 260] on span at bounding box center [227, 264] width 213 height 9
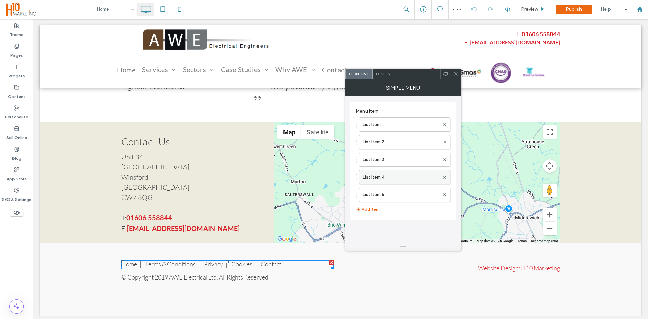
click at [377, 179] on label "List Item 4" at bounding box center [401, 176] width 77 height 13
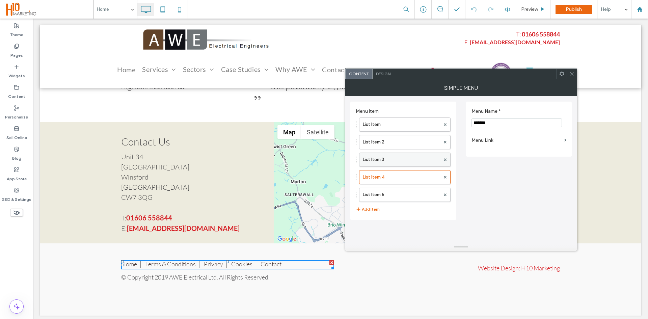
click at [386, 160] on label "List Item 3" at bounding box center [401, 159] width 77 height 13
click at [505, 140] on label "Menu Link" at bounding box center [516, 140] width 90 height 12
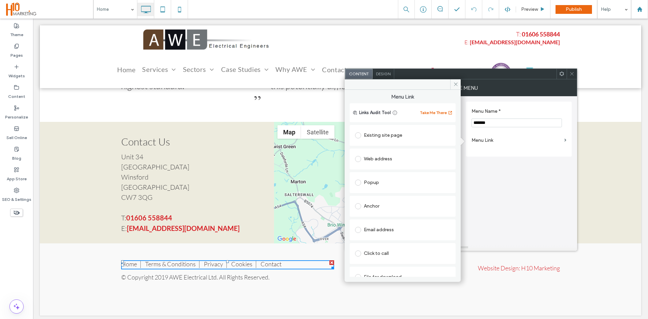
scroll to position [11, 0]
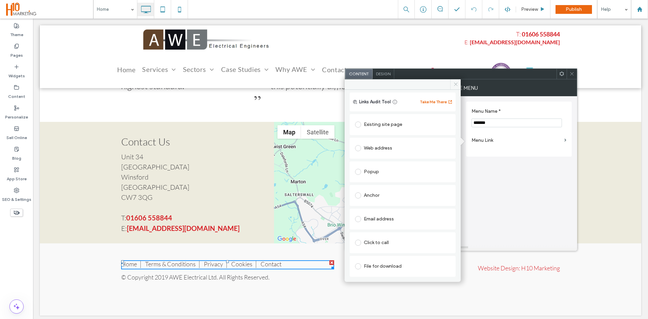
click at [451, 85] on span at bounding box center [455, 84] width 10 height 10
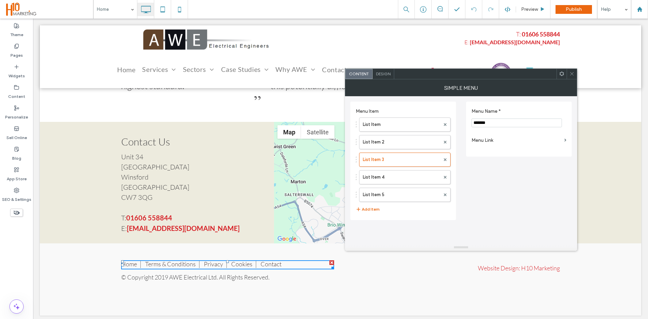
click at [509, 140] on label "Menu Link" at bounding box center [516, 140] width 90 height 12
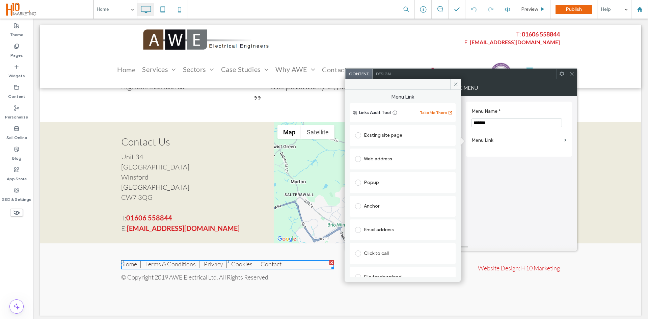
click at [384, 136] on div "Existing site page" at bounding box center [402, 135] width 95 height 11
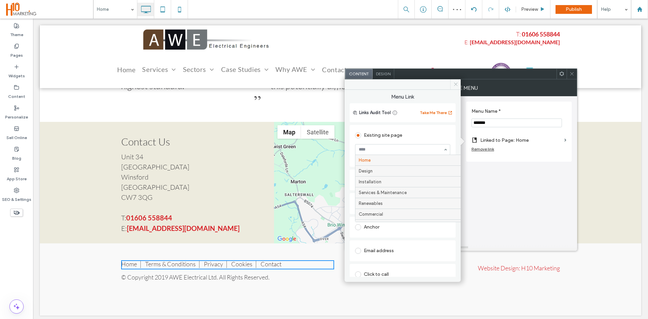
drag, startPoint x: 456, startPoint y: 85, endPoint x: 454, endPoint y: 31, distance: 54.0
click at [456, 85] on icon at bounding box center [455, 84] width 5 height 5
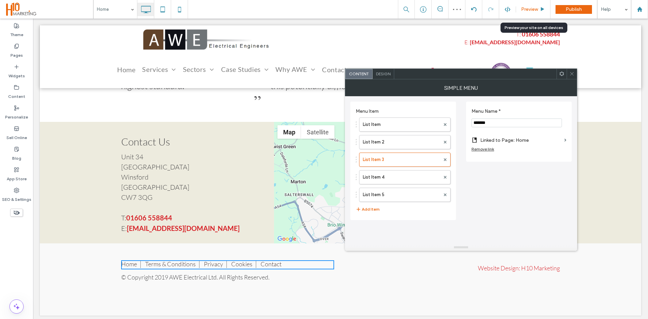
click at [535, 10] on span "Preview" at bounding box center [529, 9] width 17 height 6
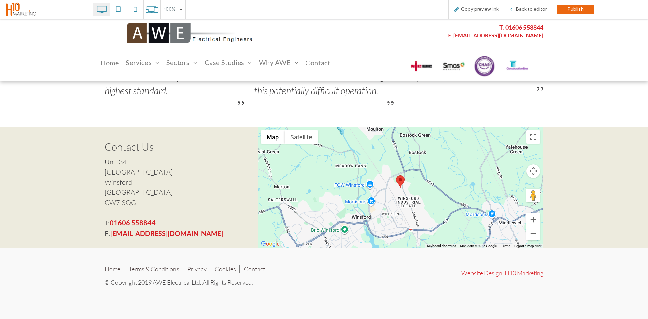
scroll to position [1028, 0]
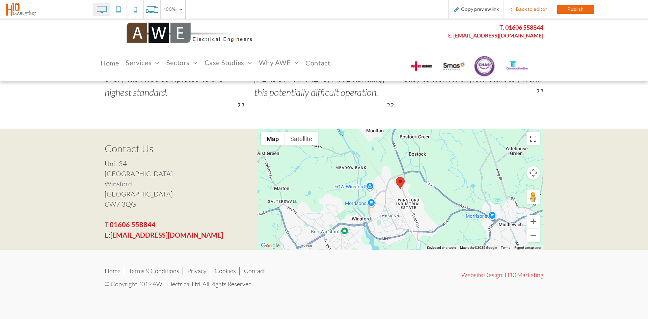
click at [521, 6] on div "Back to editor" at bounding box center [528, 9] width 48 height 19
click at [531, 9] on span "Back to editor" at bounding box center [530, 9] width 31 height 6
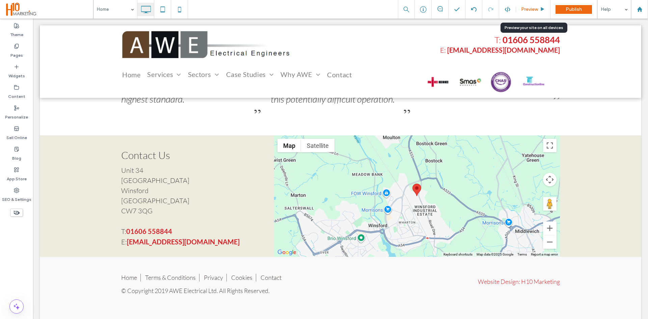
click at [538, 9] on span "Preview" at bounding box center [529, 9] width 17 height 6
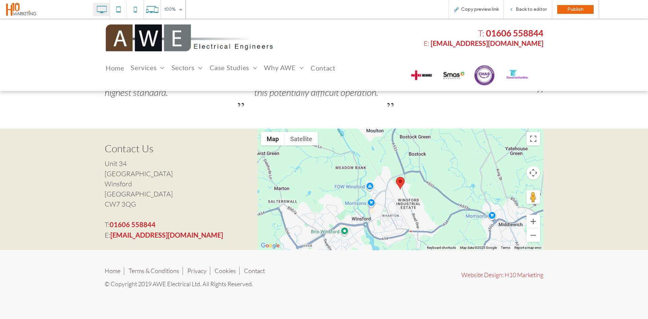
click at [199, 268] on link "Privacy" at bounding box center [196, 270] width 19 height 7
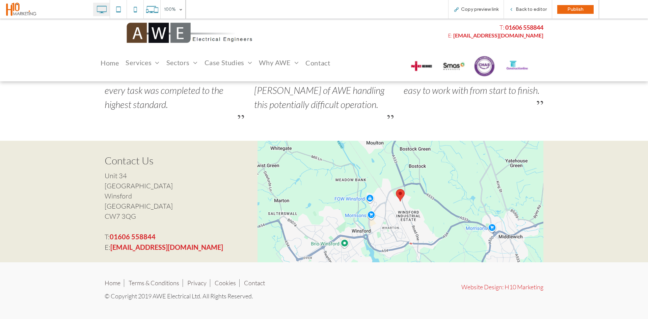
scroll to position [1038, 0]
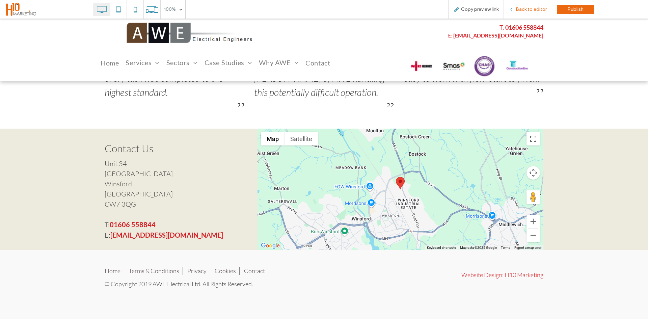
click at [529, 3] on div "Back to editor" at bounding box center [528, 9] width 48 height 19
click at [519, 14] on div "Back to editor" at bounding box center [528, 9] width 48 height 19
click at [514, 6] on div "Back to editor" at bounding box center [528, 9] width 48 height 6
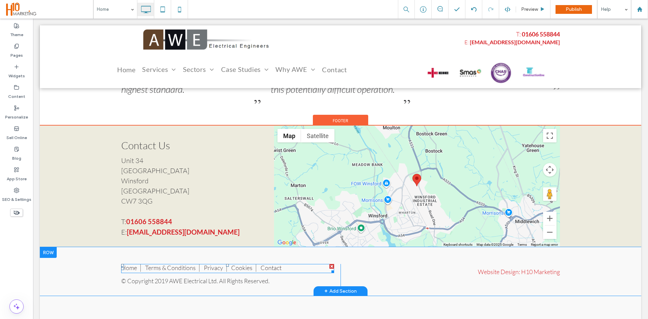
scroll to position [1052, 0]
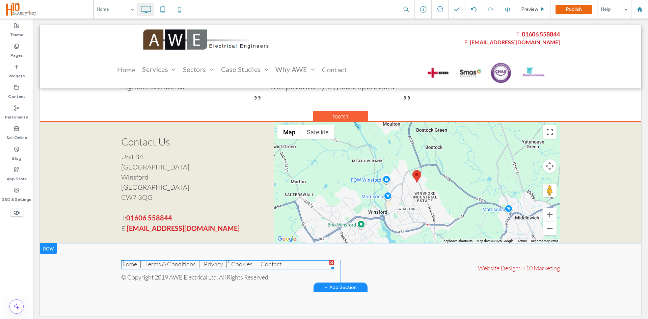
click at [215, 262] on span at bounding box center [227, 264] width 213 height 9
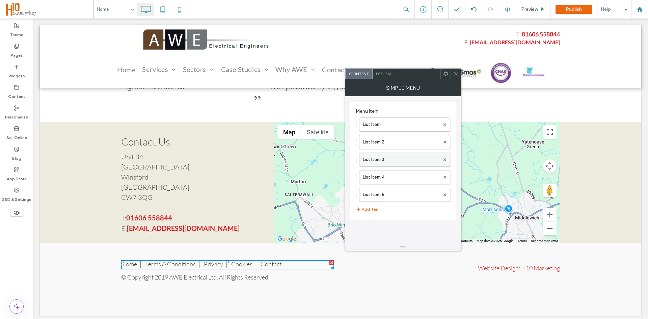
click at [389, 160] on label "List Item 3" at bounding box center [401, 159] width 77 height 13
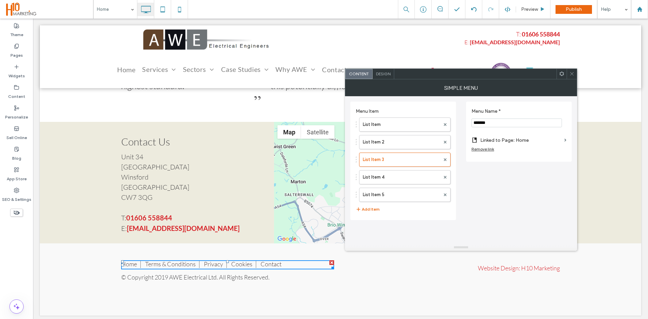
click at [552, 138] on label "Linked to Page: Home" at bounding box center [520, 140] width 81 height 12
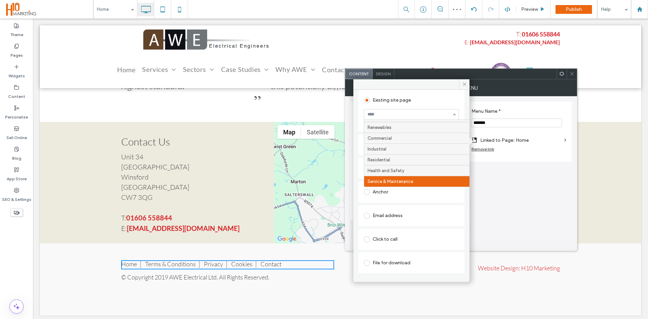
scroll to position [48, 0]
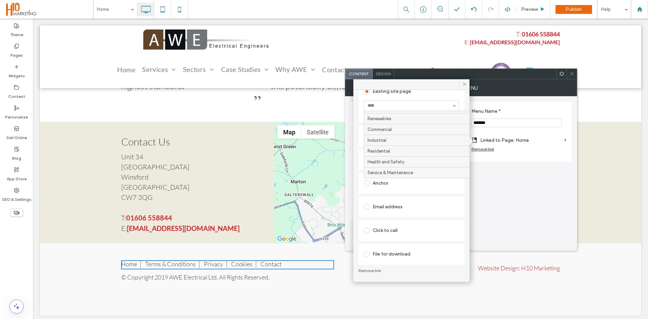
click at [419, 225] on div "Click to call" at bounding box center [411, 230] width 95 height 11
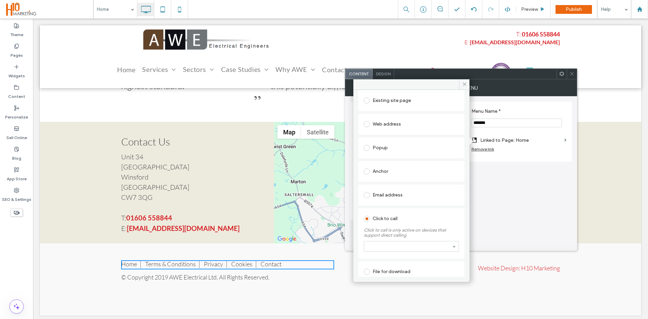
scroll to position [1, 0]
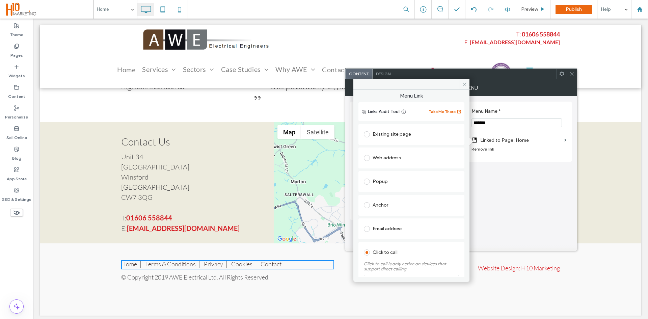
click at [389, 184] on div "Popup" at bounding box center [411, 181] width 95 height 11
click at [463, 87] on span at bounding box center [464, 84] width 10 height 10
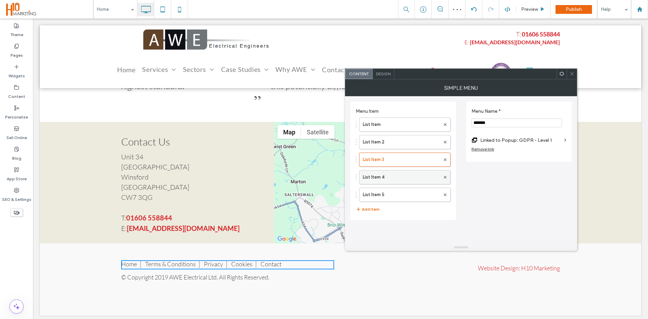
click at [378, 173] on label "List Item 4" at bounding box center [401, 176] width 77 height 13
click at [543, 143] on label "Menu Link" at bounding box center [516, 140] width 90 height 12
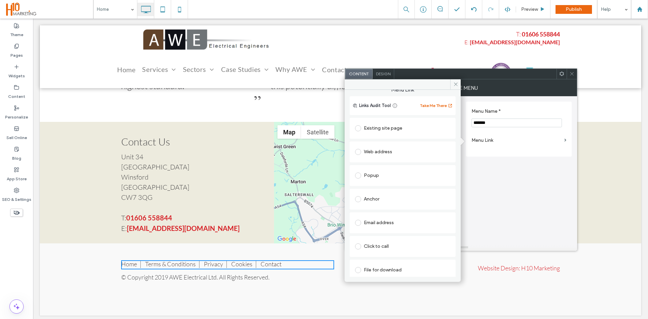
scroll to position [11, 0]
click at [369, 172] on div "Popup" at bounding box center [402, 171] width 95 height 11
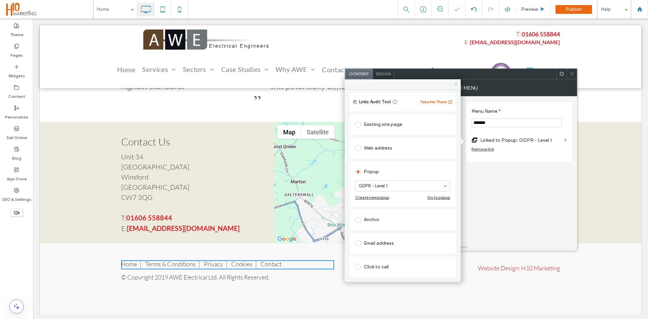
click at [454, 88] on span at bounding box center [455, 84] width 10 height 10
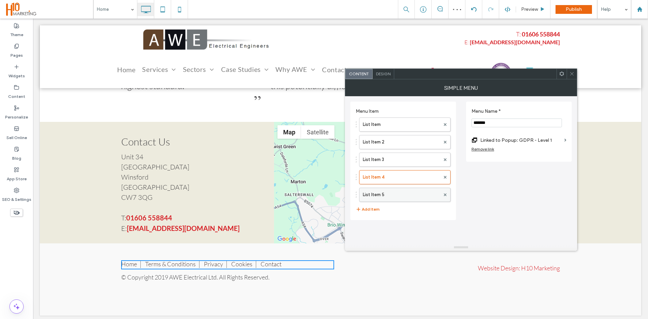
click at [413, 190] on label "List Item 5" at bounding box center [401, 194] width 77 height 13
click at [419, 176] on label "List Item 4" at bounding box center [401, 176] width 77 height 13
click at [446, 178] on div at bounding box center [445, 177] width 10 height 10
click at [444, 177] on use at bounding box center [445, 176] width 3 height 3
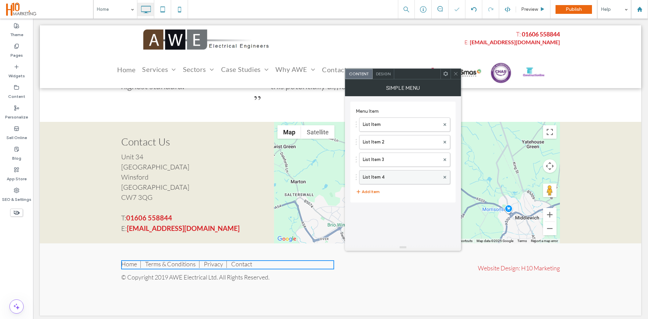
click at [399, 178] on label "List Item 4" at bounding box center [401, 176] width 77 height 13
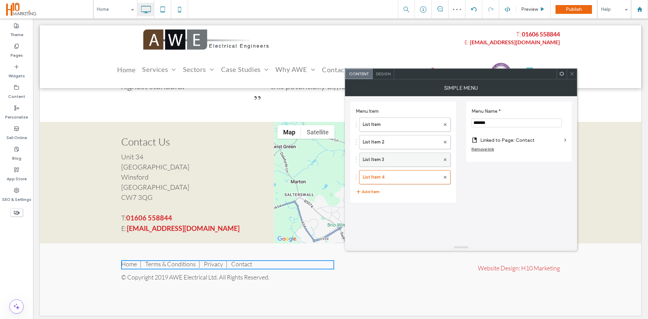
click at [386, 158] on label "List Item 3" at bounding box center [401, 159] width 77 height 13
click at [385, 142] on label "List Item 2" at bounding box center [401, 141] width 77 height 13
click at [540, 136] on label "Linked to Page: Home" at bounding box center [520, 140] width 81 height 12
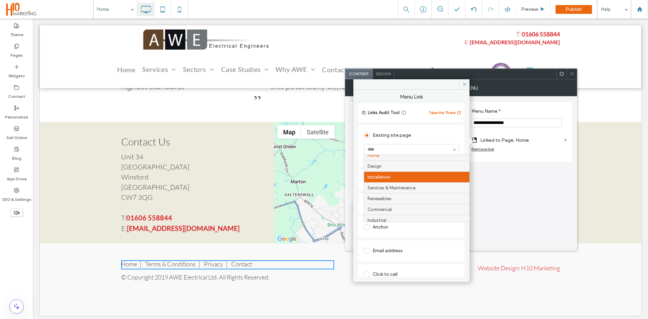
scroll to position [0, 0]
click at [462, 84] on icon at bounding box center [464, 84] width 5 height 5
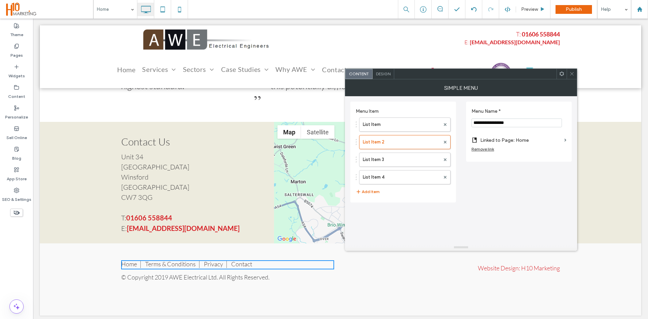
click at [572, 72] on icon at bounding box center [571, 73] width 5 height 5
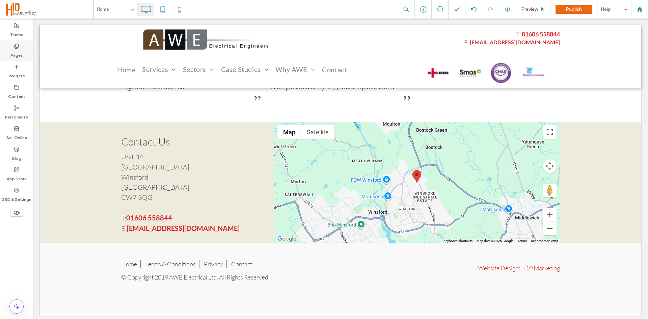
click at [15, 54] on label "Pages" at bounding box center [16, 53] width 12 height 9
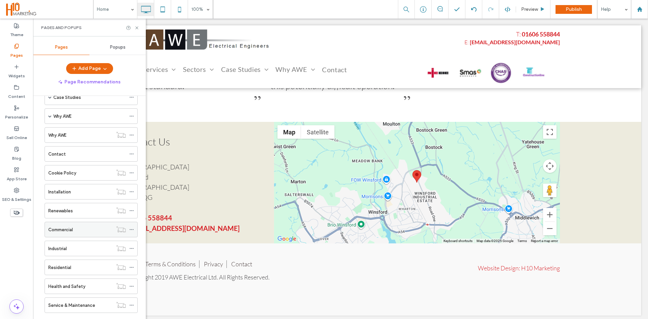
scroll to position [106, 0]
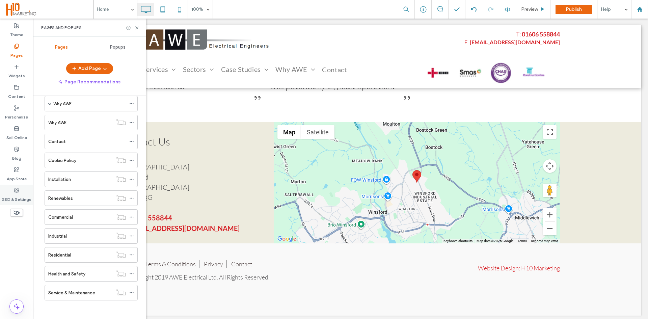
click at [22, 192] on div "SEO & Settings" at bounding box center [16, 195] width 33 height 21
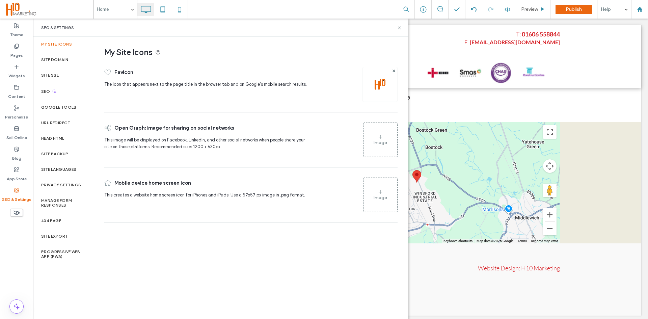
click at [380, 84] on img at bounding box center [379, 84] width 11 height 11
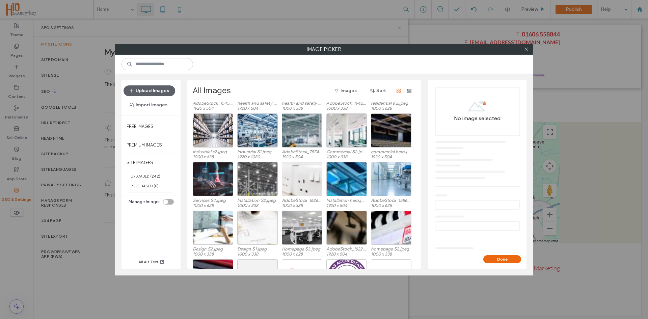
scroll to position [67, 0]
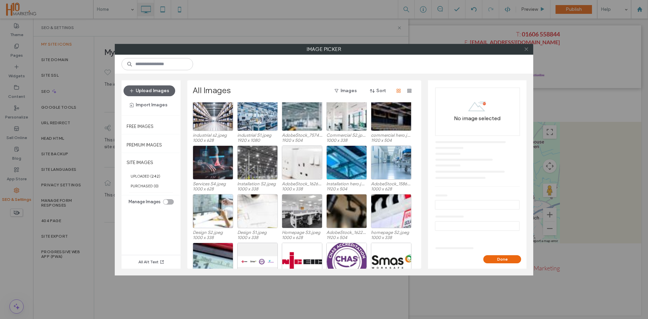
click at [526, 50] on use at bounding box center [525, 49] width 3 height 3
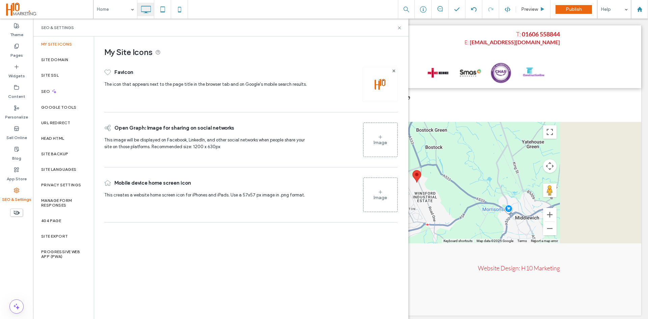
click at [373, 81] on div at bounding box center [379, 84] width 35 height 35
click at [380, 85] on img at bounding box center [379, 84] width 11 height 11
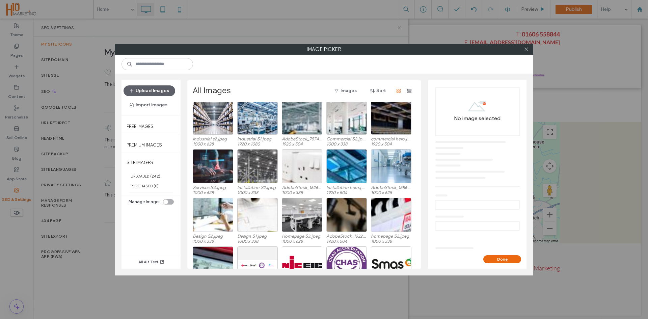
scroll to position [0, 0]
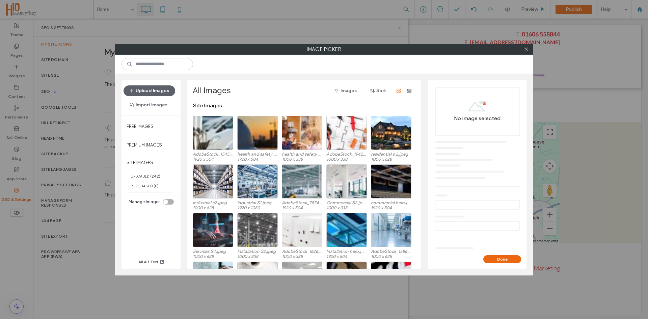
click at [162, 85] on div "Upload Images Import Images" at bounding box center [150, 97] width 59 height 35
click at [160, 87] on button "Upload Images" at bounding box center [149, 90] width 52 height 11
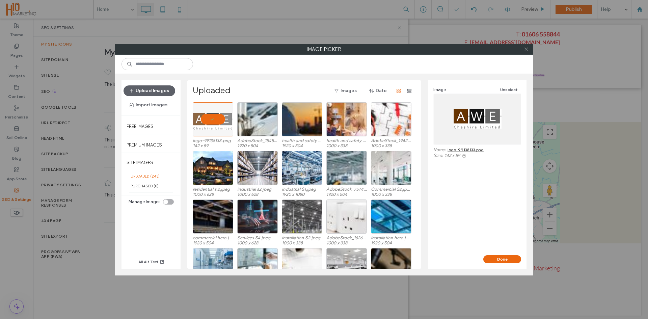
click at [527, 49] on icon at bounding box center [526, 49] width 5 height 5
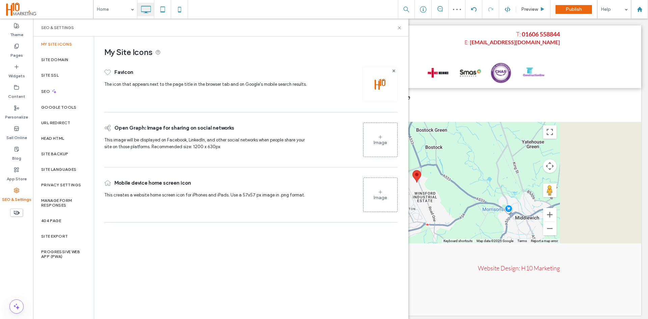
click at [382, 90] on div at bounding box center [379, 84] width 35 height 35
click at [379, 79] on img at bounding box center [379, 84] width 11 height 11
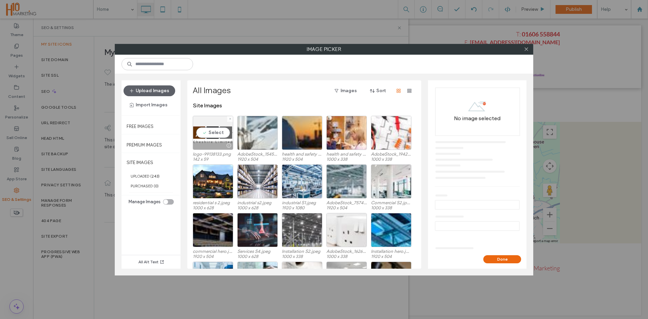
drag, startPoint x: 208, startPoint y: 128, endPoint x: 248, endPoint y: 140, distance: 40.9
click at [209, 128] on div "Select" at bounding box center [213, 133] width 40 height 34
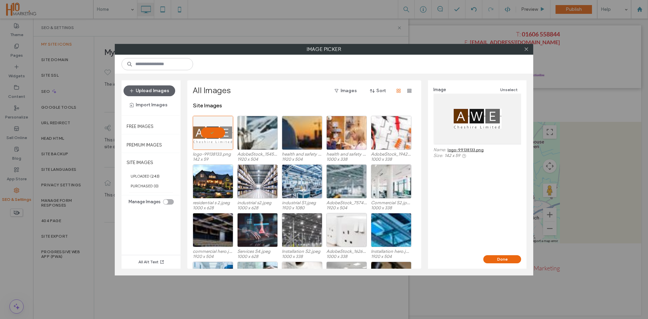
click at [506, 263] on div "Done" at bounding box center [477, 261] width 99 height 13
click at [506, 260] on button "Done" at bounding box center [502, 259] width 38 height 8
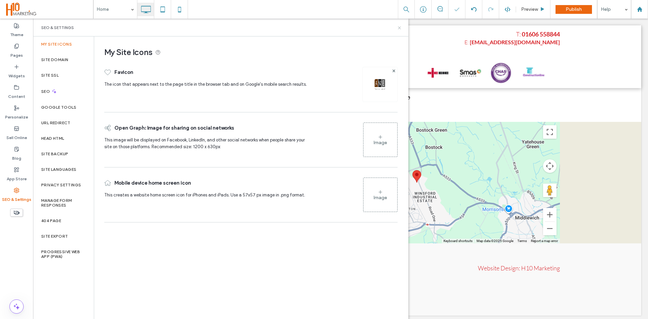
click at [397, 28] on icon at bounding box center [399, 27] width 5 height 5
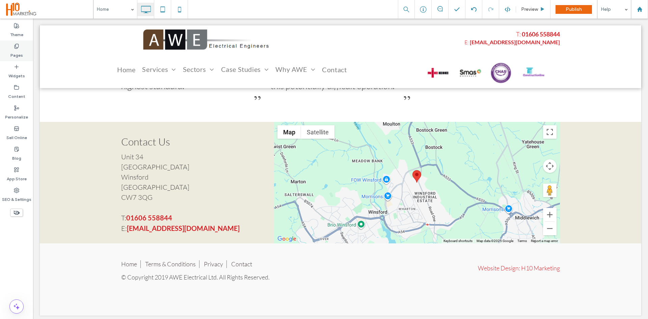
click at [6, 54] on div "Pages" at bounding box center [16, 50] width 33 height 21
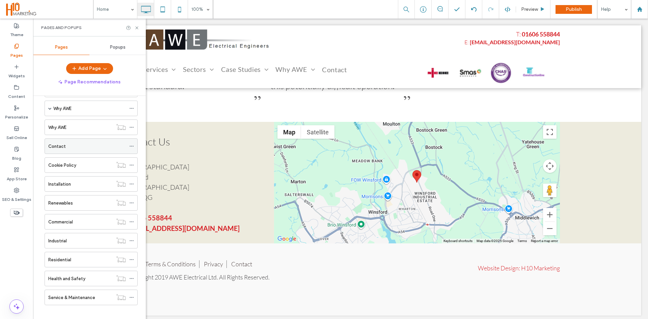
scroll to position [106, 0]
